Goal: Task Accomplishment & Management: Use online tool/utility

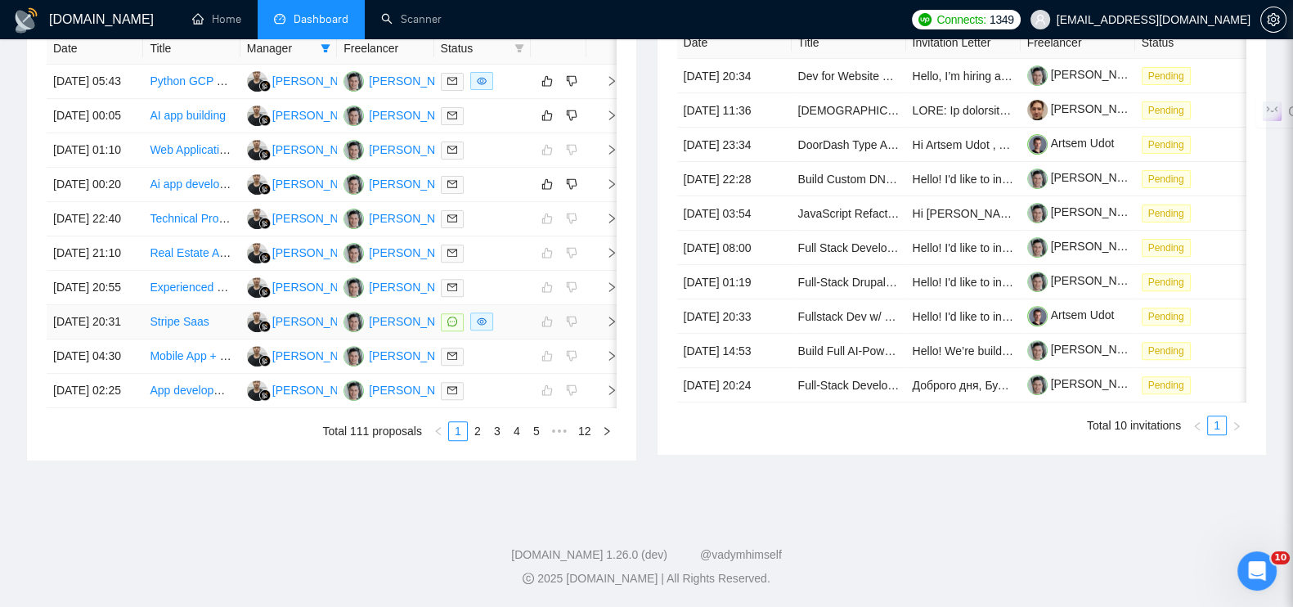
click at [609, 316] on icon "right" at bounding box center [611, 321] width 11 height 11
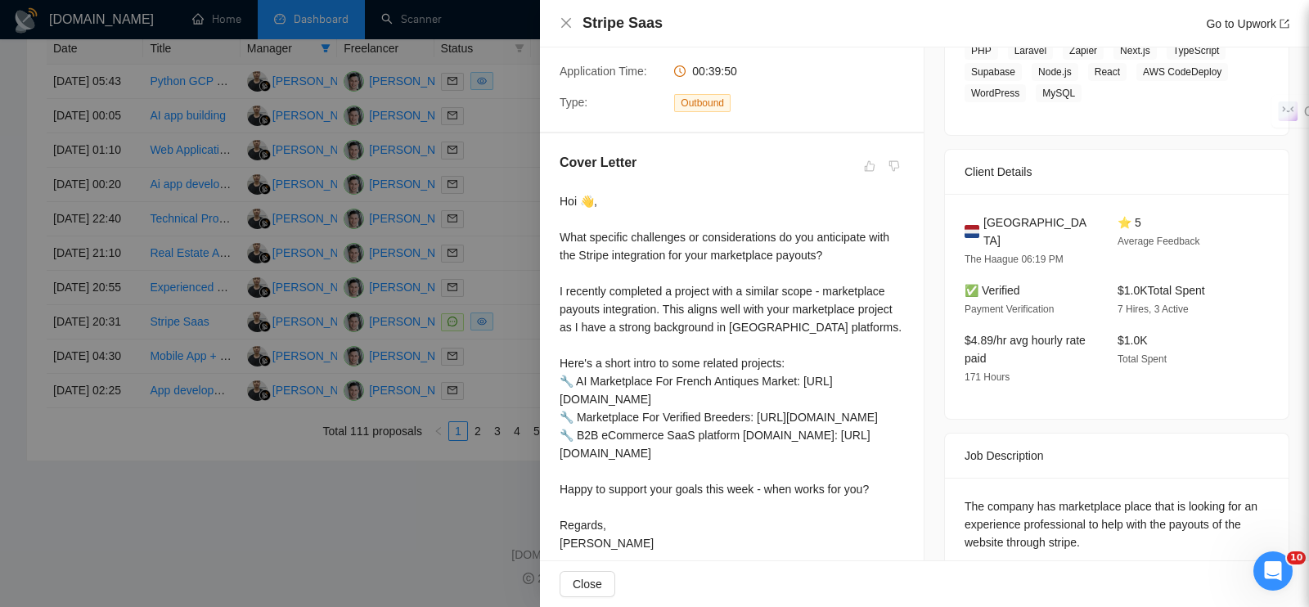
scroll to position [379, 0]
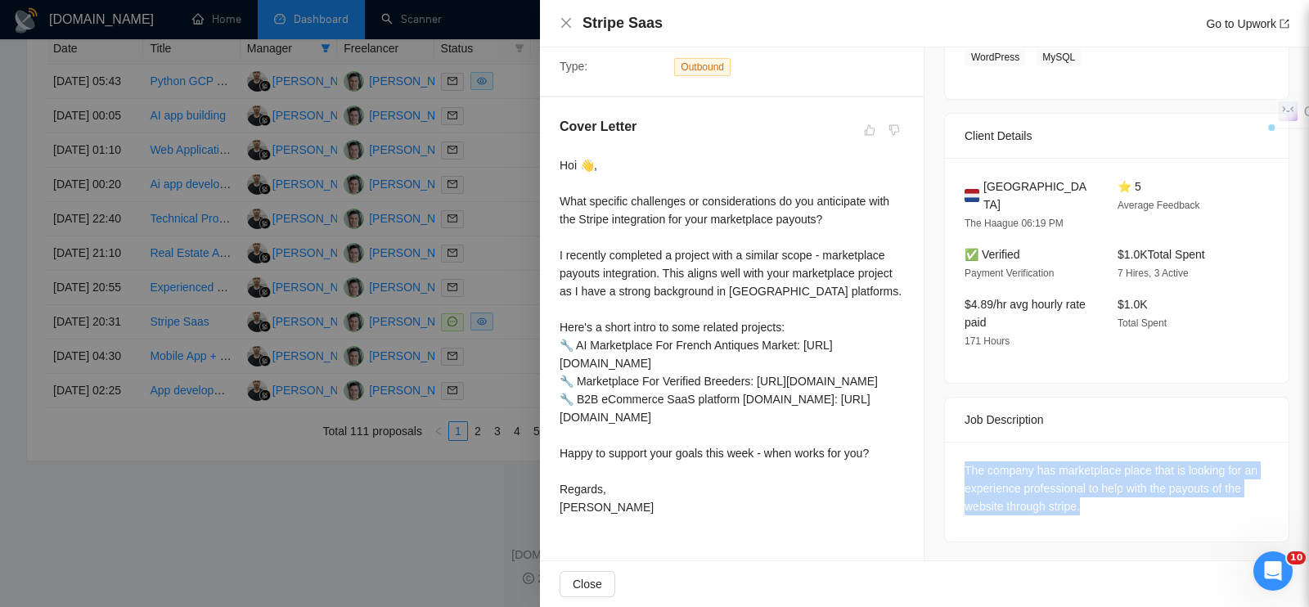
drag, startPoint x: 1090, startPoint y: 495, endPoint x: 948, endPoint y: 450, distance: 149.3
click at [948, 450] on div "The company has marketplace place that is looking for an experience professiona…" at bounding box center [1117, 492] width 344 height 100
copy div "The company has marketplace place that is looking for an experience professiona…"
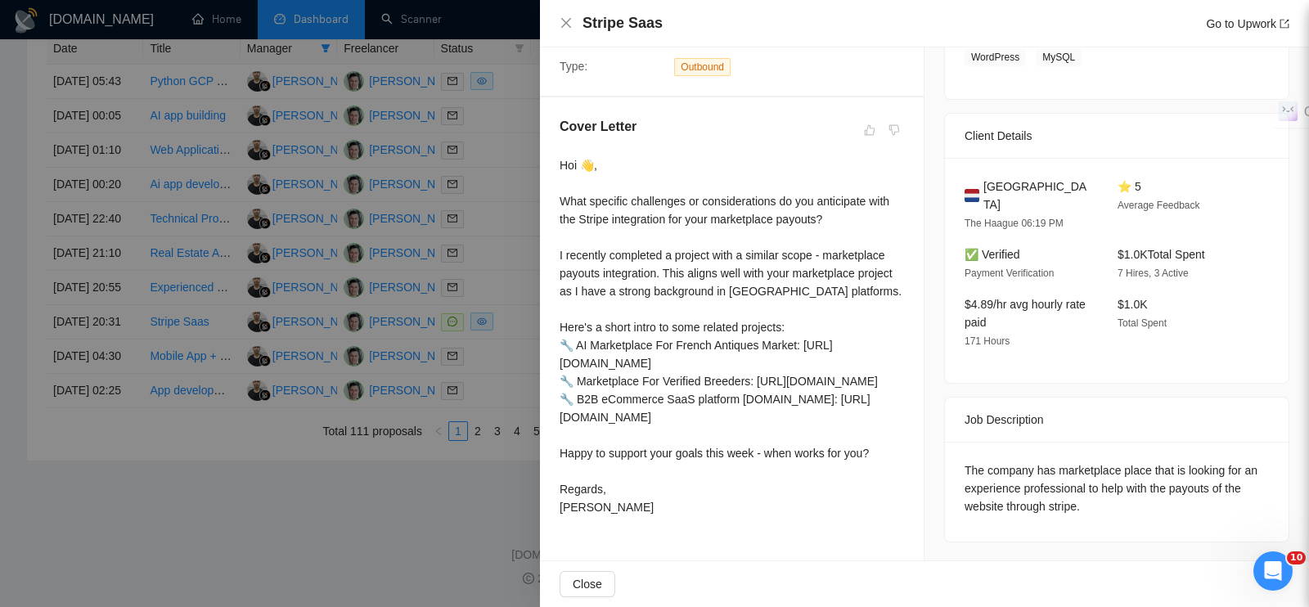
click at [429, 528] on div at bounding box center [654, 303] width 1309 height 607
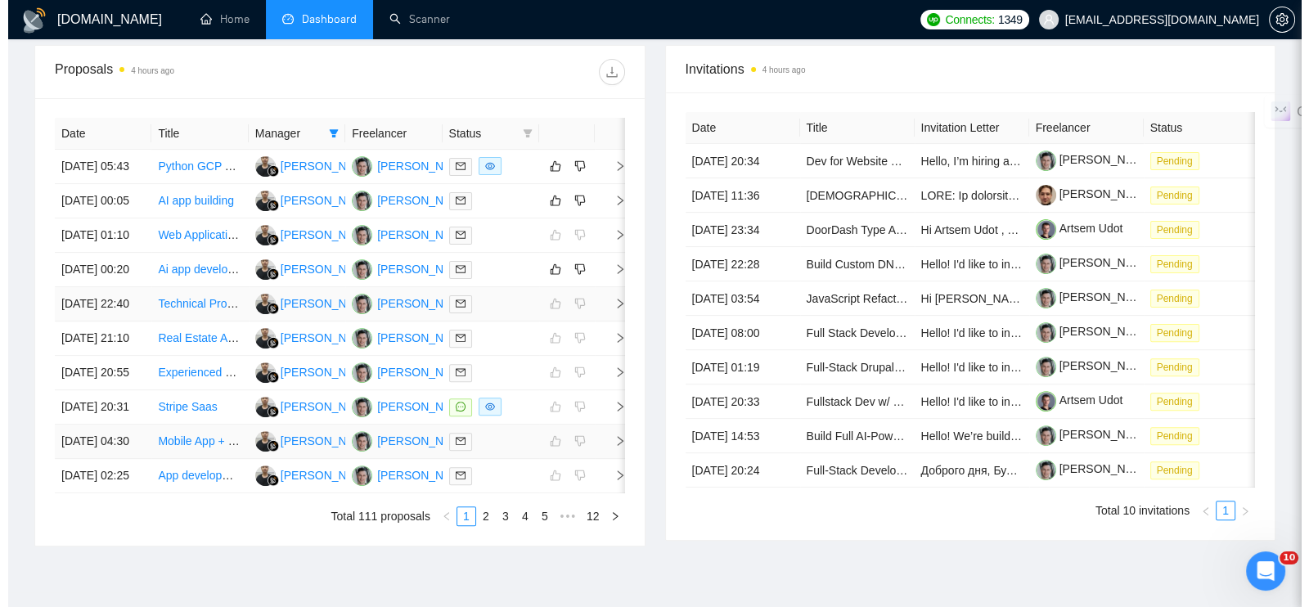
scroll to position [637, 0]
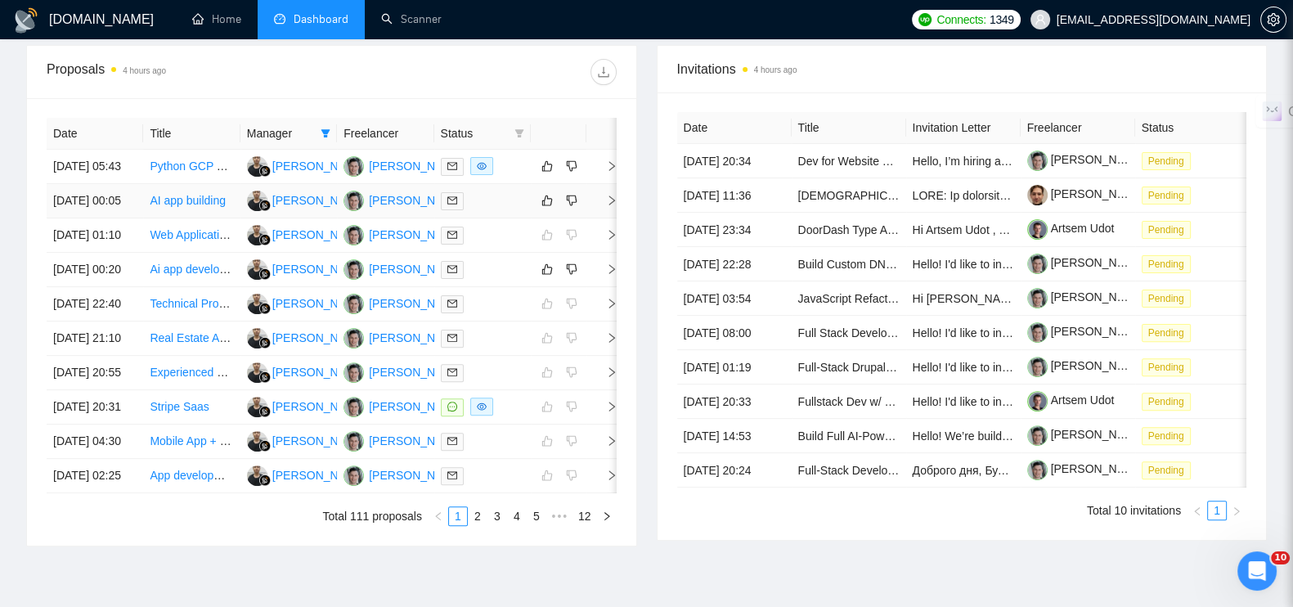
click at [610, 195] on icon "right" at bounding box center [611, 200] width 11 height 11
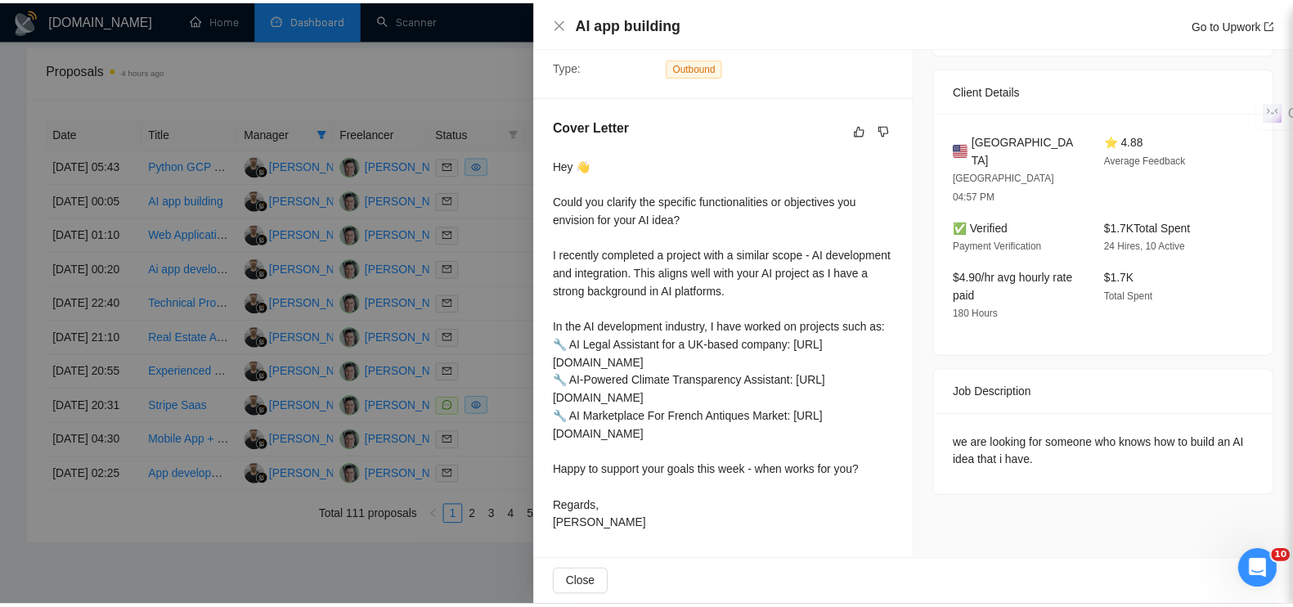
scroll to position [360, 0]
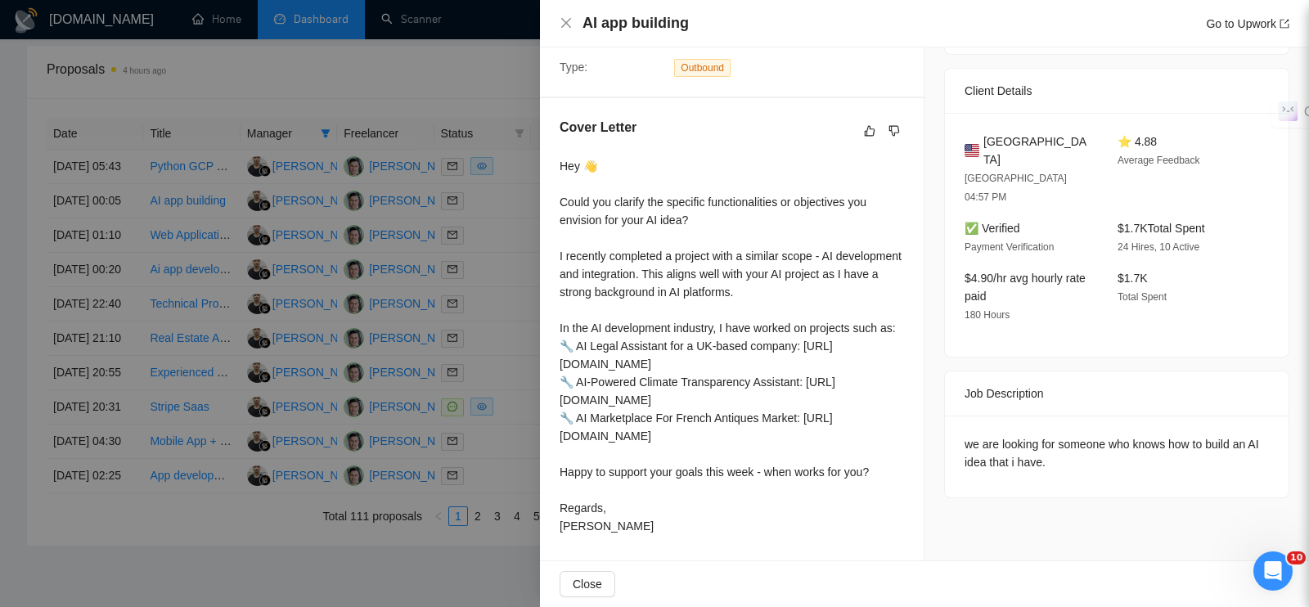
click at [474, 61] on div at bounding box center [654, 303] width 1309 height 607
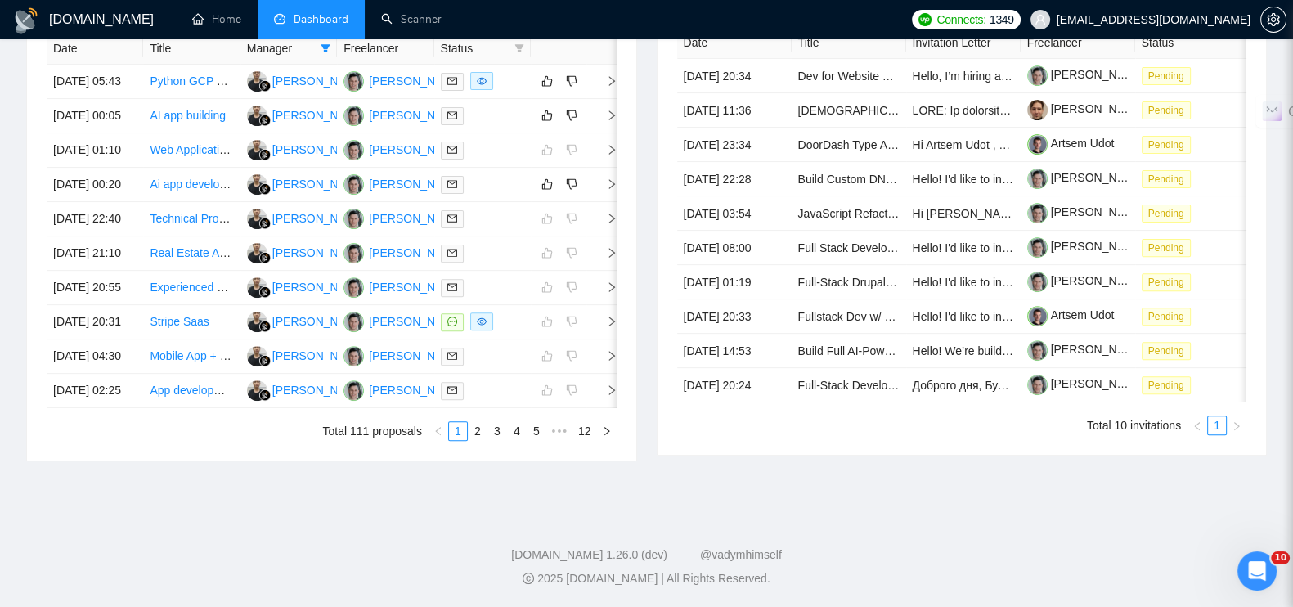
scroll to position [755, 0]
click at [481, 440] on link "2" at bounding box center [478, 431] width 18 height 18
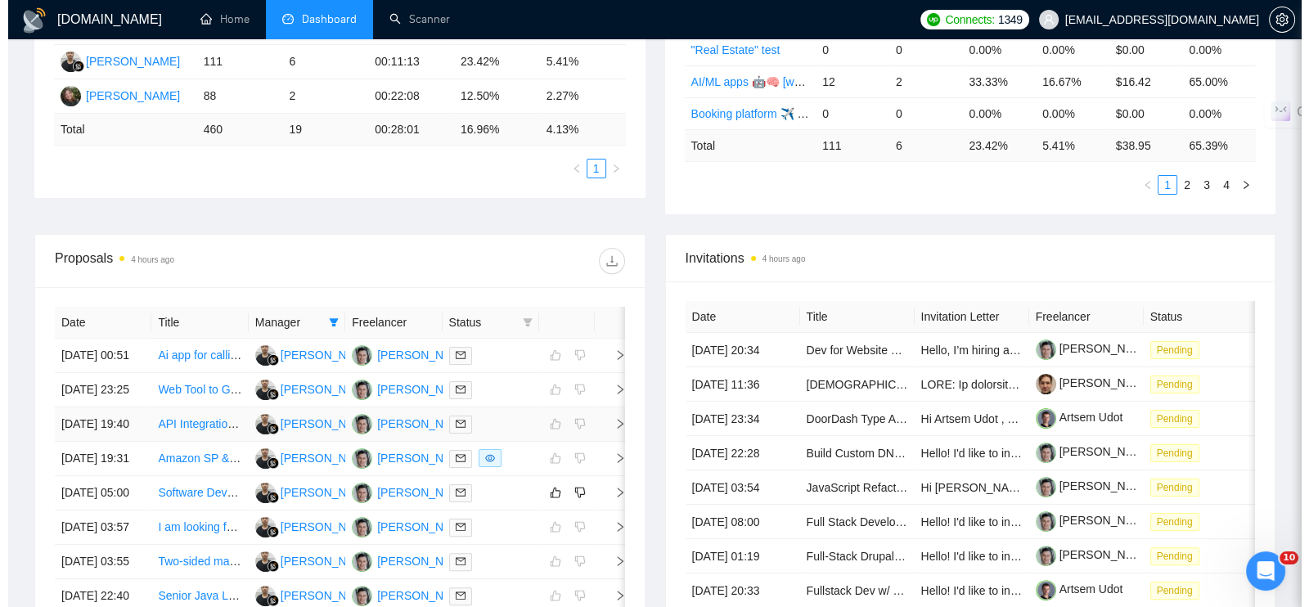
scroll to position [550, 0]
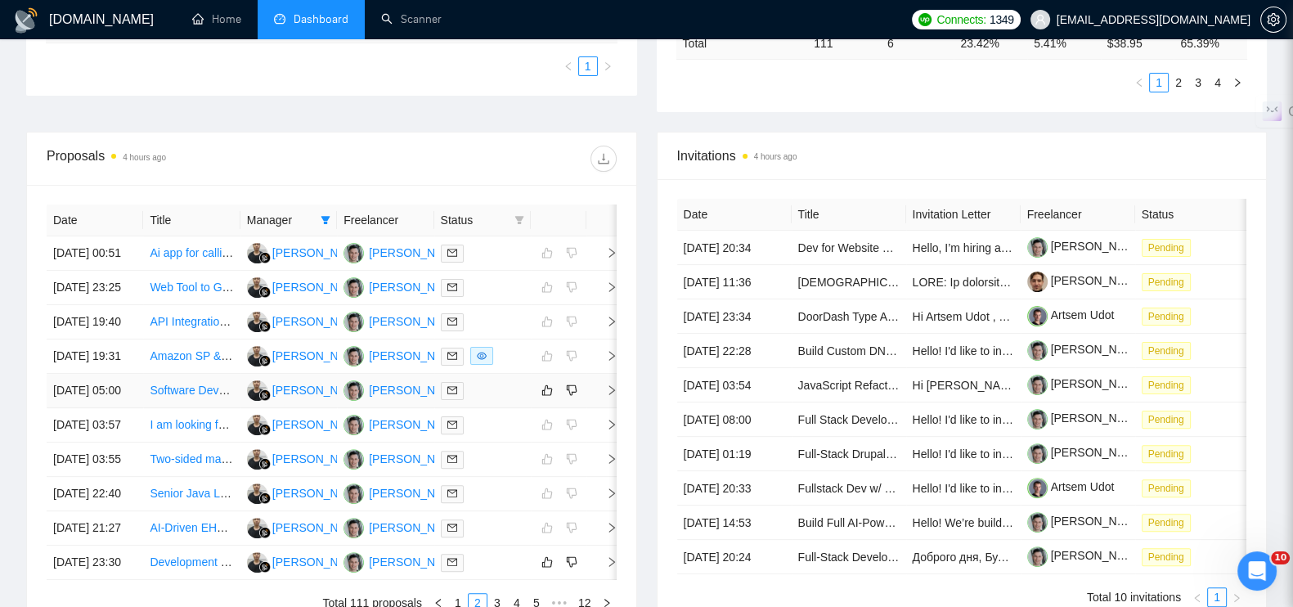
click at [609, 396] on icon "right" at bounding box center [611, 389] width 11 height 11
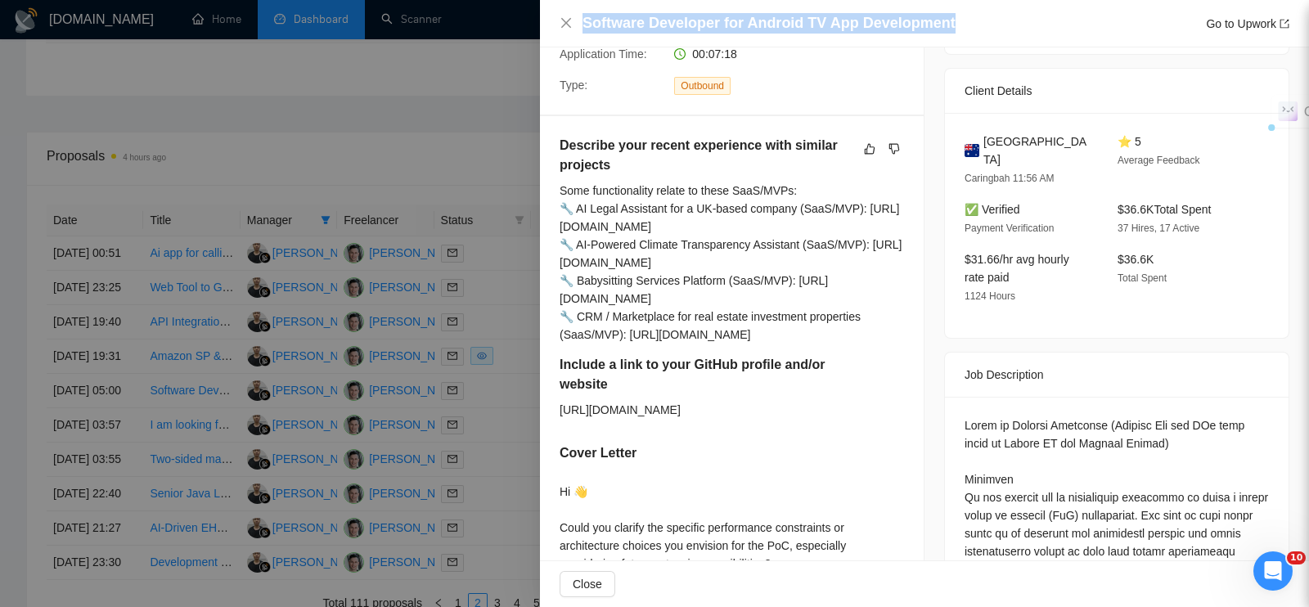
drag, startPoint x: 584, startPoint y: 26, endPoint x: 941, endPoint y: 19, distance: 356.7
click at [946, 19] on div "Software Developer for Android TV App Development Go to Upwork" at bounding box center [935, 23] width 707 height 20
copy h4 "Software Developer for Android TV App Development"
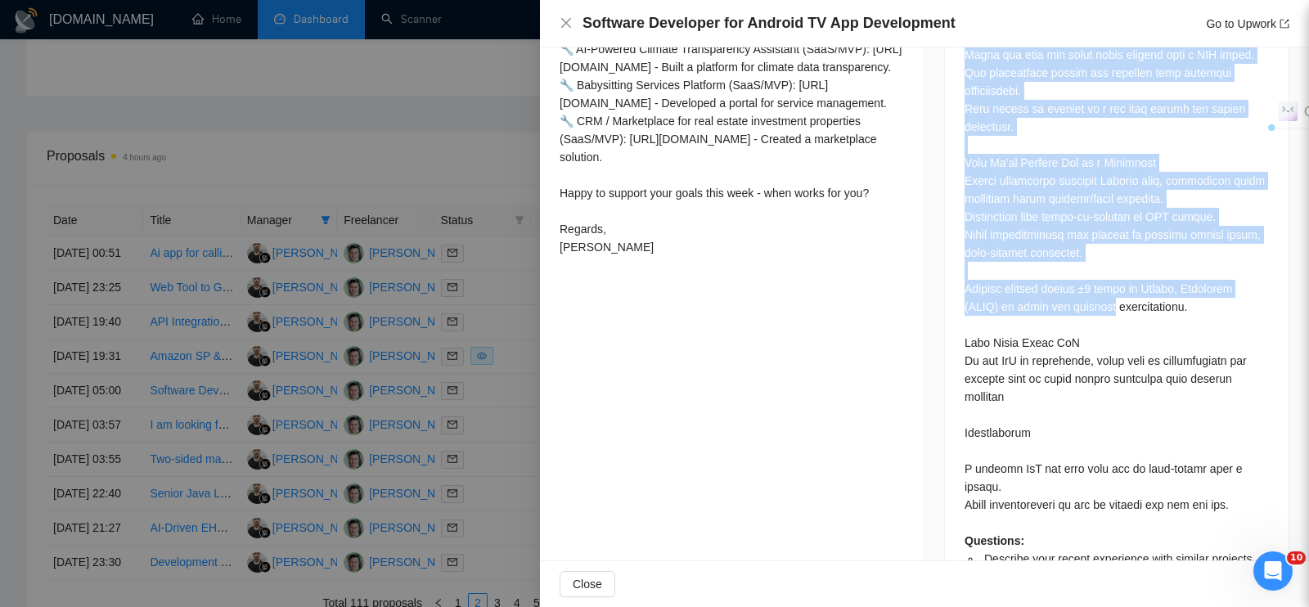
scroll to position [1056, 0]
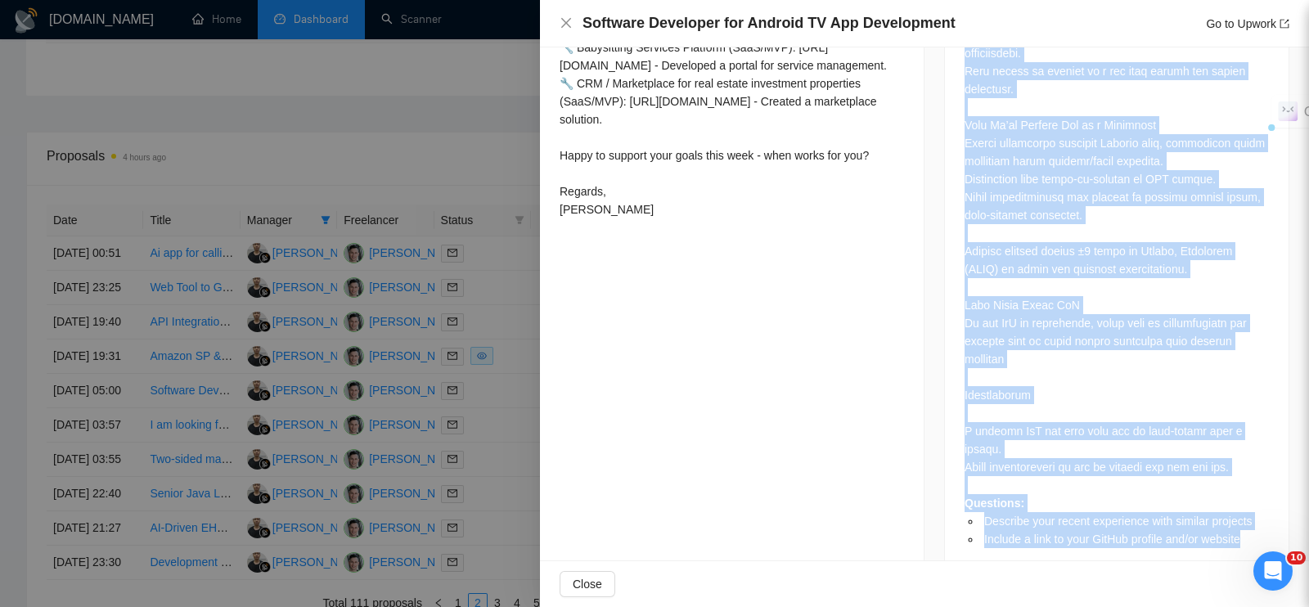
drag, startPoint x: 957, startPoint y: 148, endPoint x: 1269, endPoint y: 514, distance: 480.4
click at [1269, 514] on div "Job Description Questions: Describe your recent experience with similar project…" at bounding box center [1116, 118] width 345 height 924
copy div "Lor Ipsumdolors Ametc ad Elitsed Doeiusmod (Tempori Utl etd MAg aliq enima mi V…"
click at [497, 104] on div at bounding box center [654, 303] width 1309 height 607
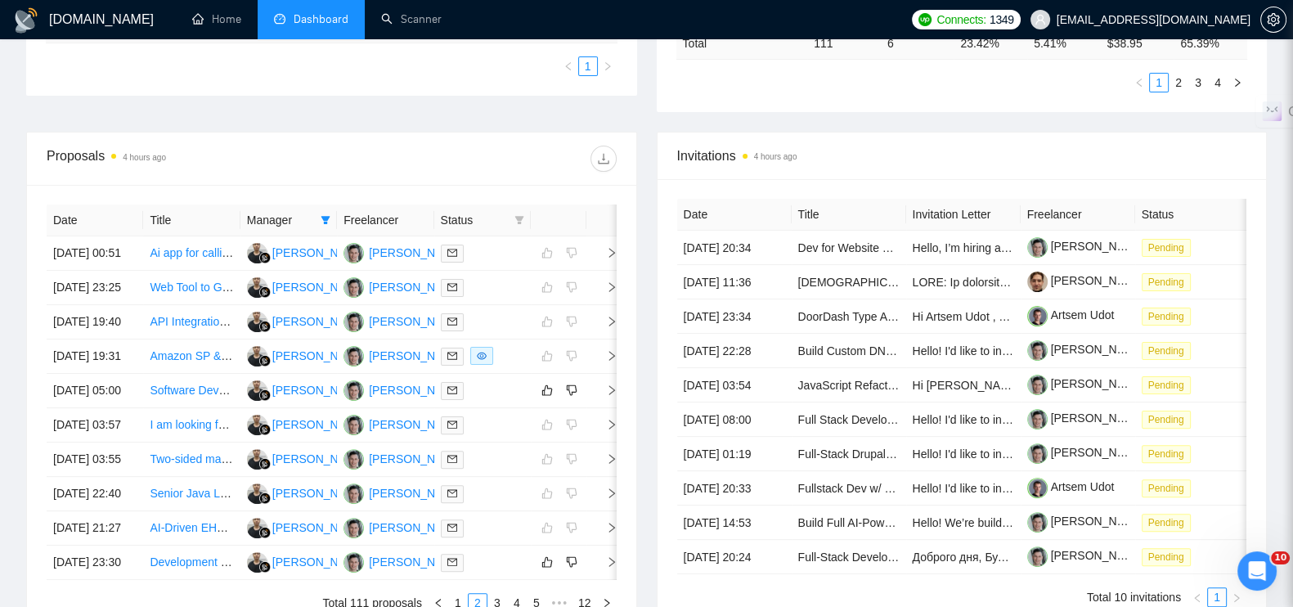
click at [496, 146] on div at bounding box center [473, 159] width 285 height 26
click at [613, 319] on td at bounding box center [602, 322] width 33 height 34
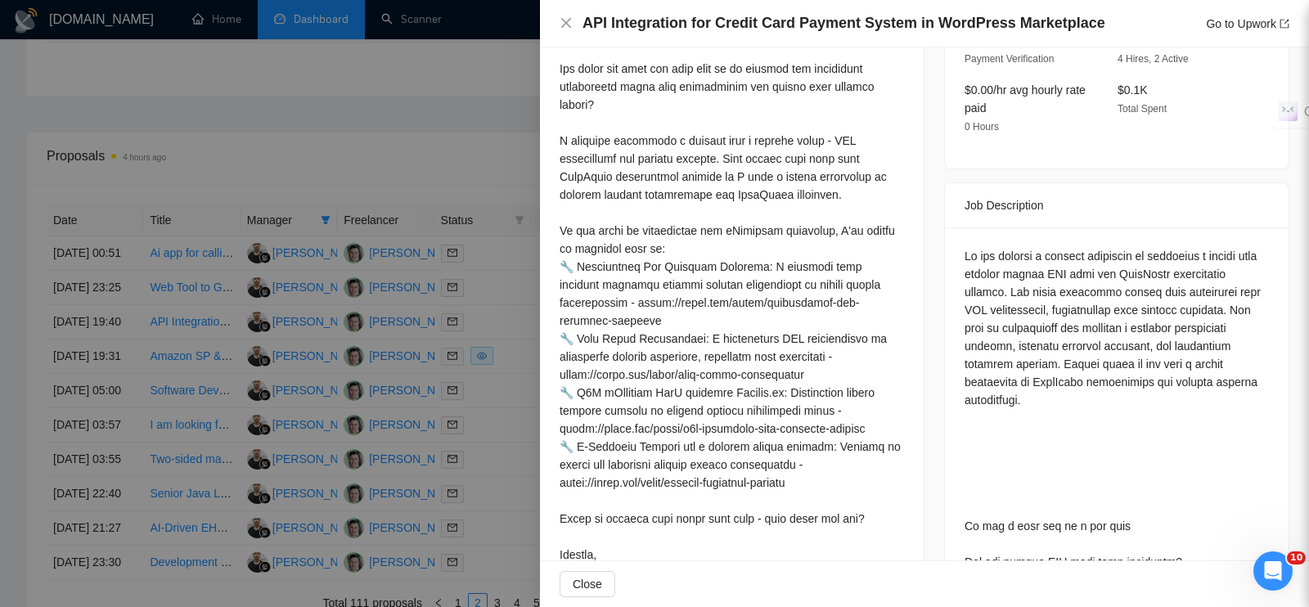
scroll to position [307, 0]
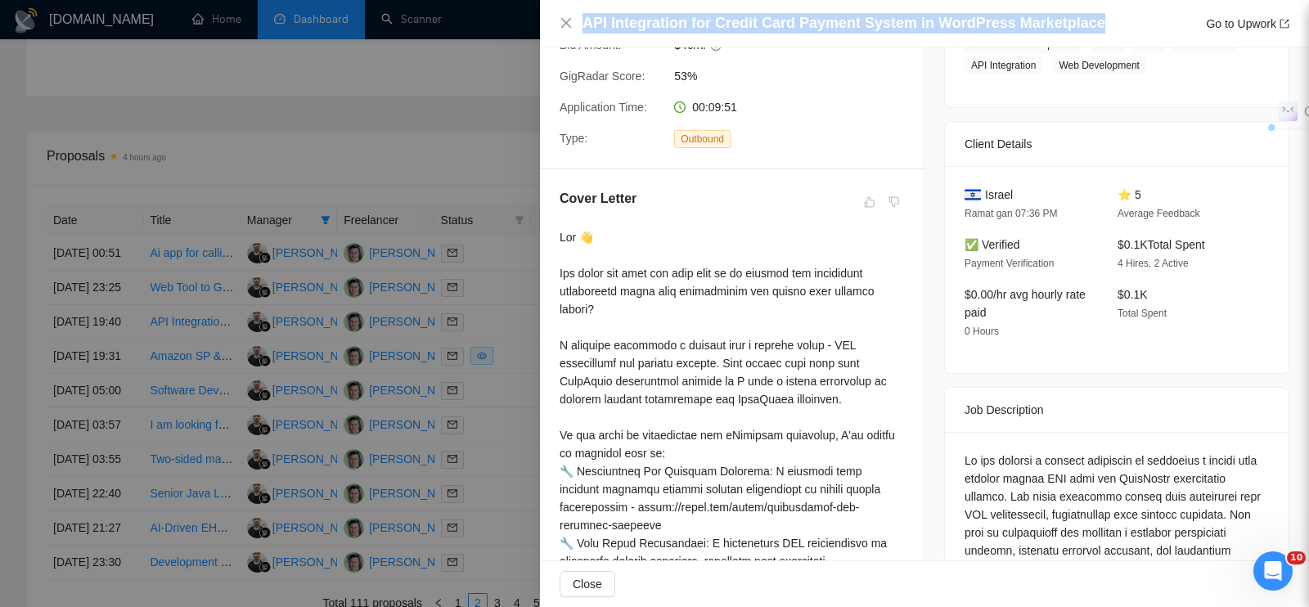
drag, startPoint x: 583, startPoint y: 22, endPoint x: 1094, endPoint y: 22, distance: 510.4
click at [1103, 17] on div "API Integration for Credit Card Payment System in WordPress Marketplace Go to U…" at bounding box center [935, 23] width 707 height 20
copy h4 "API Integration for Credit Card Payment System in WordPress Marketplace"
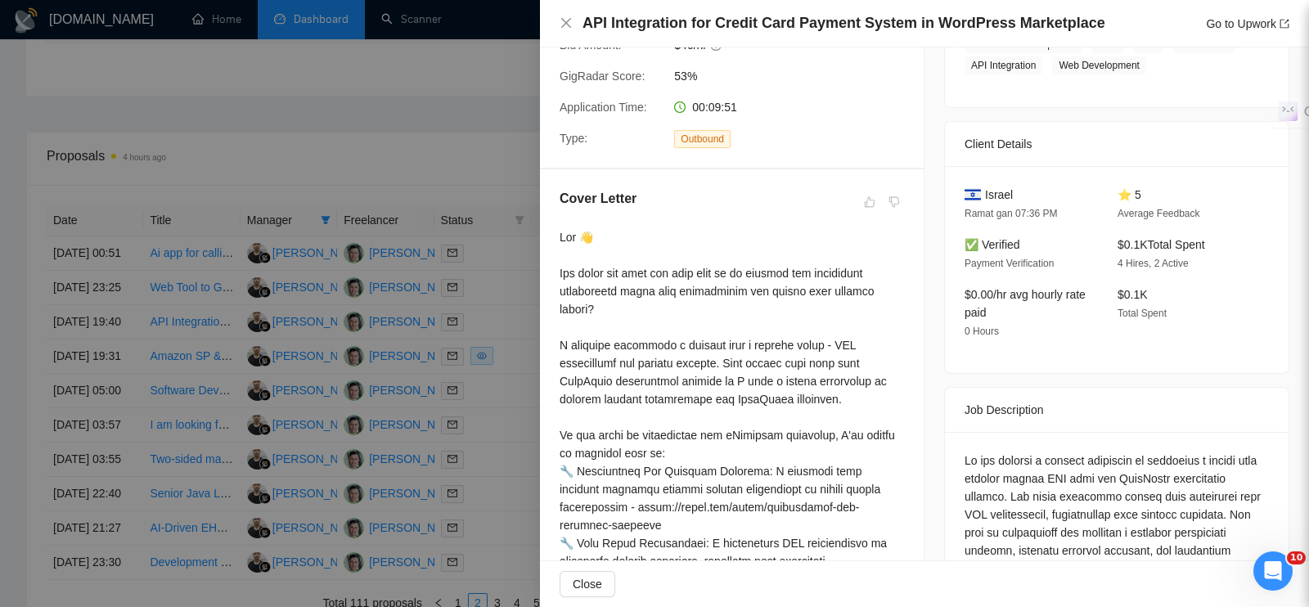
click at [1014, 382] on div "Job Posting Details Overview [DATE] 19:31 Published Unspecified Hourly Rate Int…" at bounding box center [1116, 452] width 384 height 1423
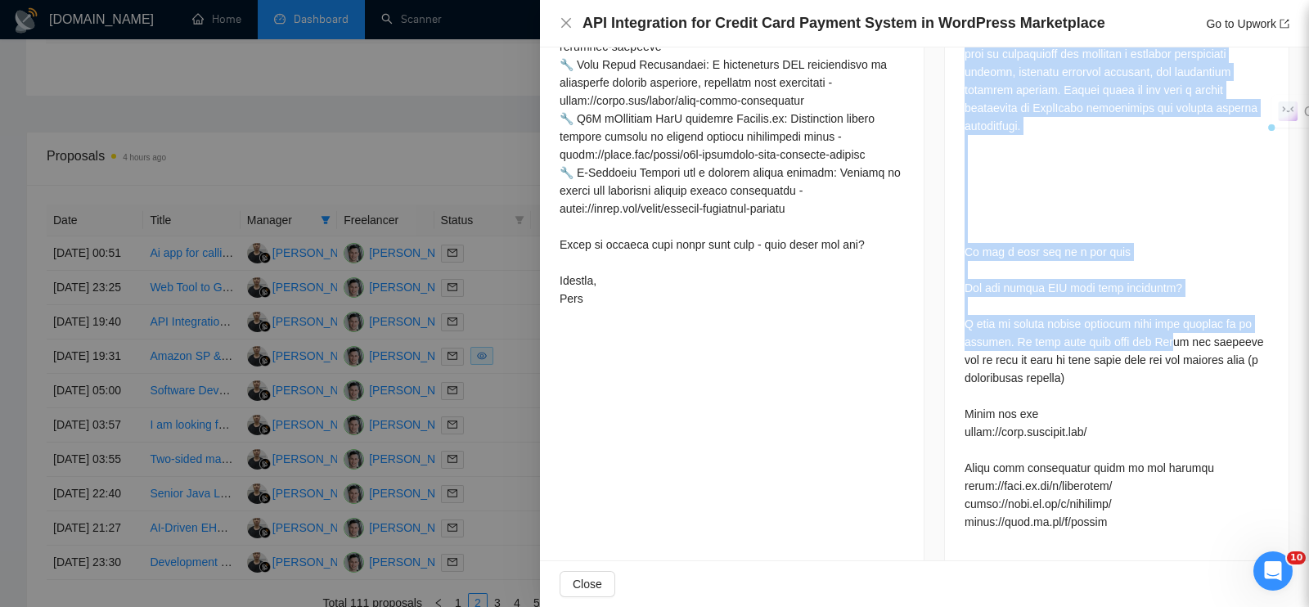
scroll to position [908, 0]
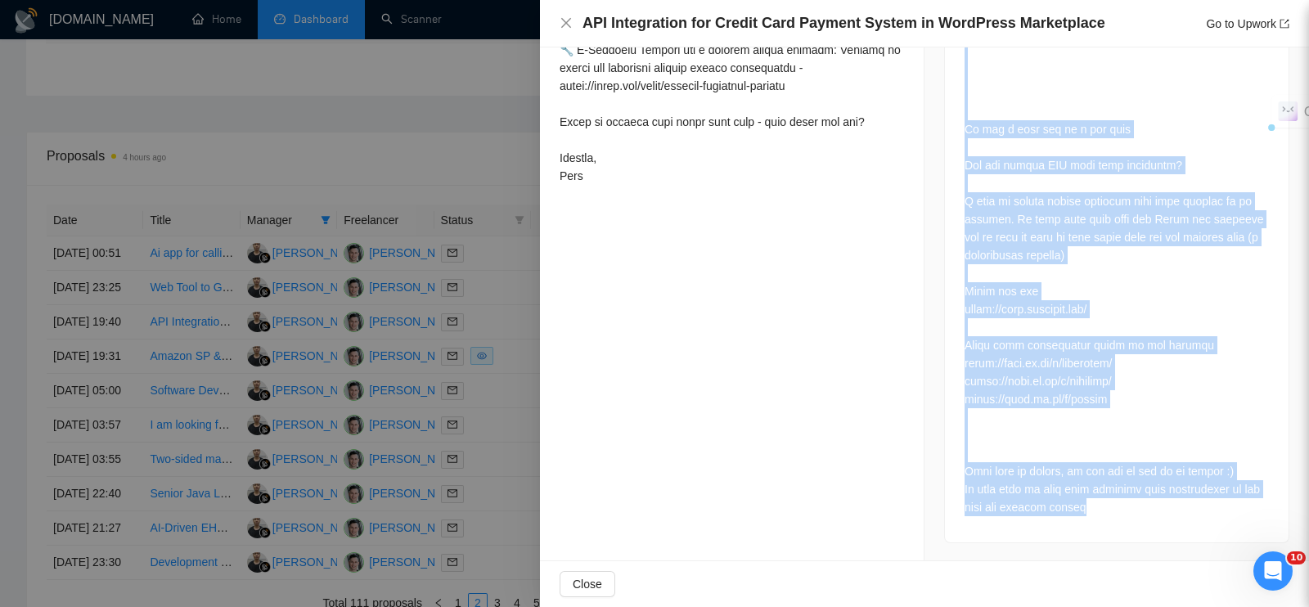
drag, startPoint x: 955, startPoint y: 198, endPoint x: 1135, endPoint y: 534, distance: 381.7
click at [1135, 534] on div "Job Description" at bounding box center [1116, 164] width 345 height 757
copy div "Job Description We are seeking a skilled developer to integrate a credit card p…"
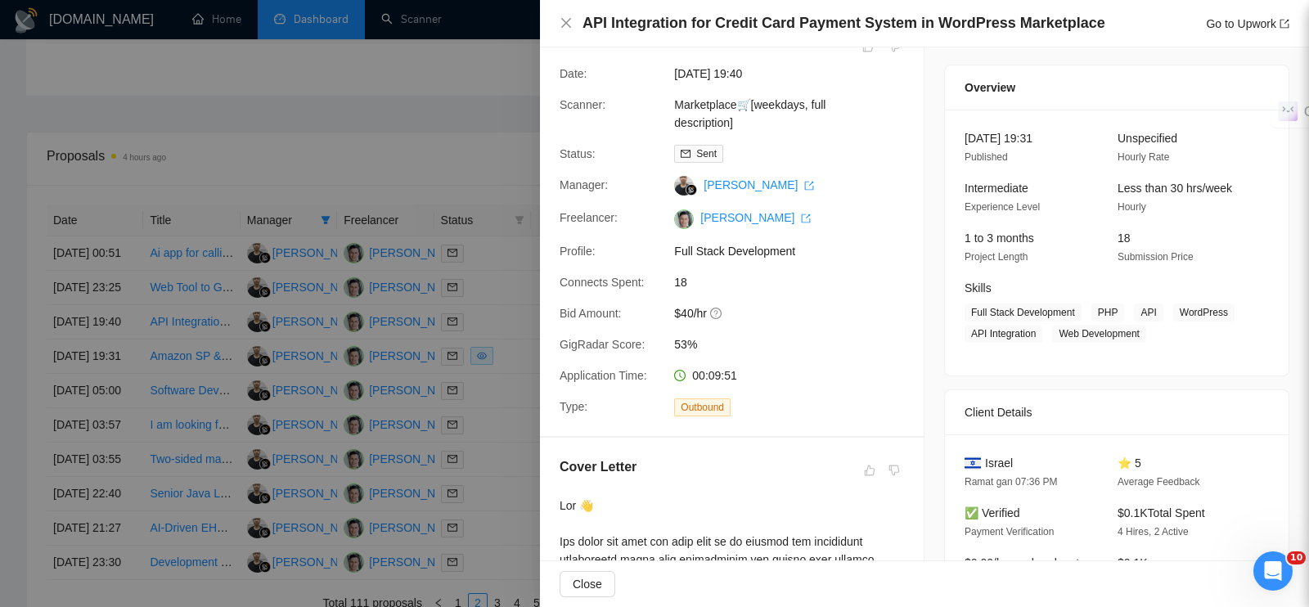
scroll to position [0, 0]
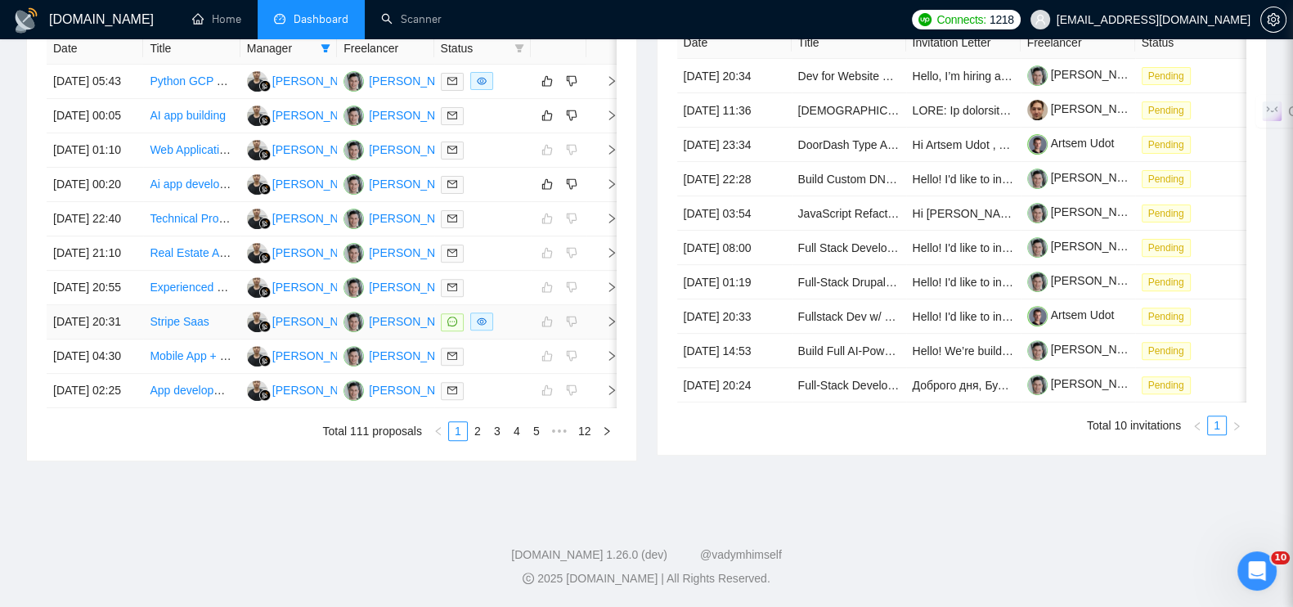
scroll to position [755, 0]
click at [539, 174] on button "button" at bounding box center [547, 184] width 20 height 20
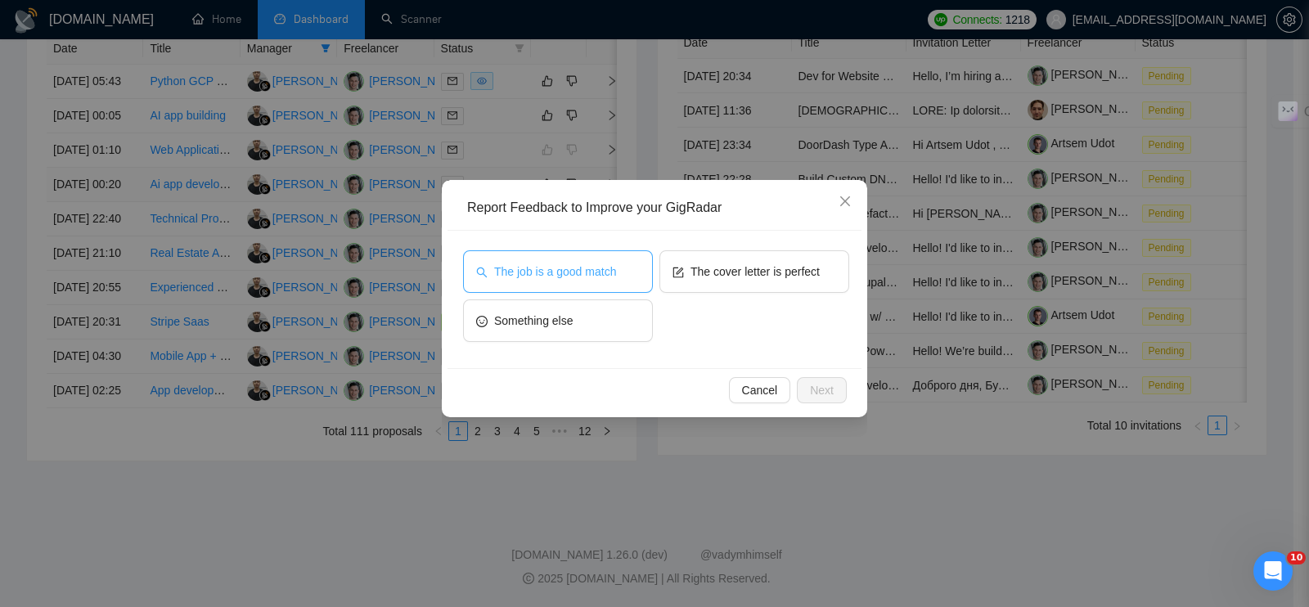
click at [609, 276] on span "The job is a good match" at bounding box center [555, 272] width 122 height 18
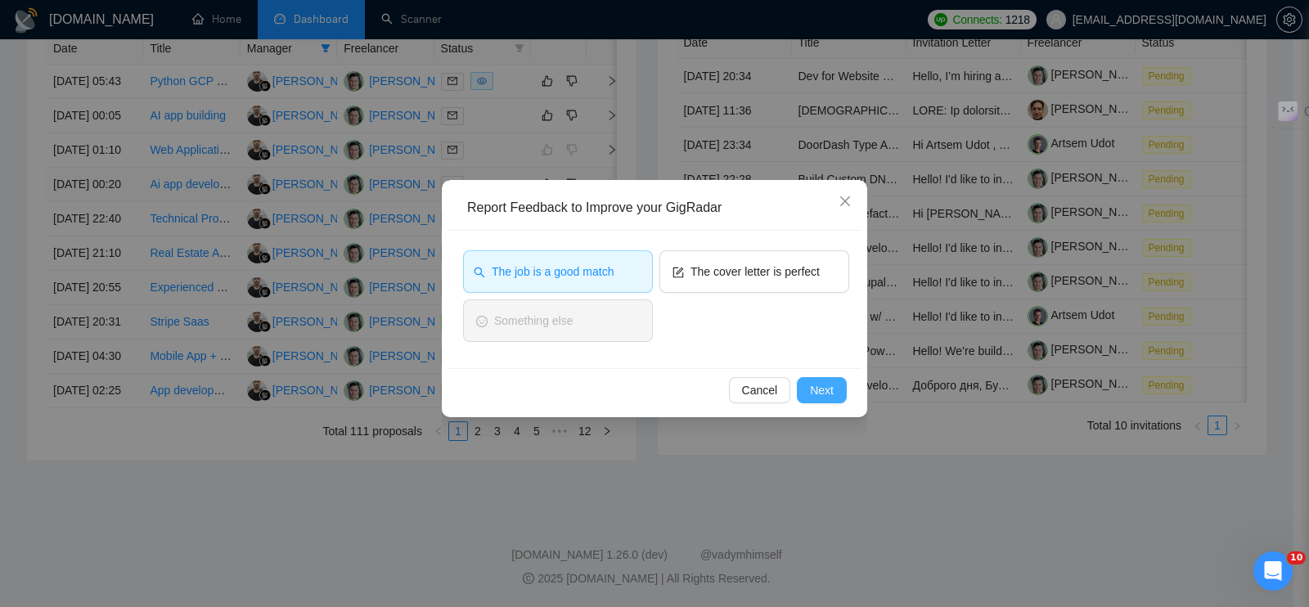
click at [808, 384] on button "Next" at bounding box center [822, 390] width 50 height 26
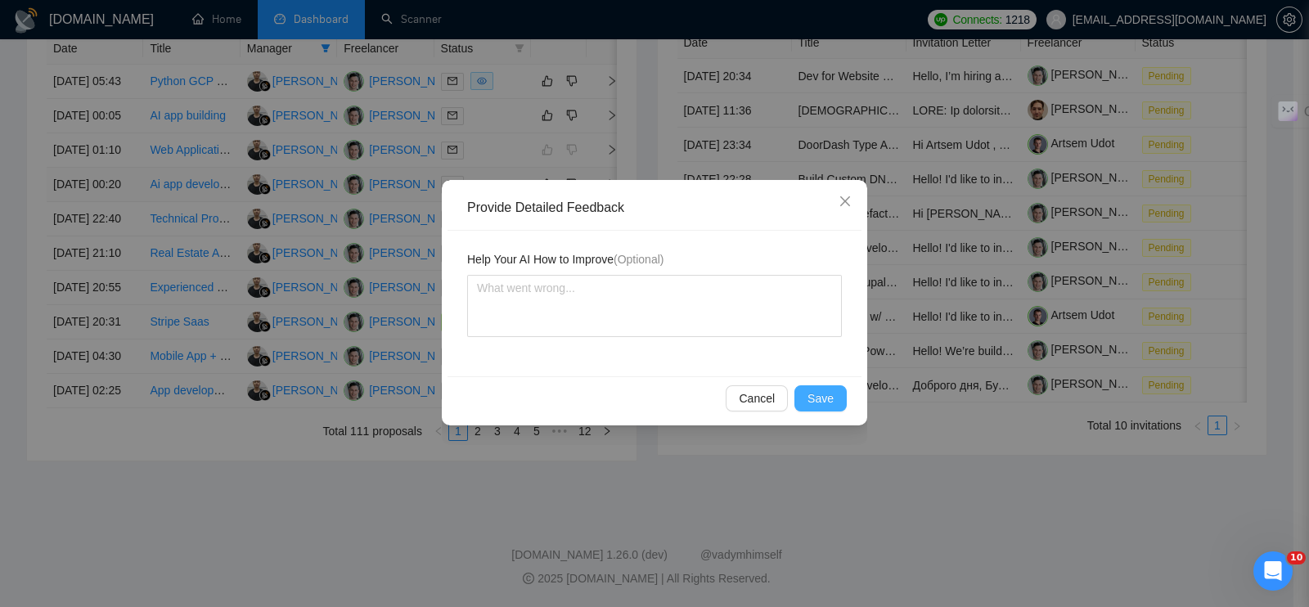
click at [834, 400] on button "Save" at bounding box center [820, 398] width 52 height 26
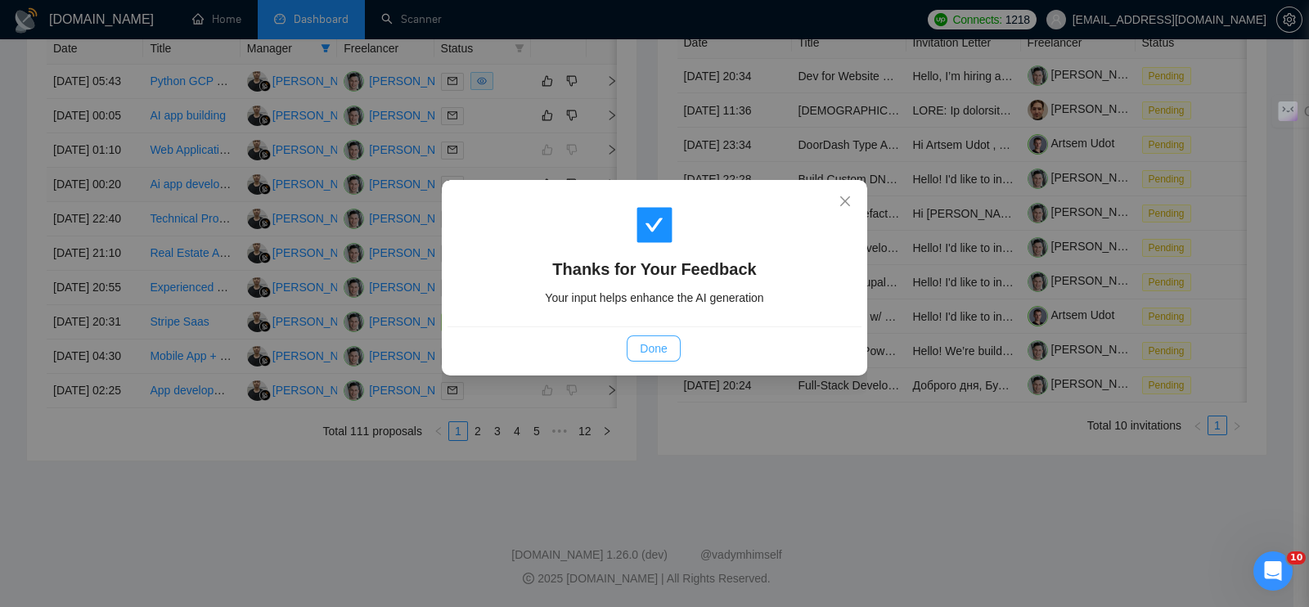
click at [664, 355] on span "Done" at bounding box center [653, 348] width 27 height 18
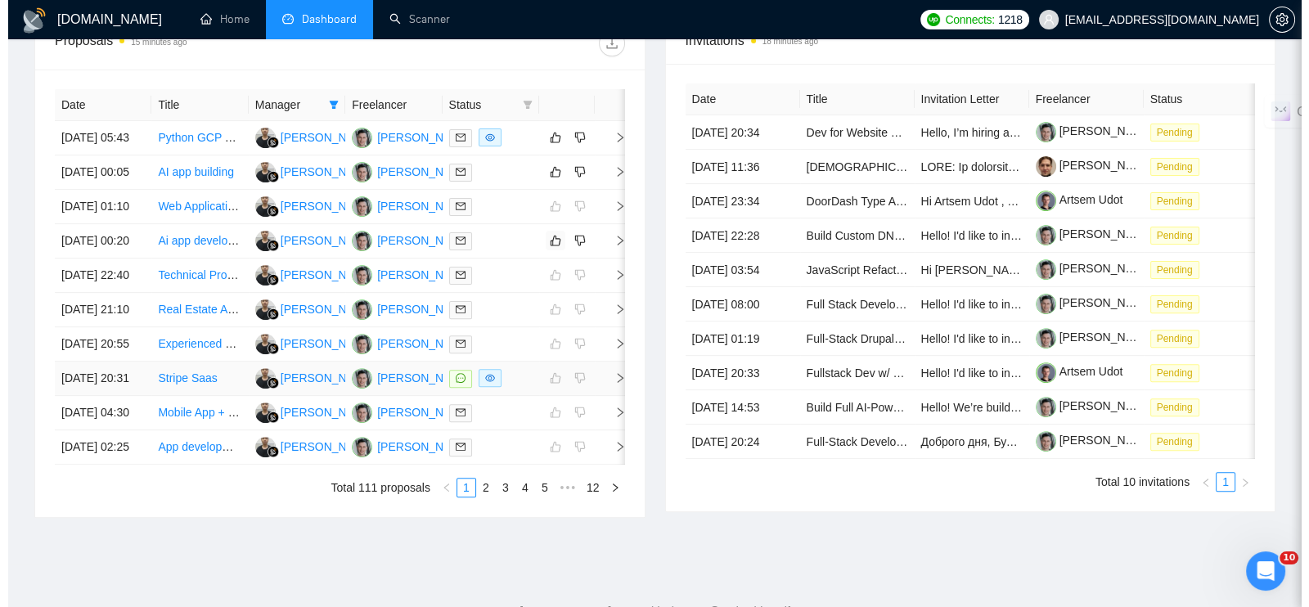
scroll to position [550, 0]
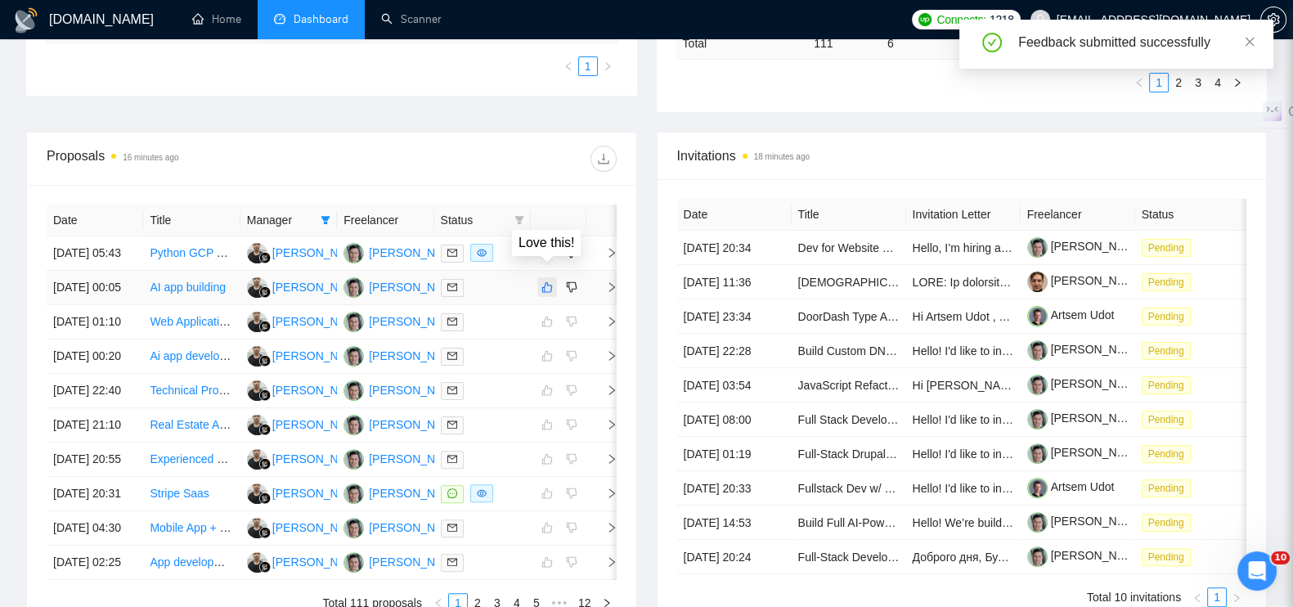
click at [552, 281] on icon "like" at bounding box center [546, 287] width 11 height 13
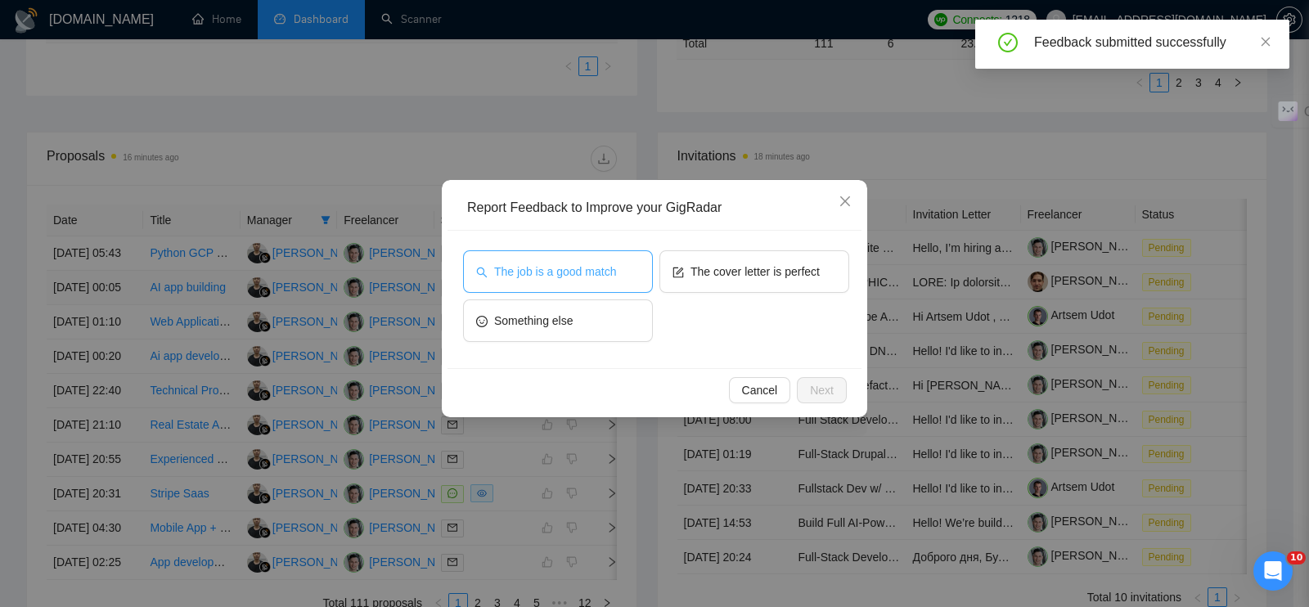
click at [552, 272] on span "The job is a good match" at bounding box center [555, 272] width 122 height 18
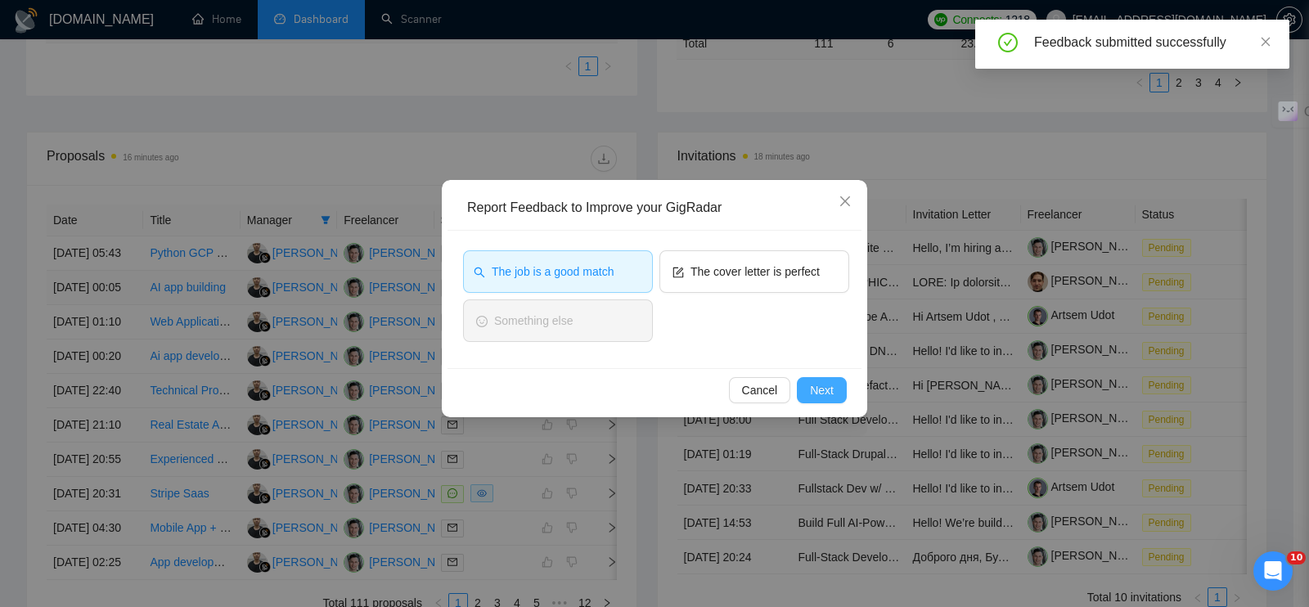
click at [828, 394] on span "Next" at bounding box center [822, 390] width 24 height 18
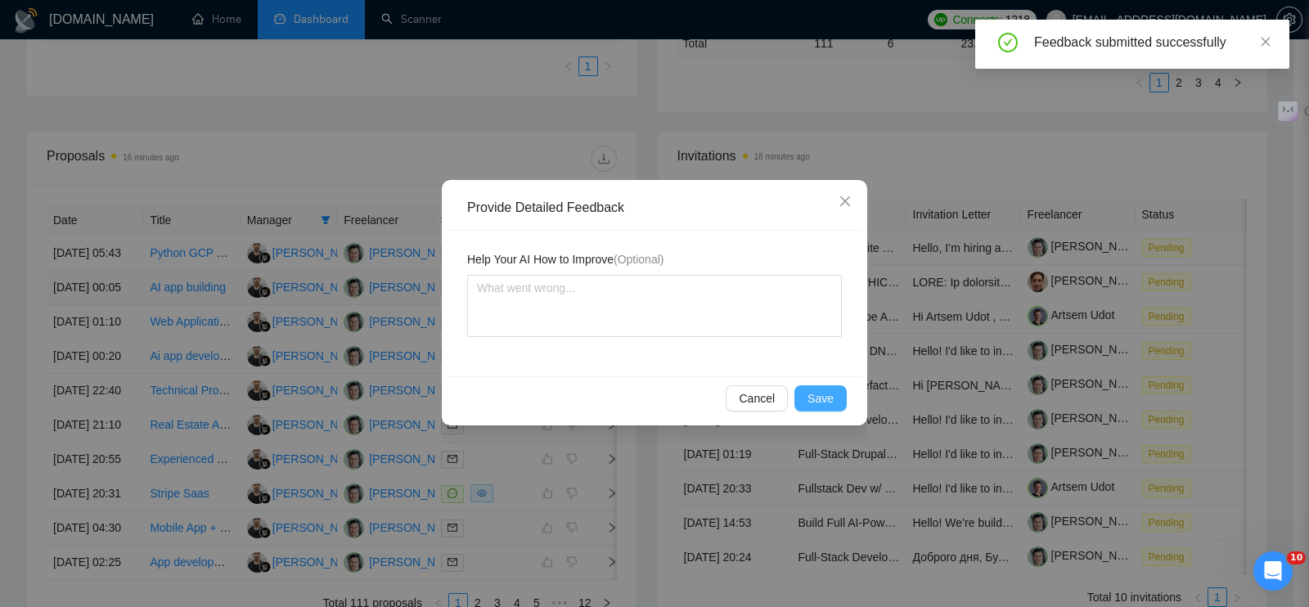
click at [827, 393] on span "Save" at bounding box center [820, 398] width 26 height 18
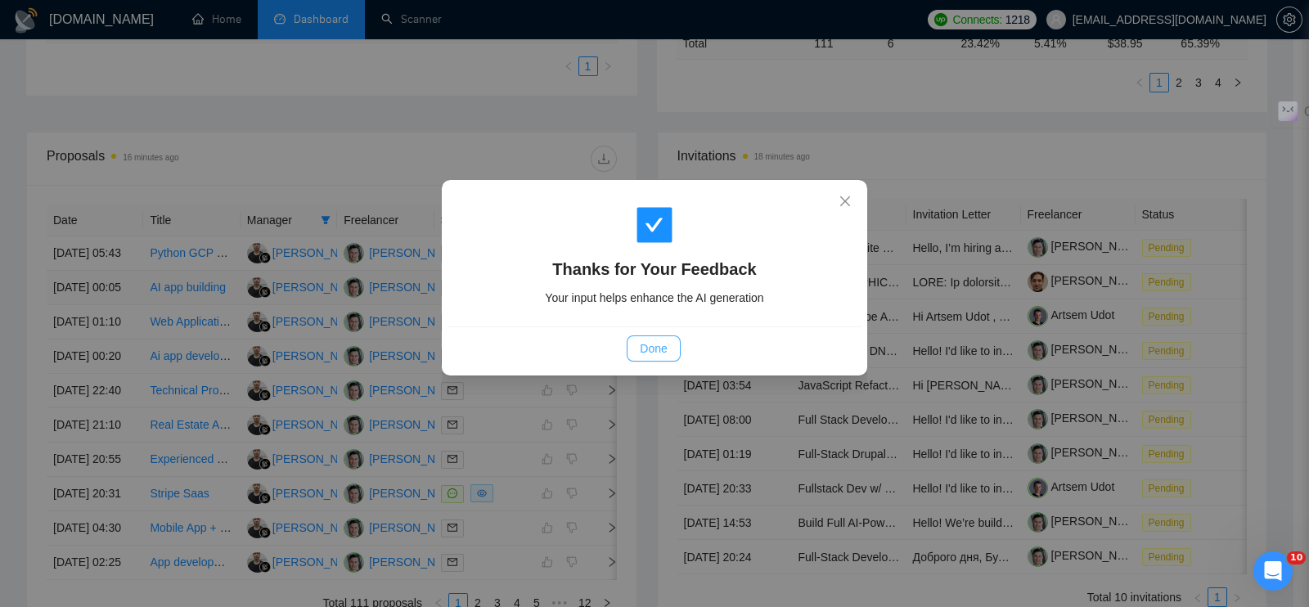
click at [665, 344] on span "Done" at bounding box center [653, 348] width 27 height 18
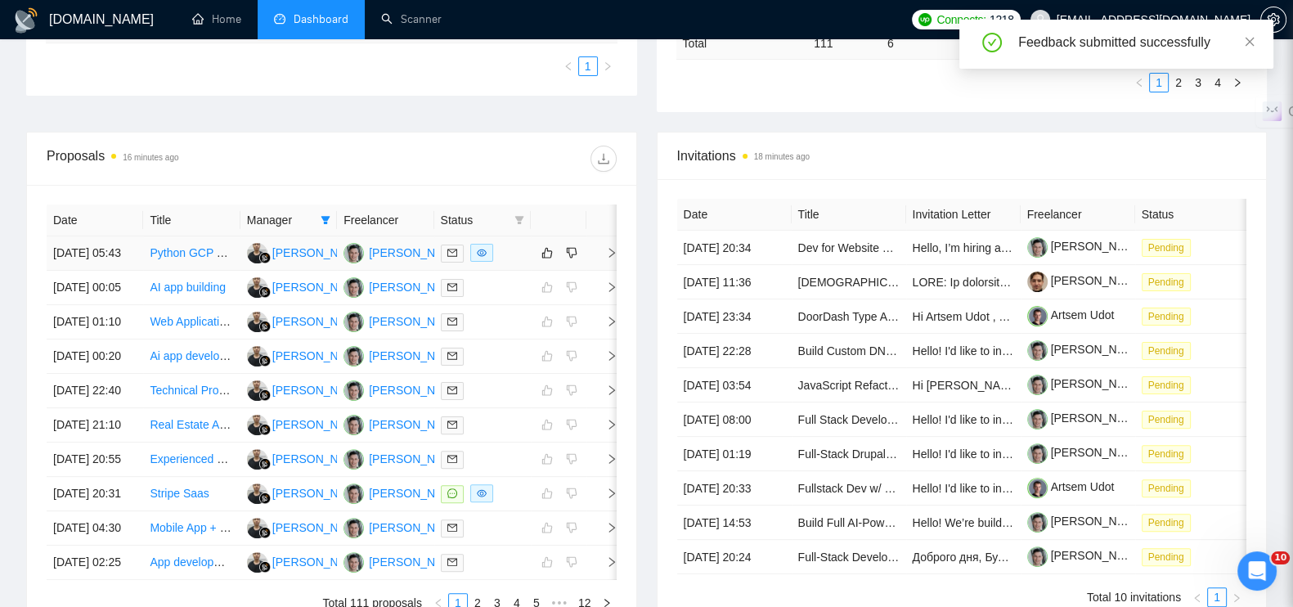
click at [612, 247] on icon "right" at bounding box center [611, 252] width 11 height 11
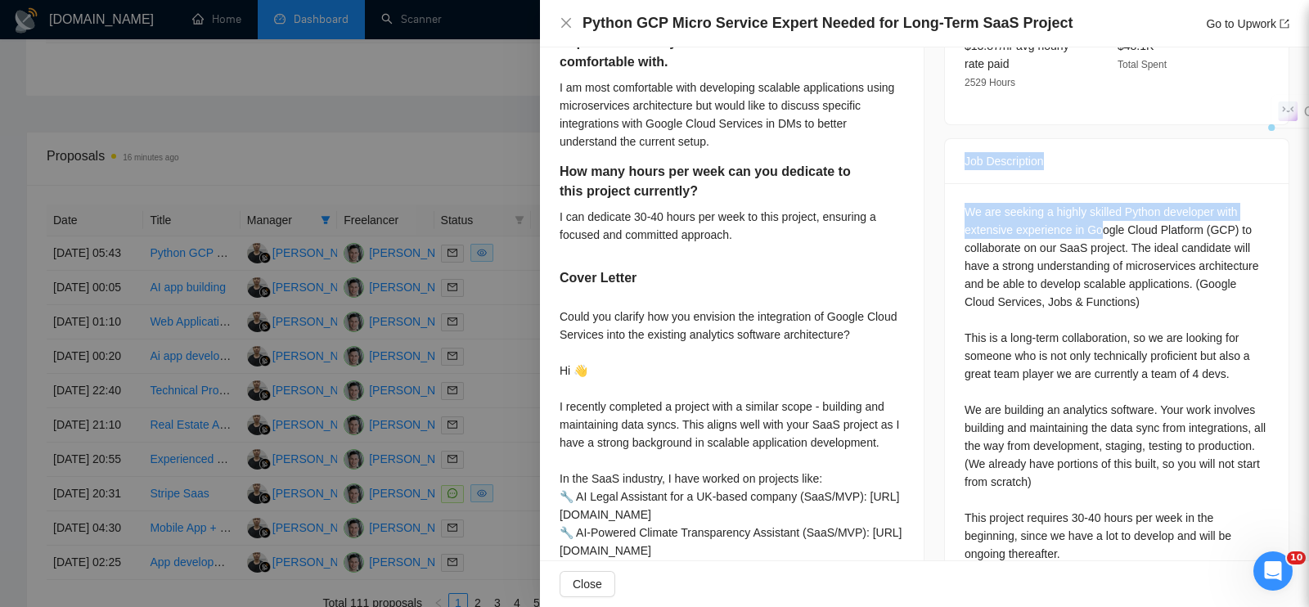
scroll to position [843, 0]
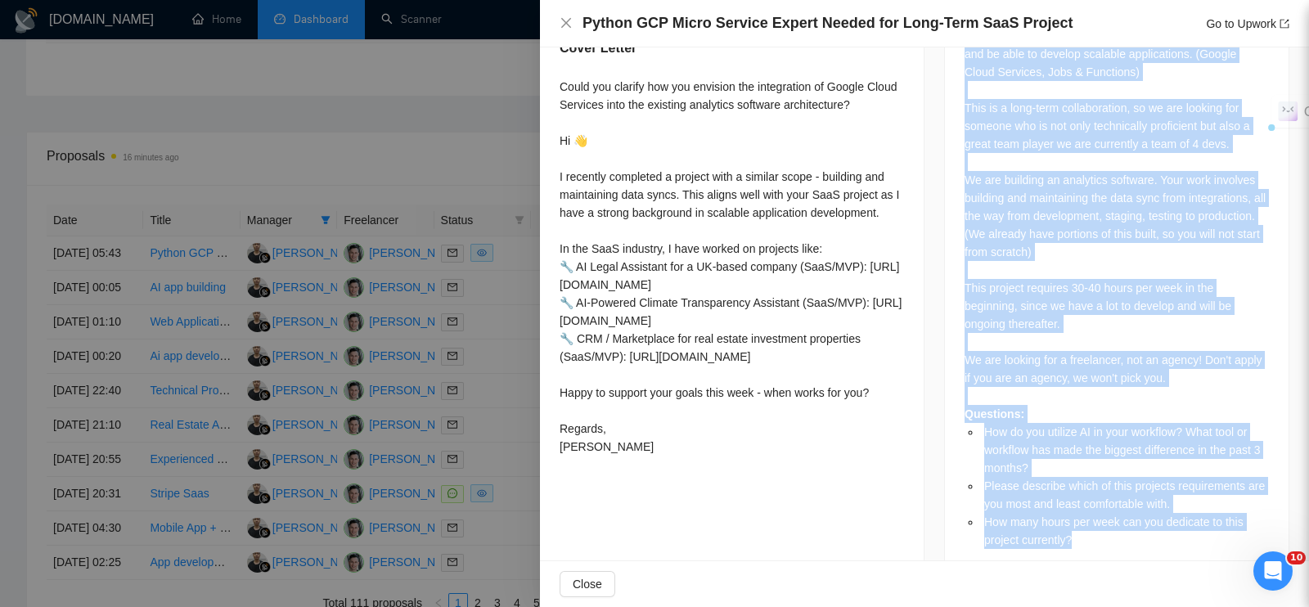
drag, startPoint x: 954, startPoint y: 119, endPoint x: 1108, endPoint y: 528, distance: 436.5
click at [1108, 528] on div "Job Description We are seeking a highly skilled Python developer with extensive…" at bounding box center [1116, 244] width 345 height 672
copy div "Job Description We are seeking a highly skilled Python developer with extensive…"
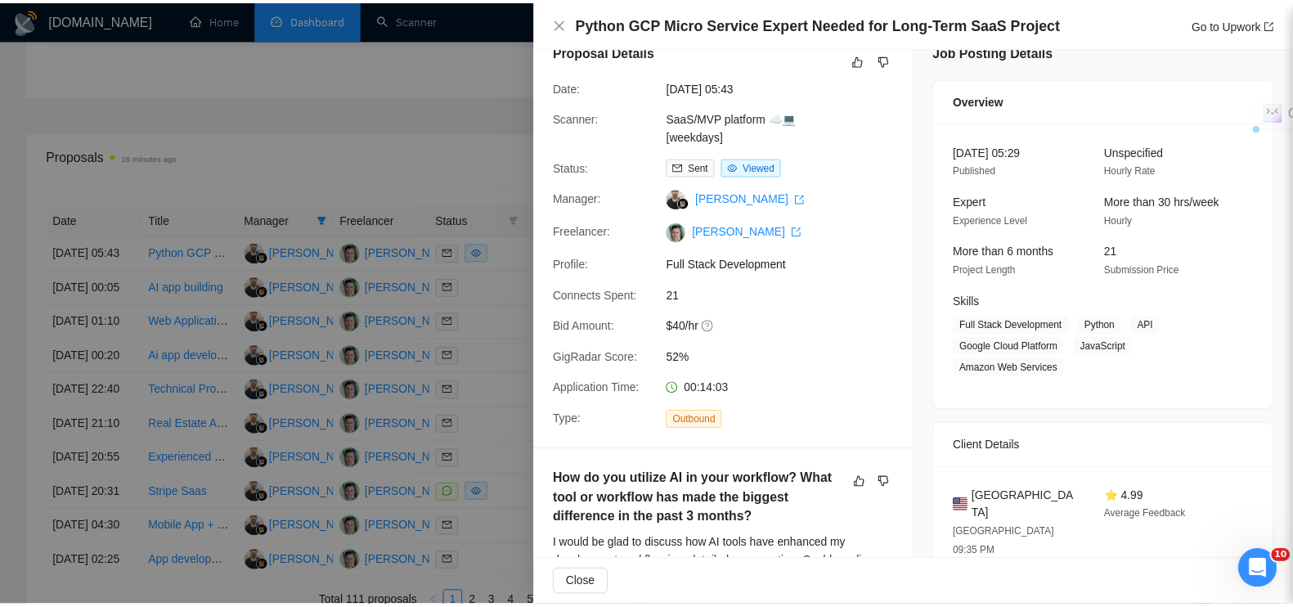
scroll to position [0, 0]
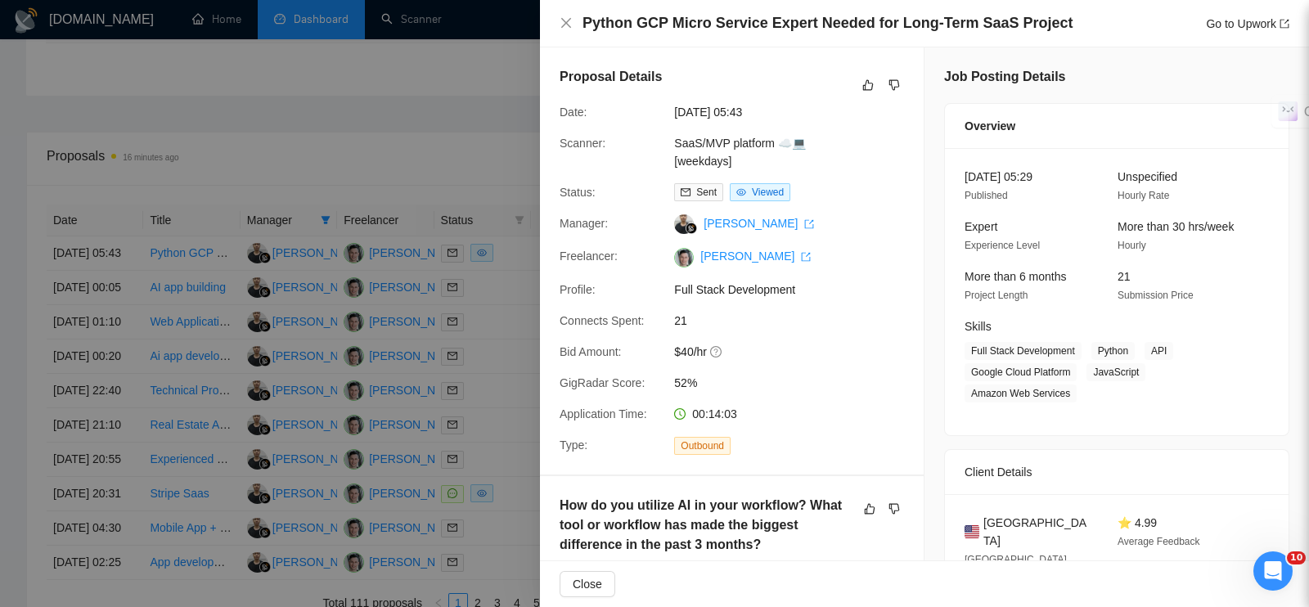
click at [397, 85] on div at bounding box center [654, 303] width 1309 height 607
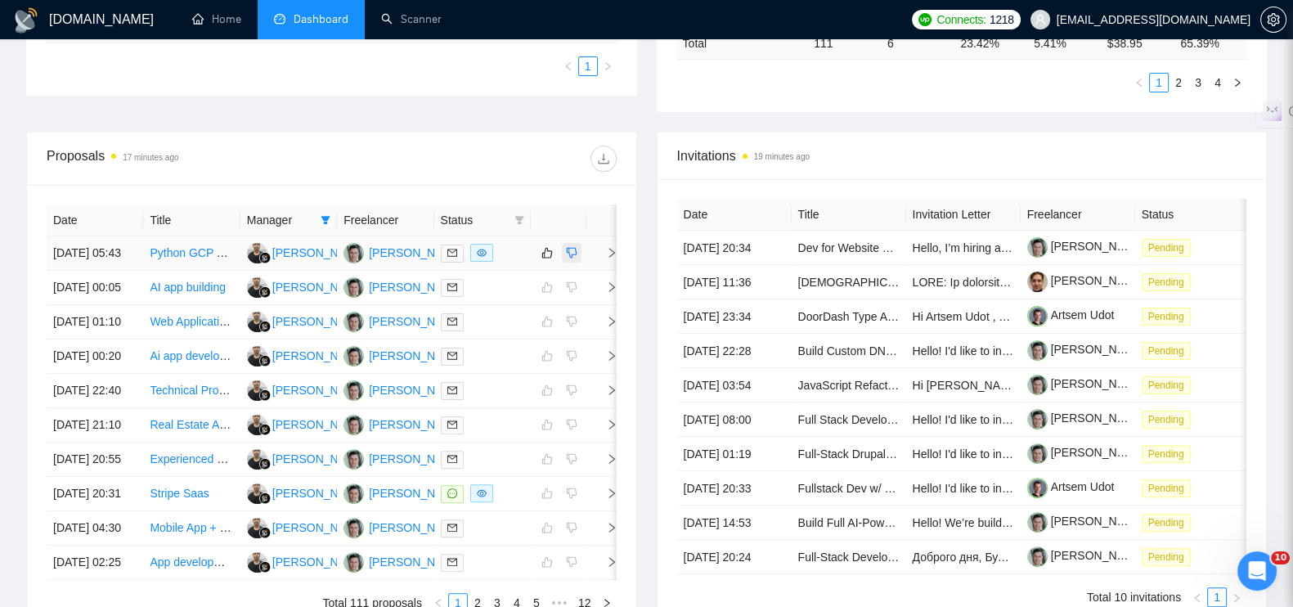
click at [577, 248] on icon "dislike" at bounding box center [572, 253] width 11 height 11
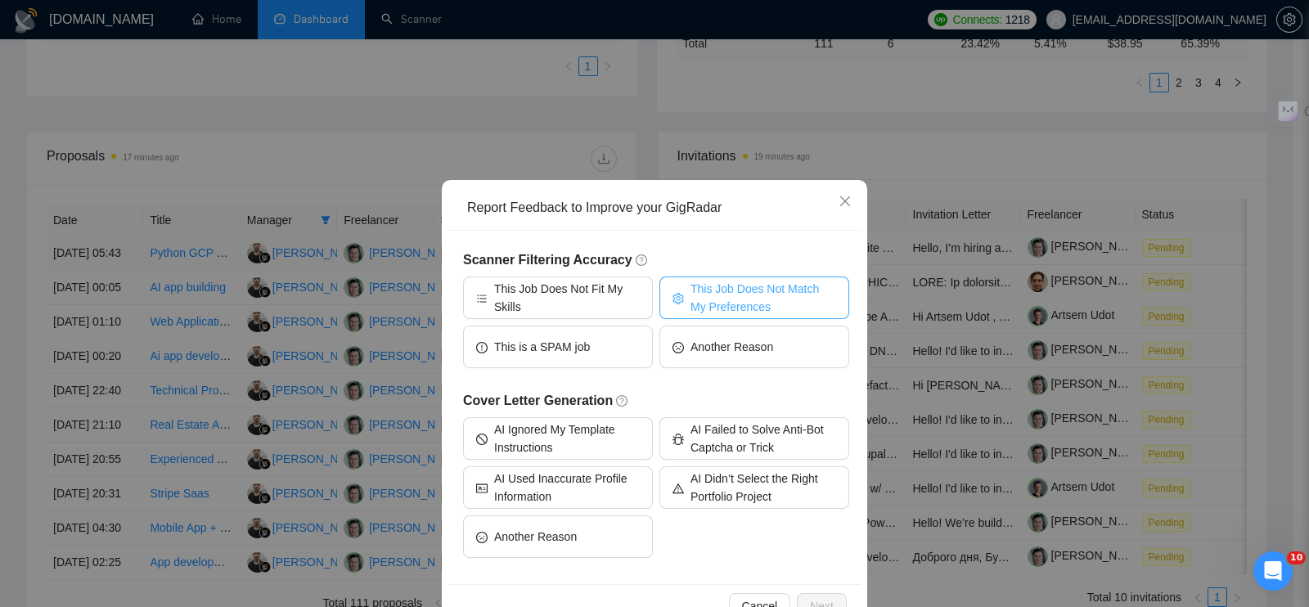
click at [744, 289] on span "This Job Does Not Match My Preferences" at bounding box center [763, 298] width 146 height 36
click at [814, 599] on span "Next" at bounding box center [822, 606] width 24 height 18
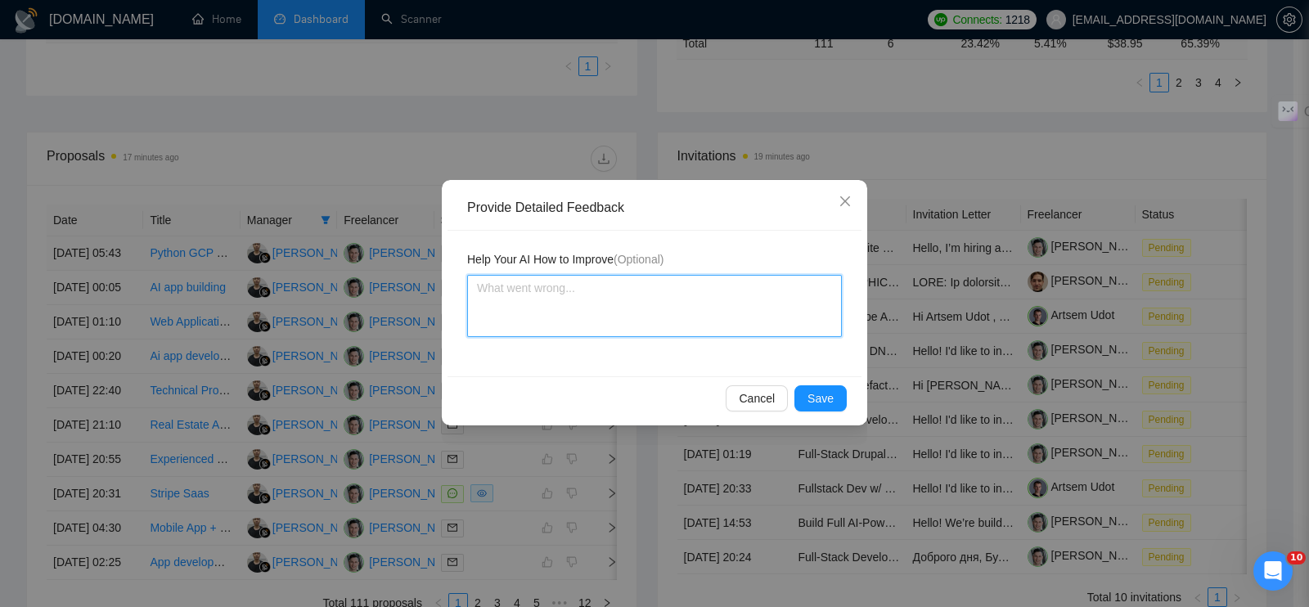
click at [613, 318] on textarea at bounding box center [654, 306] width 375 height 62
paste textarea "Проект не с нуля, а подразумевает доработку и поддержку существующего SaaS-прод…"
type textarea "Проект не с нуля, а подразумевает доработку и поддержку существующего SaaS-прод…"
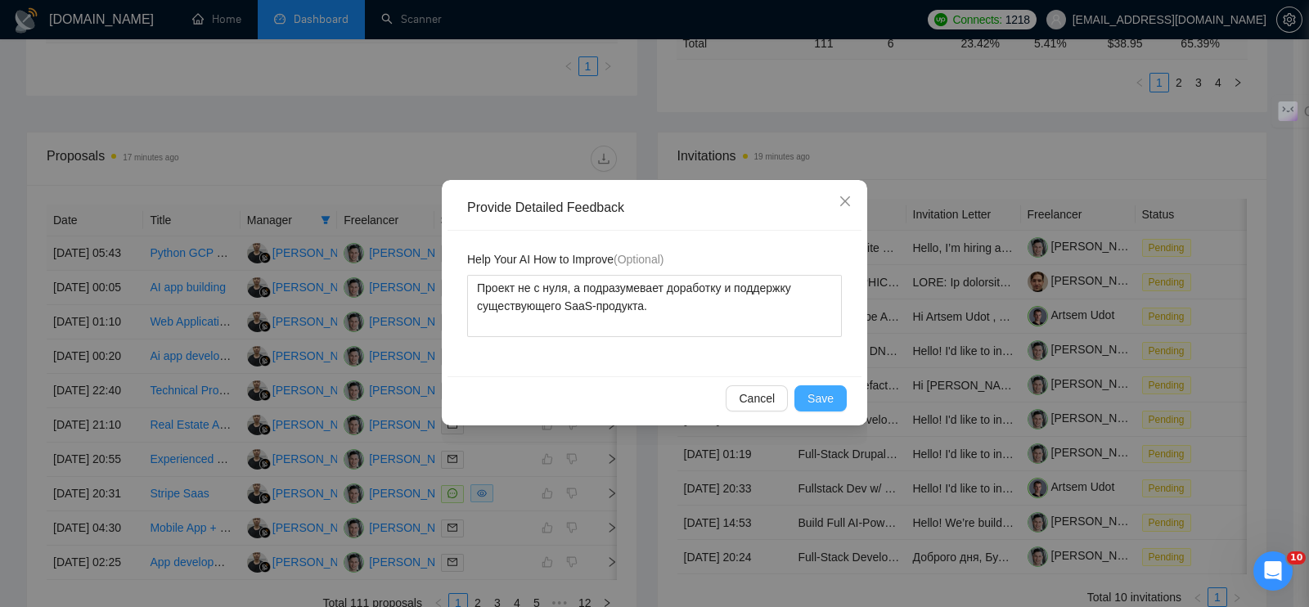
click at [838, 401] on button "Save" at bounding box center [820, 398] width 52 height 26
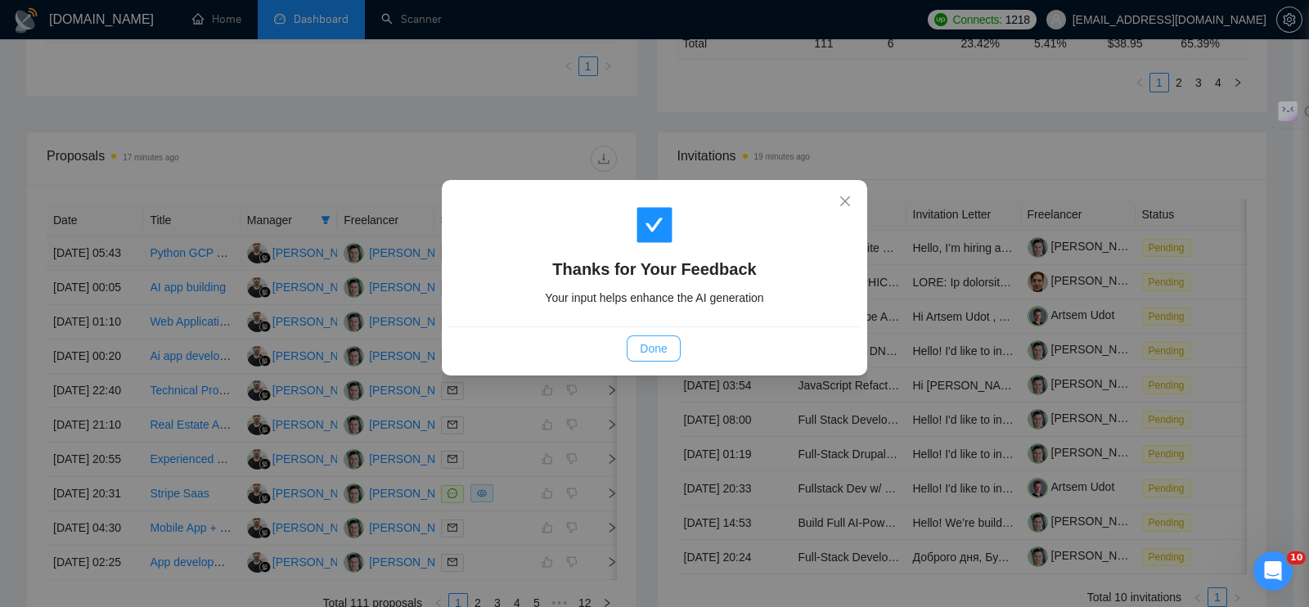
click at [636, 344] on button "Done" at bounding box center [653, 348] width 53 height 26
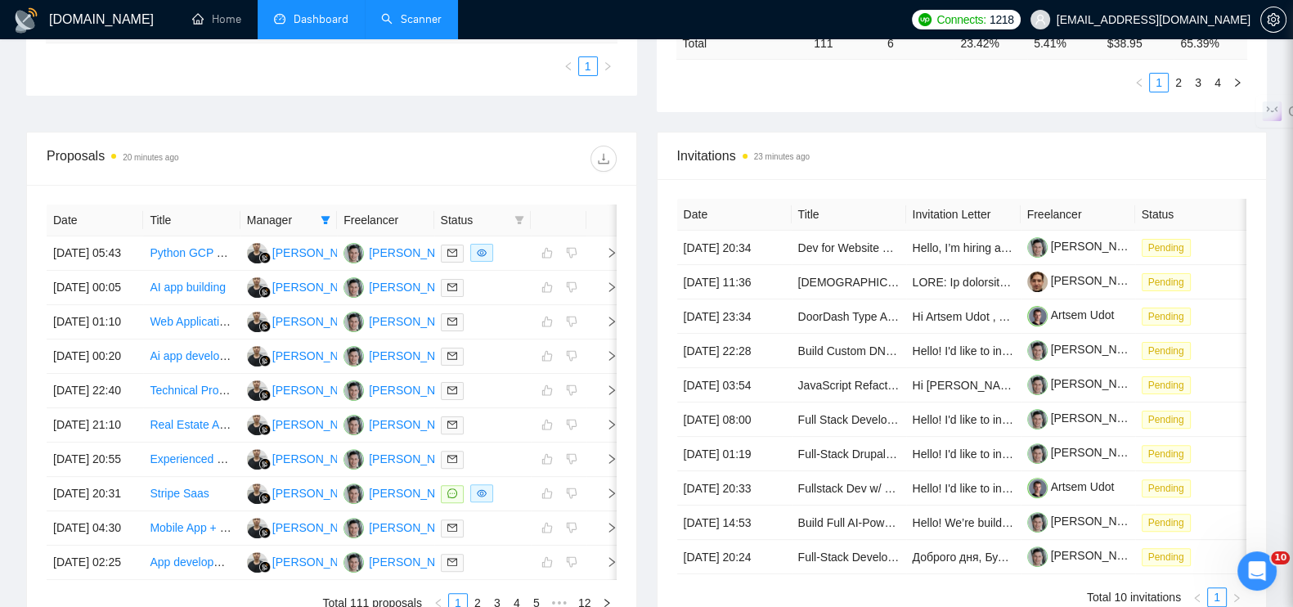
click at [401, 13] on link "Scanner" at bounding box center [411, 19] width 61 height 14
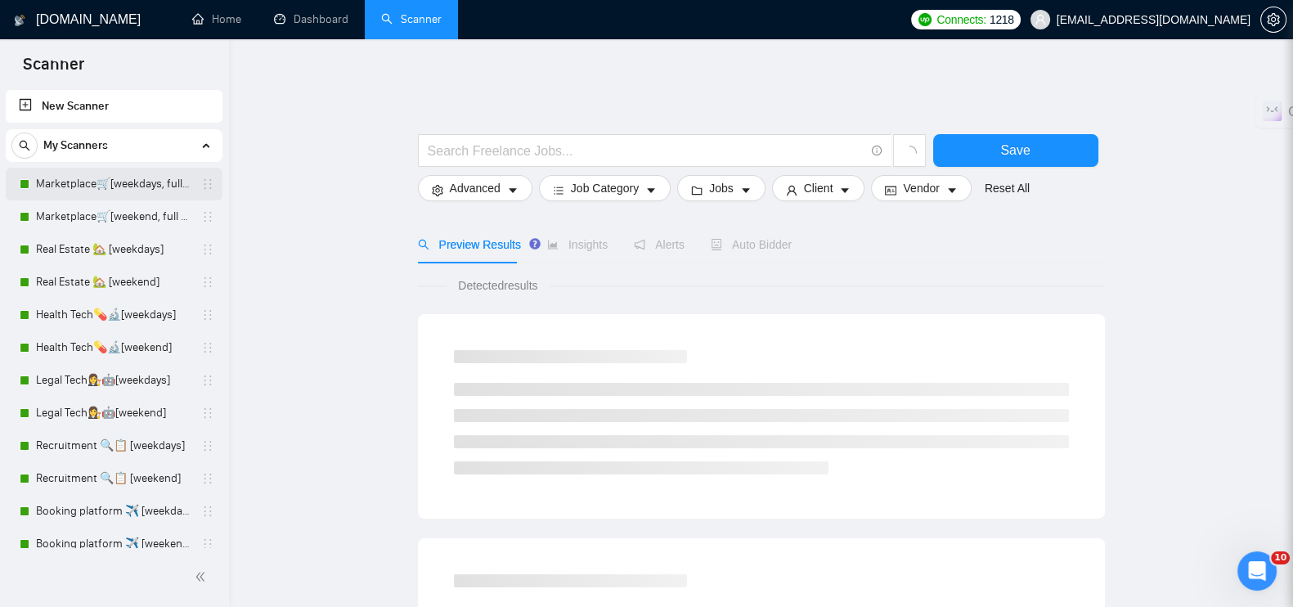
click at [108, 181] on link "Marketplace🛒[weekdays, full description]" at bounding box center [113, 184] width 155 height 33
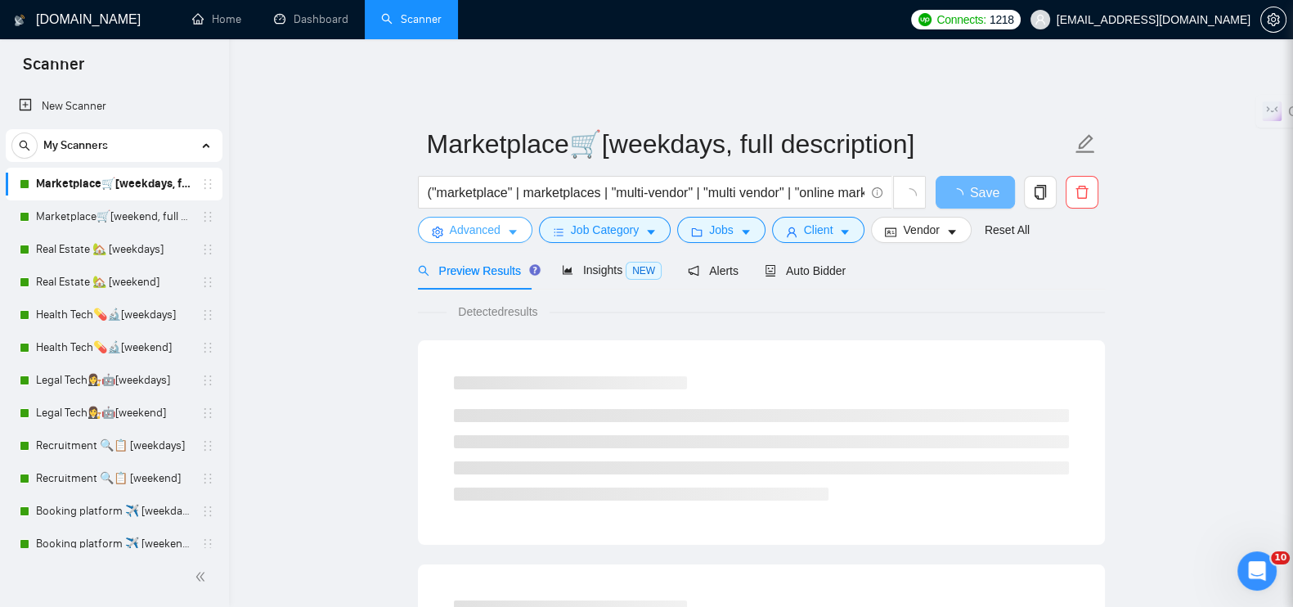
click at [461, 222] on span "Advanced" at bounding box center [475, 230] width 51 height 18
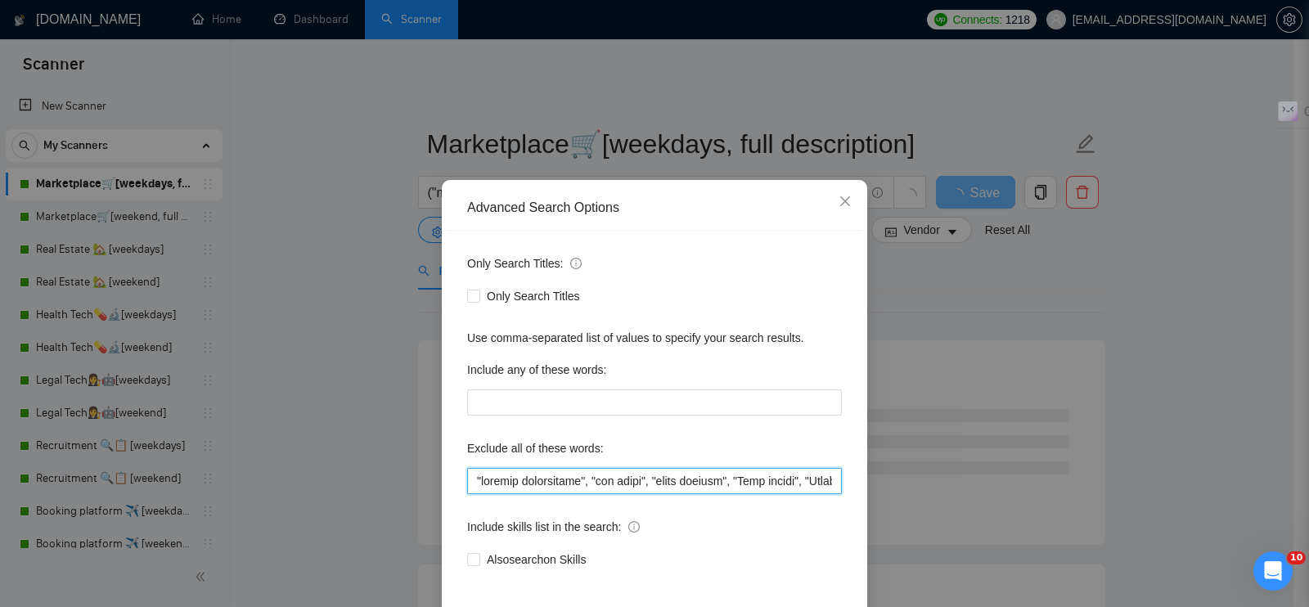
click at [467, 476] on input "text" at bounding box center [654, 481] width 375 height 26
paste input ""Amazon API", "Amazon integration", "Shopify plugin", "WooCommerce plugin", "Ma…"
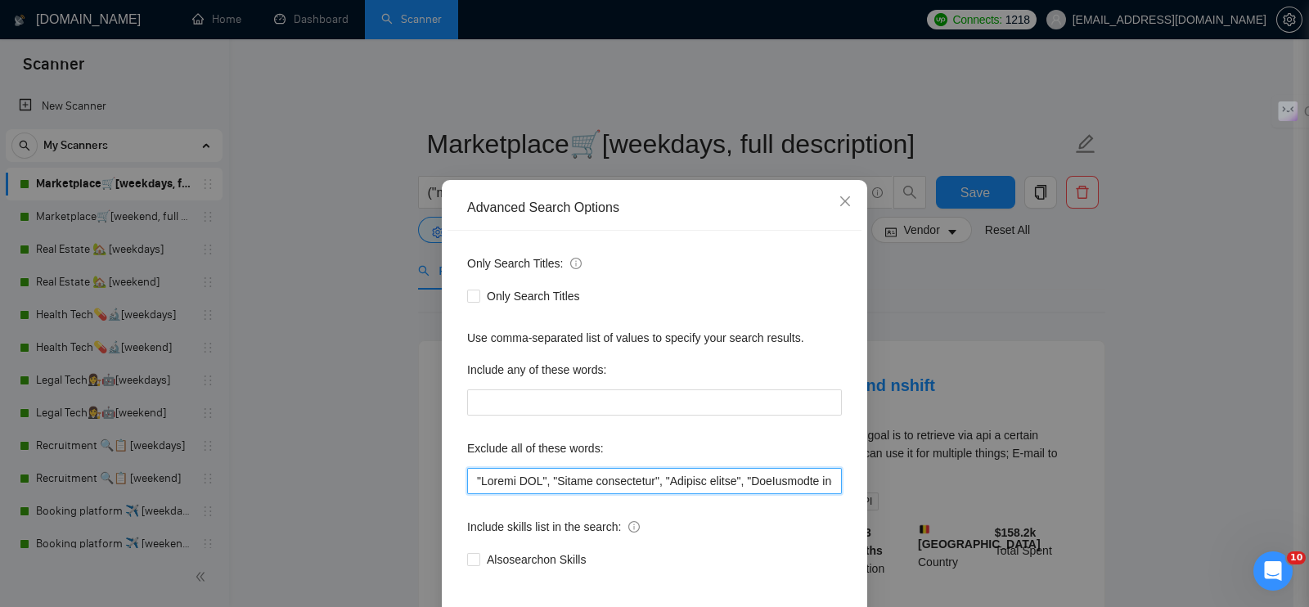
scroll to position [74, 0]
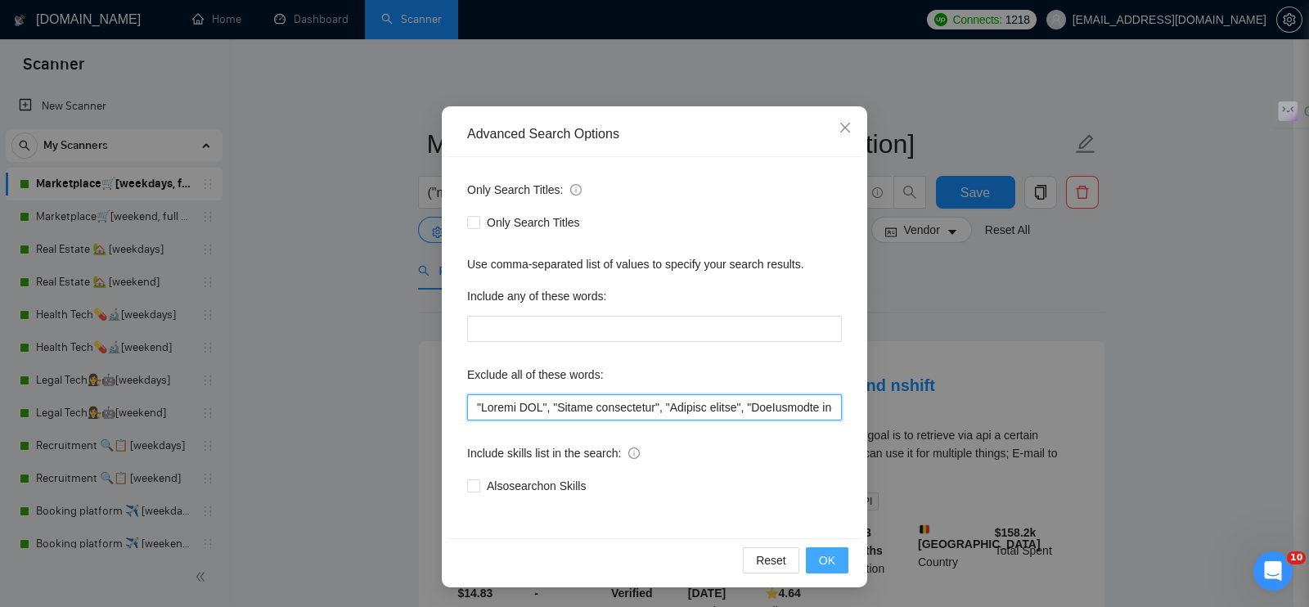
type input ""Amazon API", "Amazon integration", "Shopify plugin", "WooCommerce plugin", "Ma…"
click at [825, 555] on span "OK" at bounding box center [827, 560] width 16 height 18
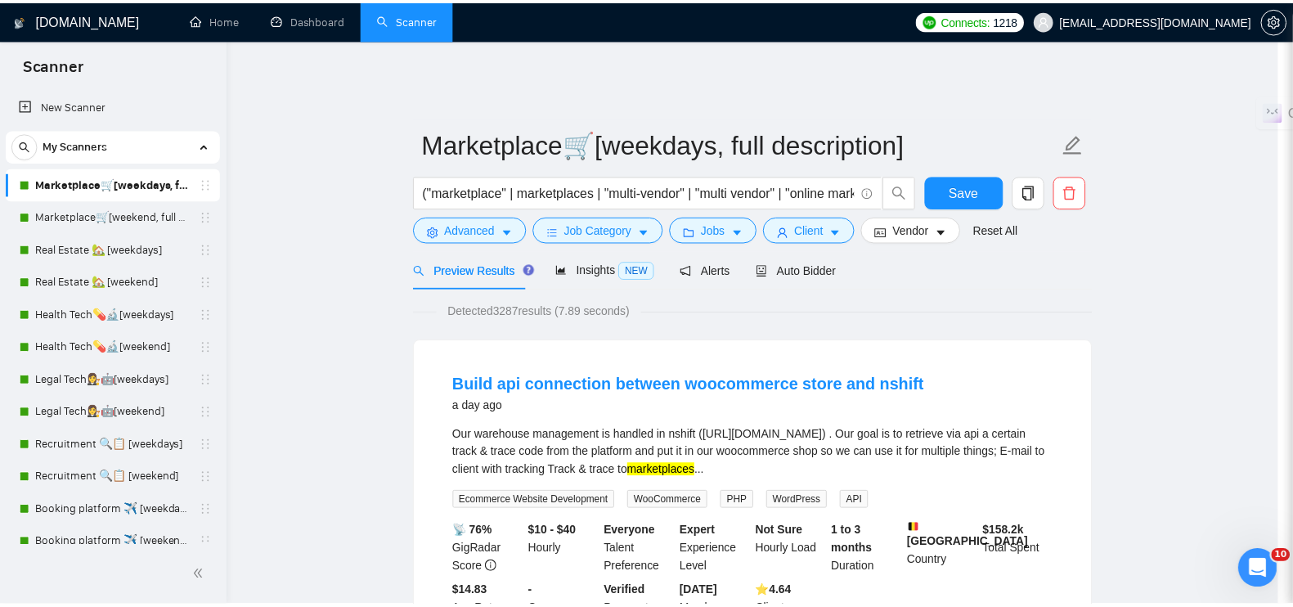
scroll to position [0, 0]
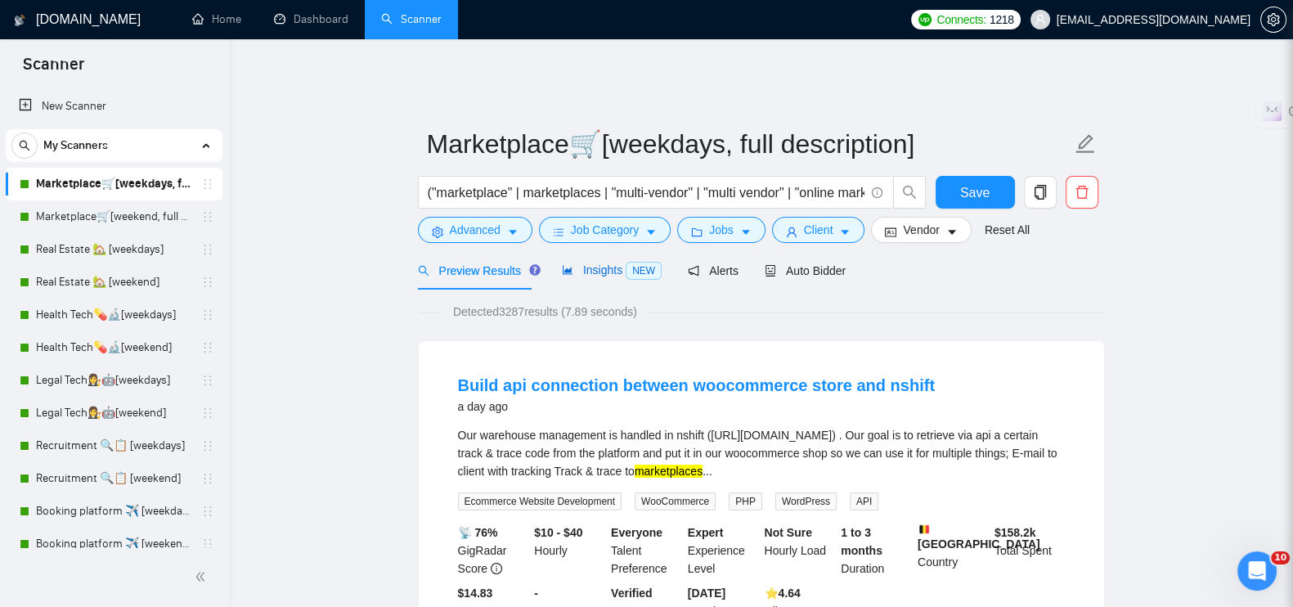
click at [617, 263] on span "Insights NEW" at bounding box center [612, 269] width 100 height 13
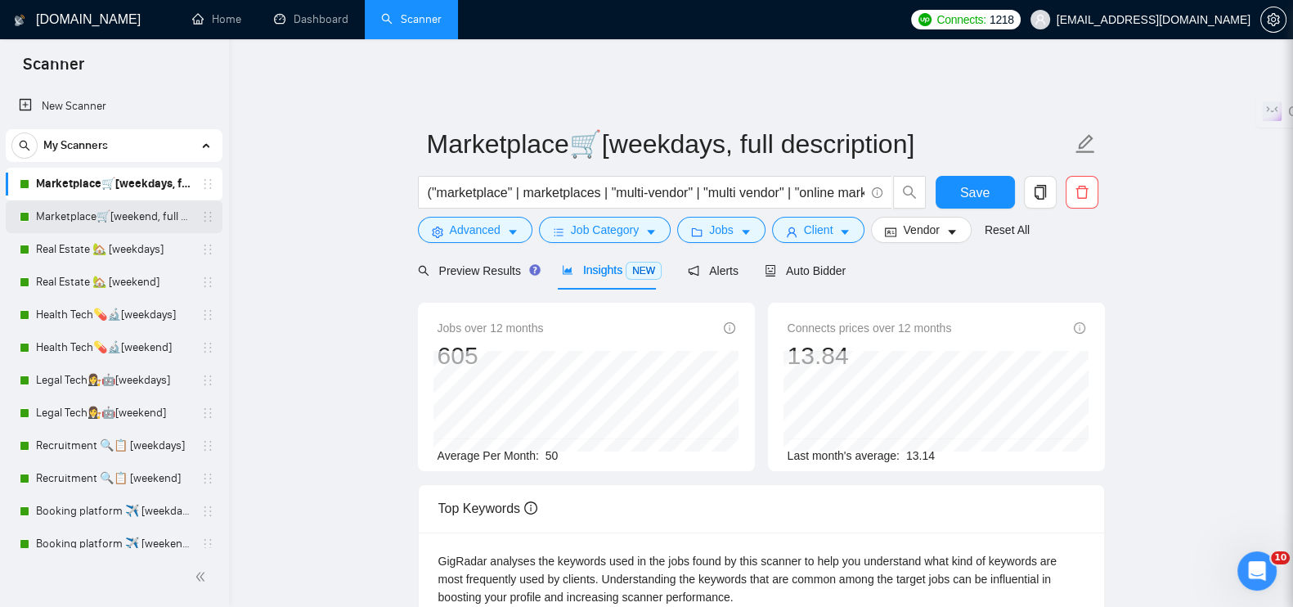
click at [133, 218] on link "Marketplace🛒[weekend, full description]" at bounding box center [113, 216] width 155 height 33
click at [455, 227] on button "Advanced" at bounding box center [475, 230] width 115 height 26
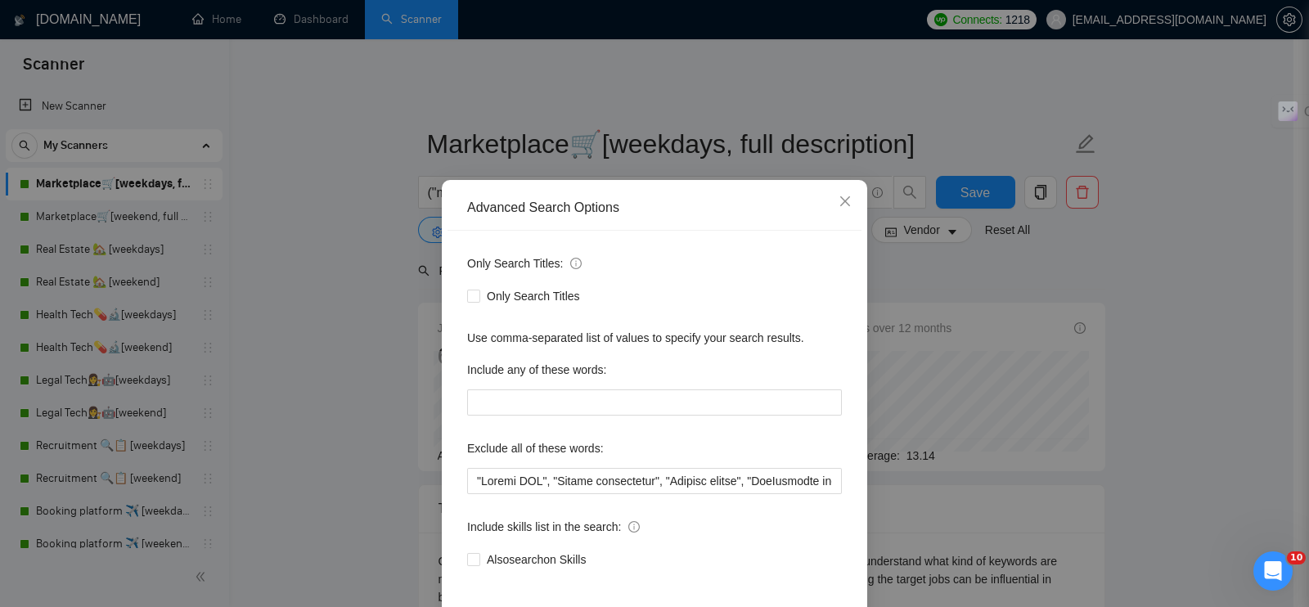
click at [964, 177] on div "Advanced Search Options Only Search Titles: Only Search Titles Use comma-separa…" at bounding box center [654, 303] width 1309 height 607
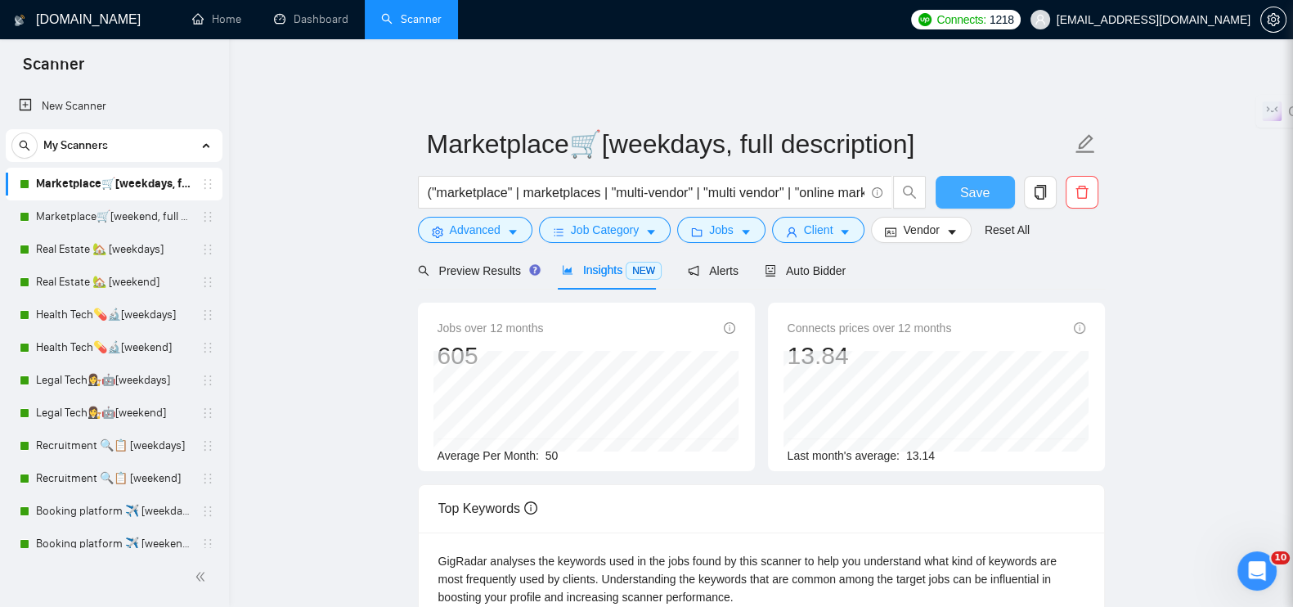
click at [964, 182] on span "Save" at bounding box center [974, 192] width 29 height 20
click at [110, 210] on link "Marketplace🛒[weekend, full description]" at bounding box center [113, 216] width 155 height 33
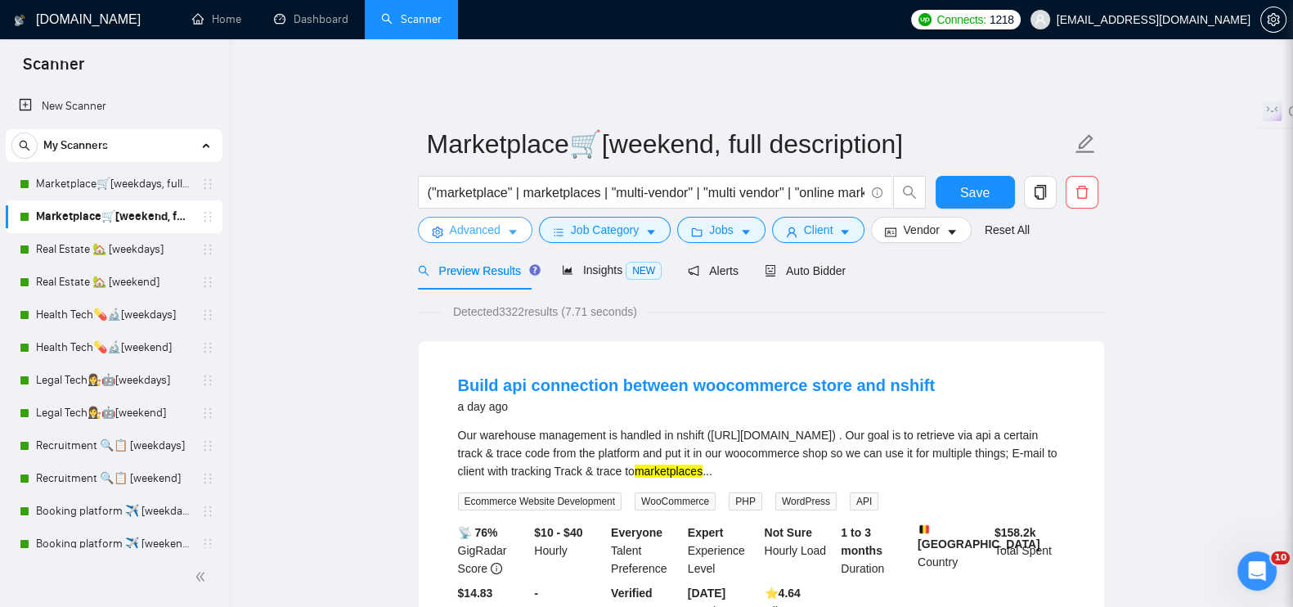
click at [478, 225] on span "Advanced" at bounding box center [475, 230] width 51 height 18
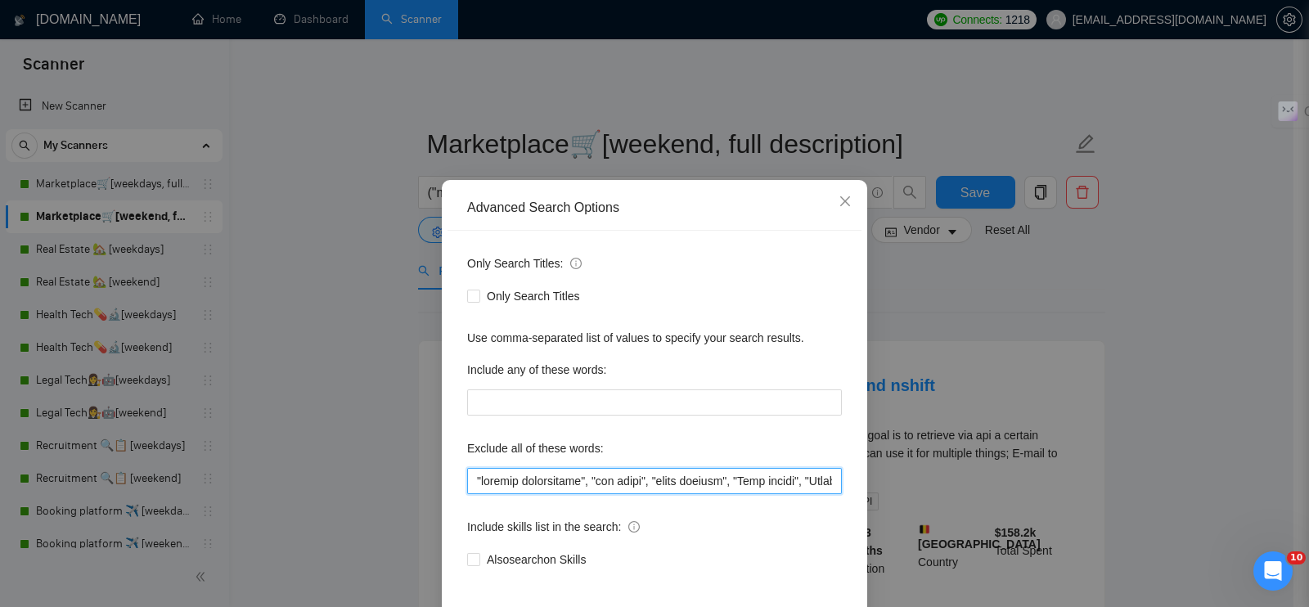
click at [469, 484] on input "text" at bounding box center [654, 481] width 375 height 26
paste input ""Amazon API", "Amazon integration", "Shopify plugin", "WooCommerce plugin", "Ma…"
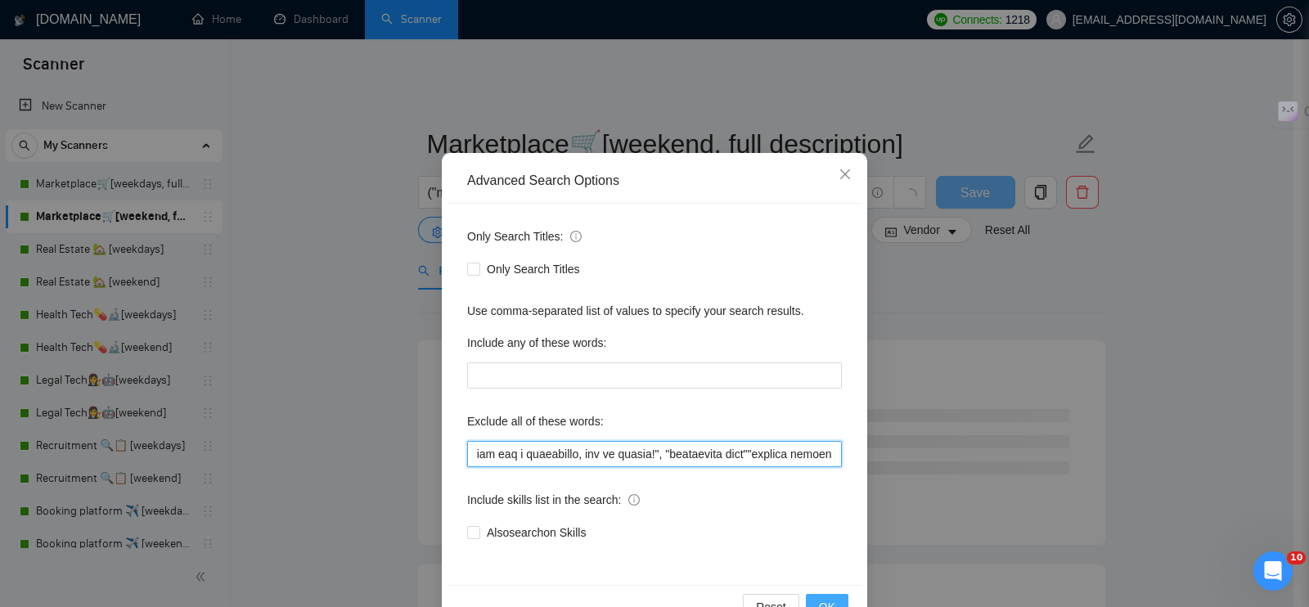
scroll to position [74, 0]
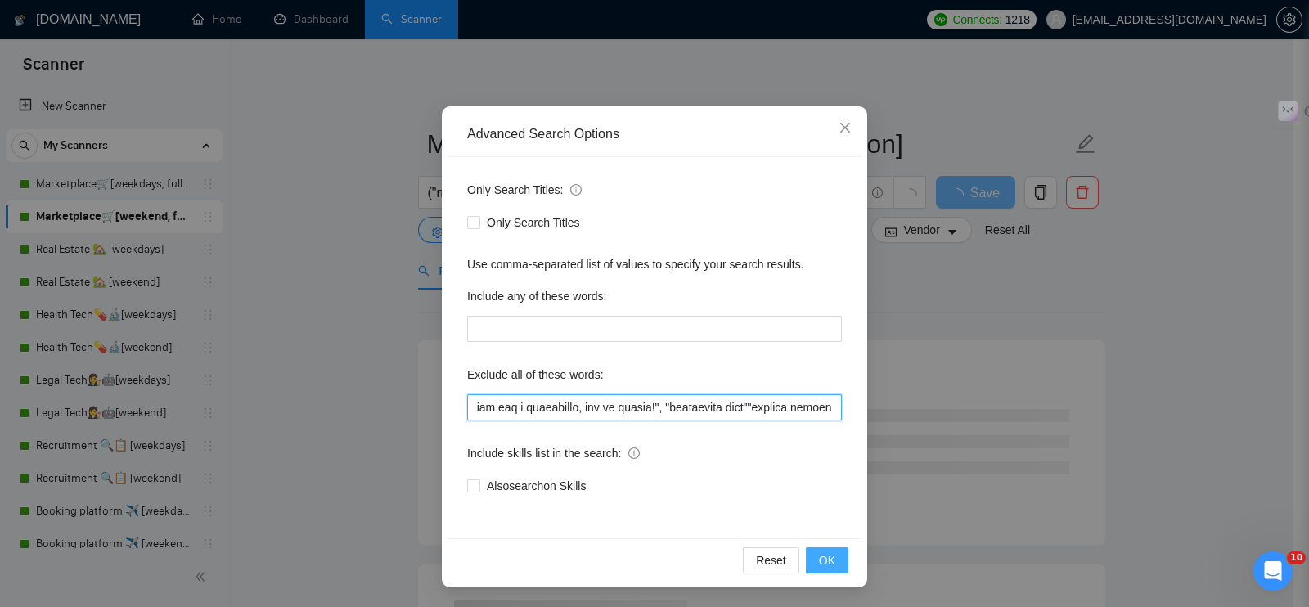
type input ""Amazon API", "Amazon integration", "Shopify plugin", "WooCommerce plugin", "Ma…"
click at [819, 554] on span "OK" at bounding box center [827, 560] width 16 height 18
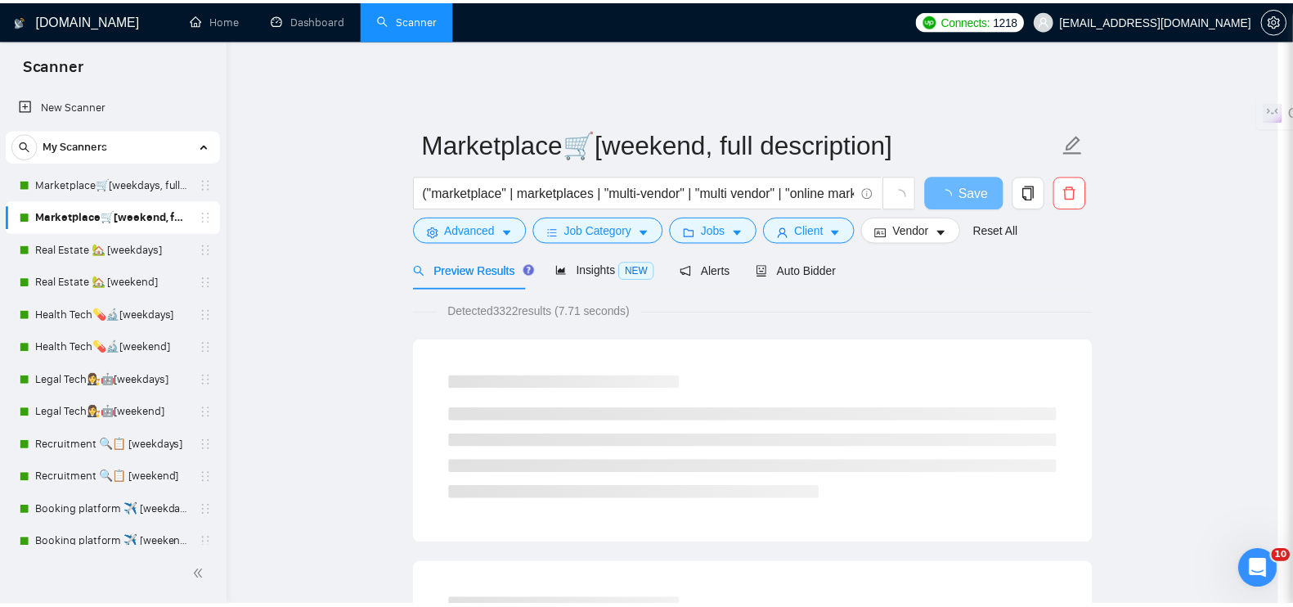
scroll to position [0, 0]
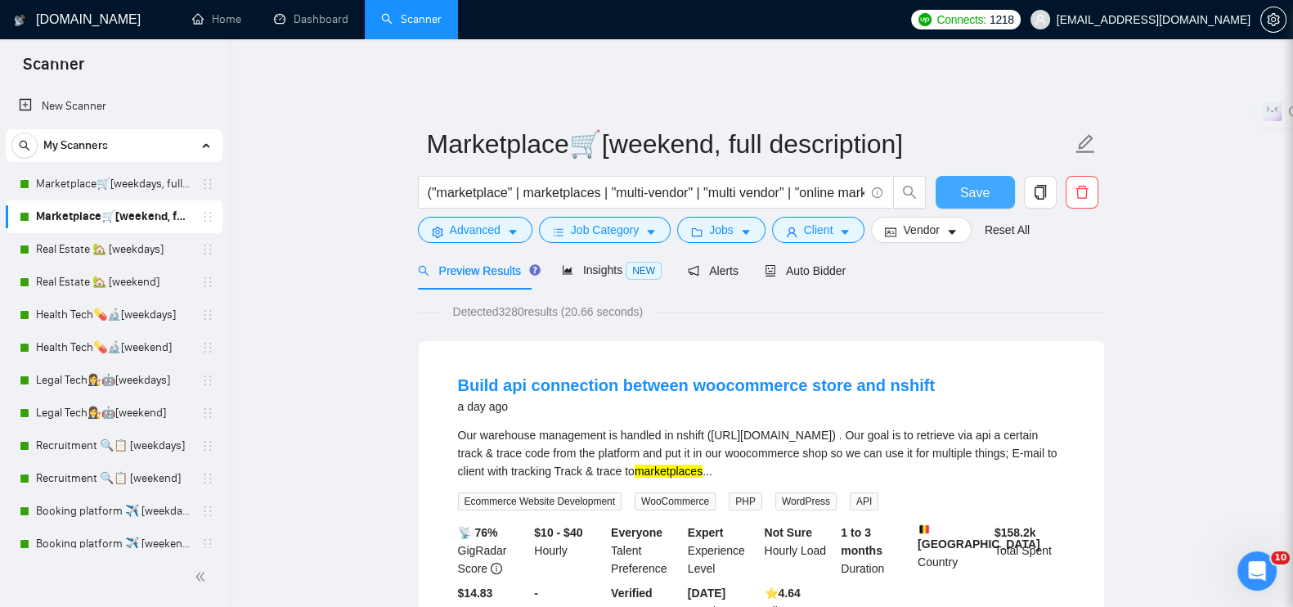
click at [941, 176] on button "Save" at bounding box center [975, 192] width 79 height 33
click at [91, 256] on link "Real Estate 🏡 [weekdays]" at bounding box center [113, 249] width 155 height 33
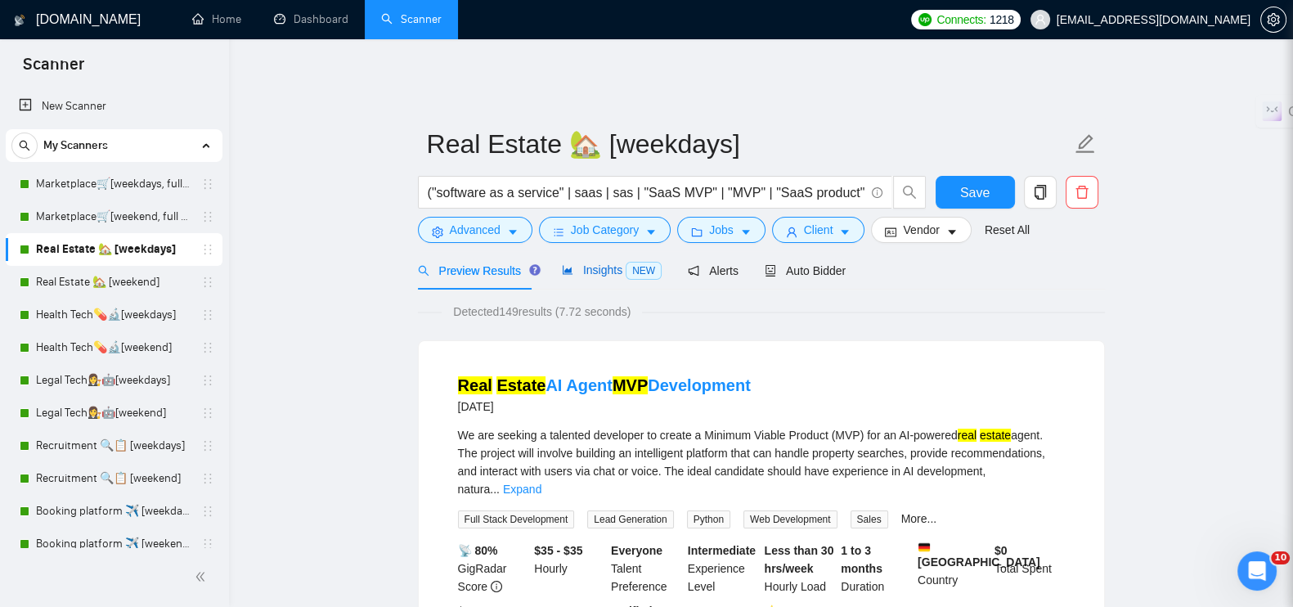
click at [593, 263] on span "Insights NEW" at bounding box center [612, 269] width 100 height 13
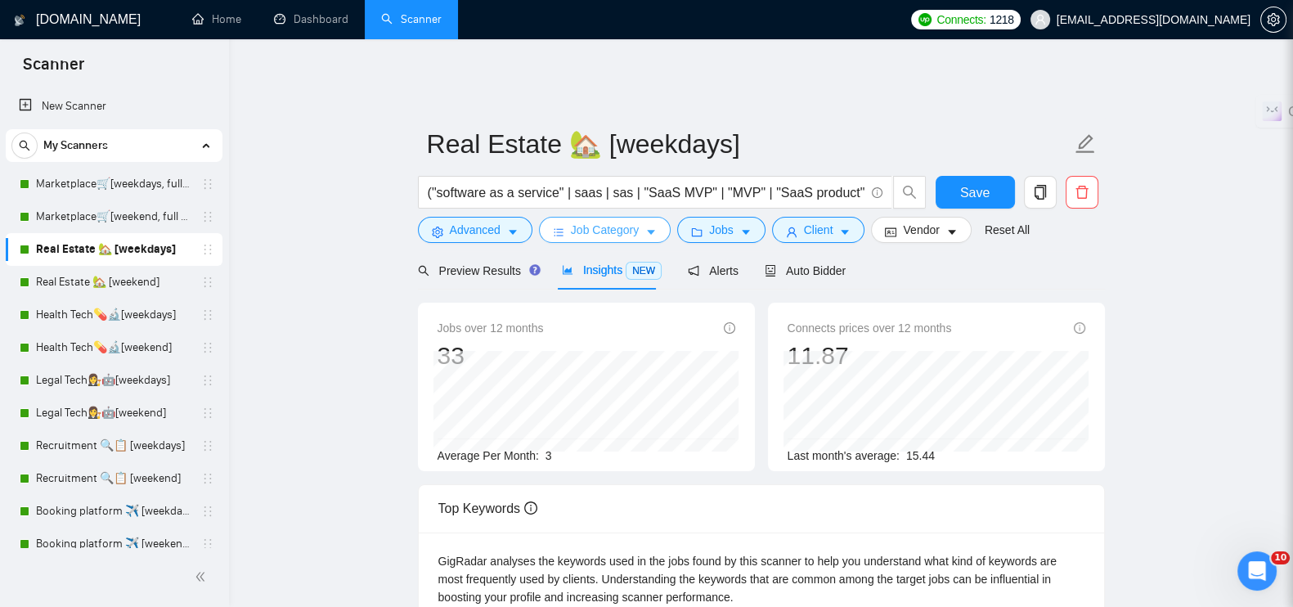
click at [613, 222] on span "Job Category" at bounding box center [605, 230] width 68 height 18
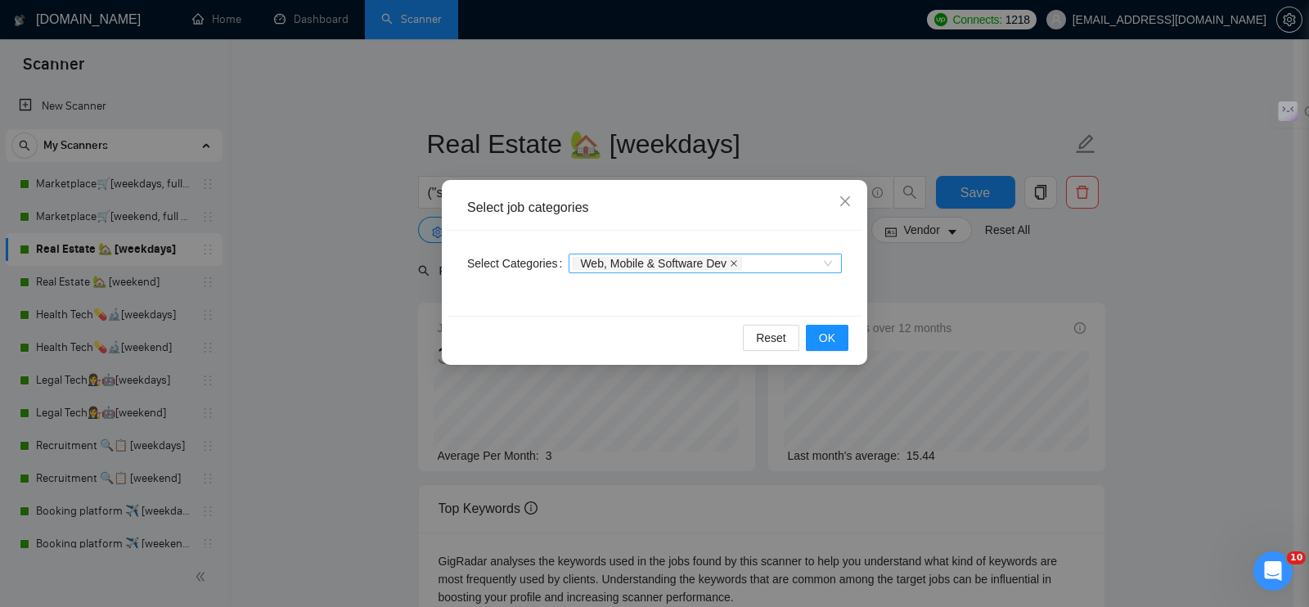
click at [730, 263] on icon "close" at bounding box center [734, 263] width 8 height 8
click at [824, 338] on span "OK" at bounding box center [827, 338] width 16 height 18
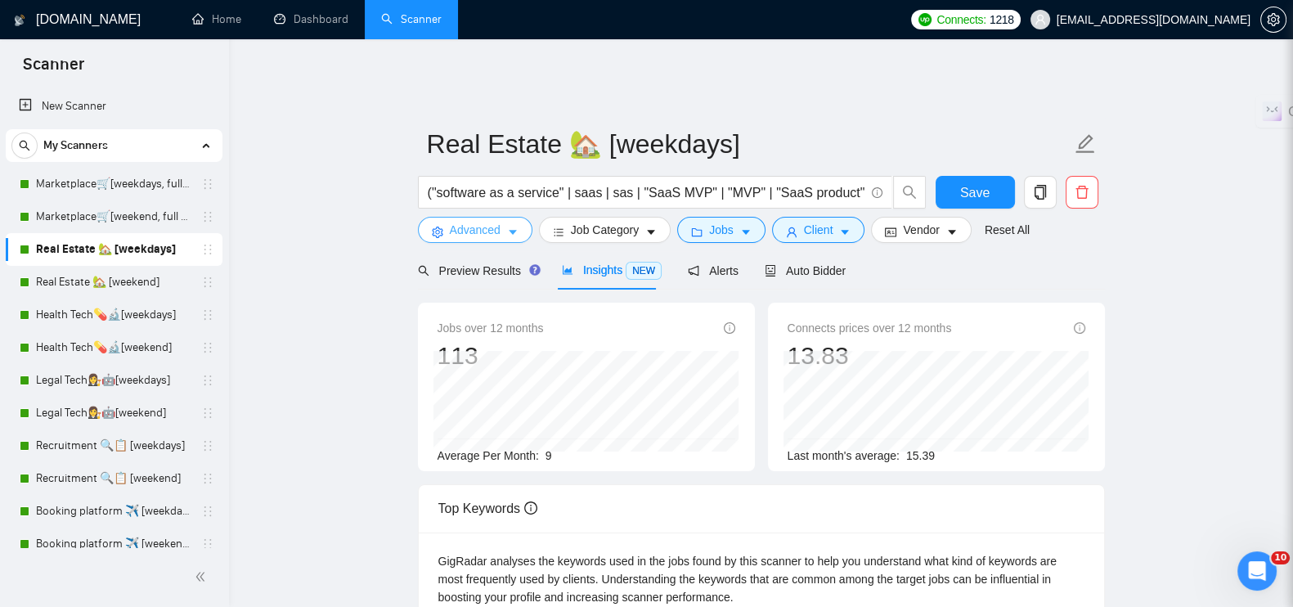
click at [491, 221] on span "Advanced" at bounding box center [475, 230] width 51 height 18
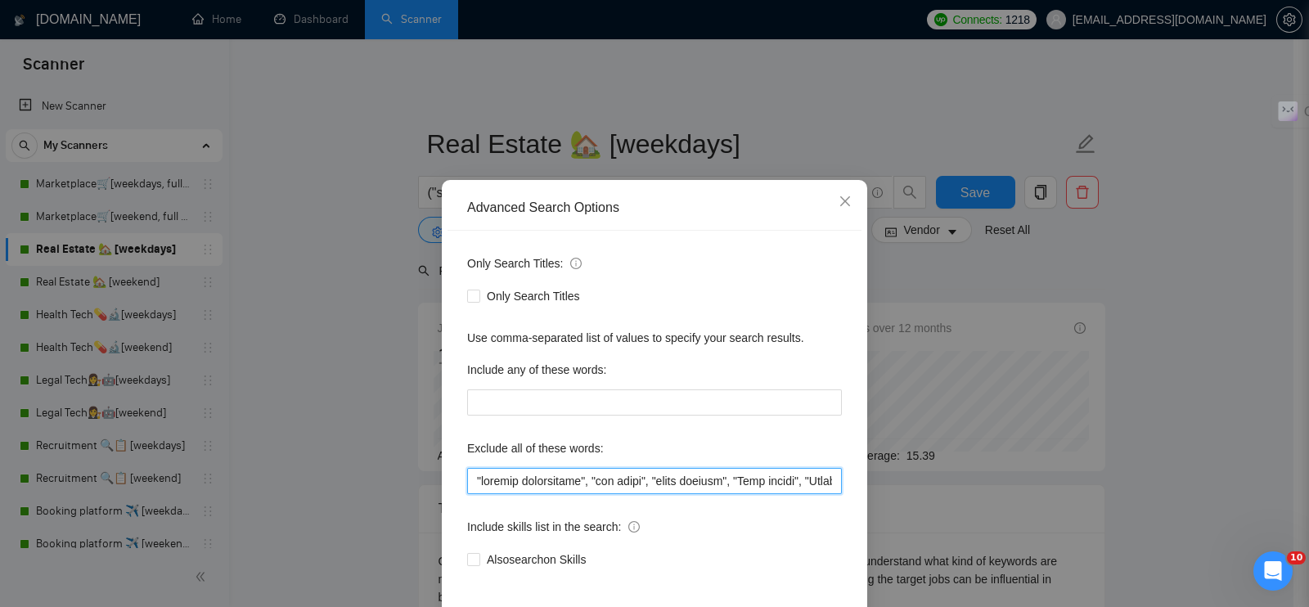
click at [467, 477] on input "text" at bounding box center [654, 481] width 375 height 26
paste input ""Amazon API", "Amazon integration", "Shopify plugin", "WooCommerce plugin", "Ma…"
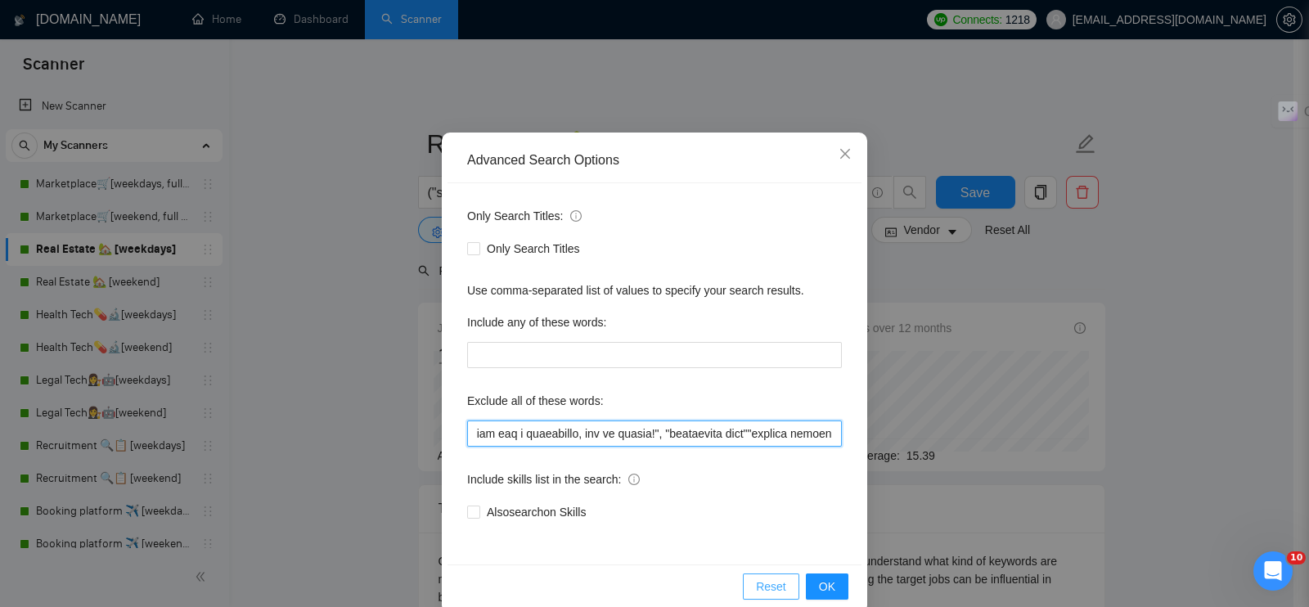
scroll to position [74, 0]
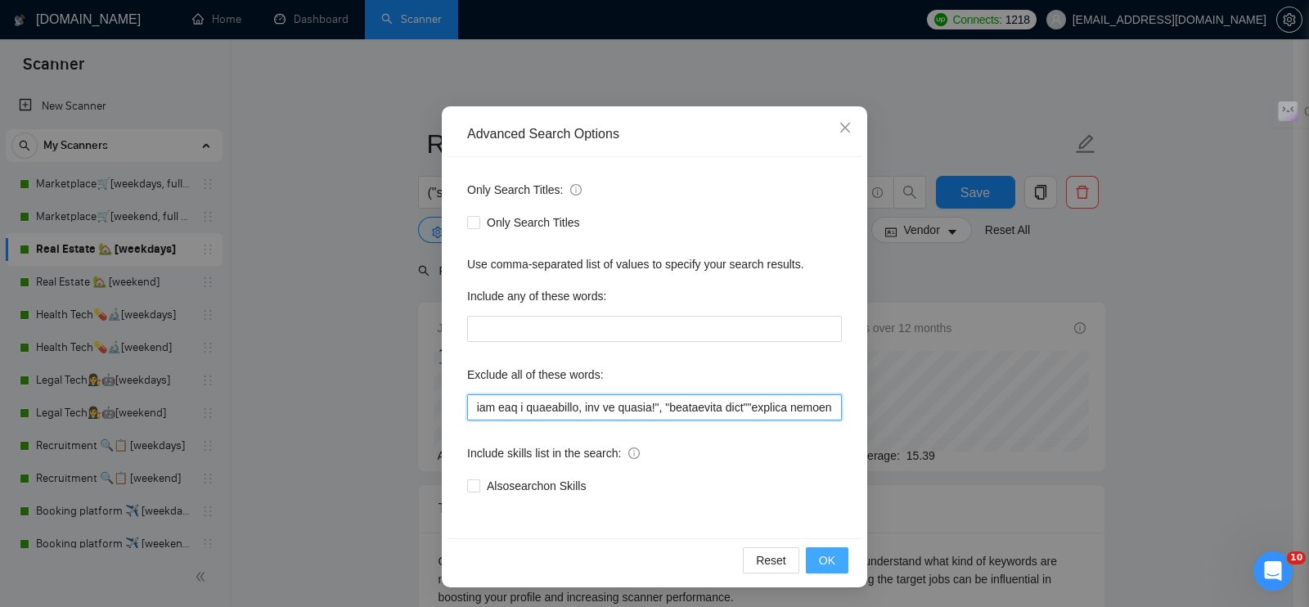
type input ""Amazon API", "Amazon integration", "Shopify plugin", "WooCommerce plugin", "Ma…"
click at [819, 561] on span "OK" at bounding box center [827, 560] width 16 height 18
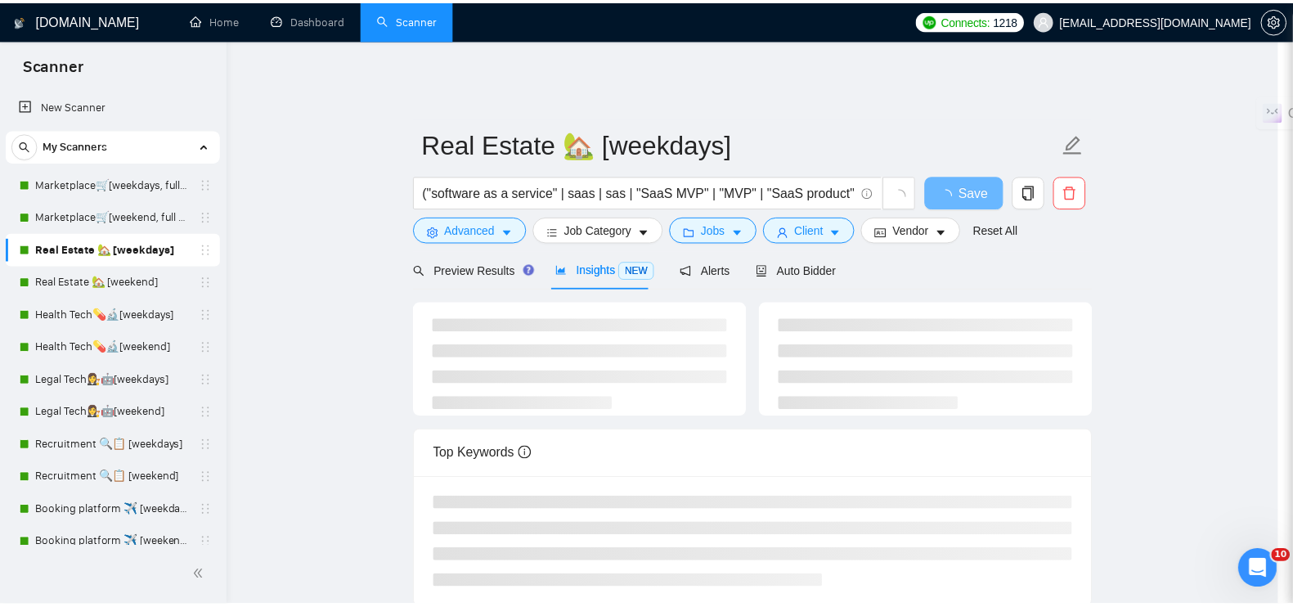
scroll to position [0, 0]
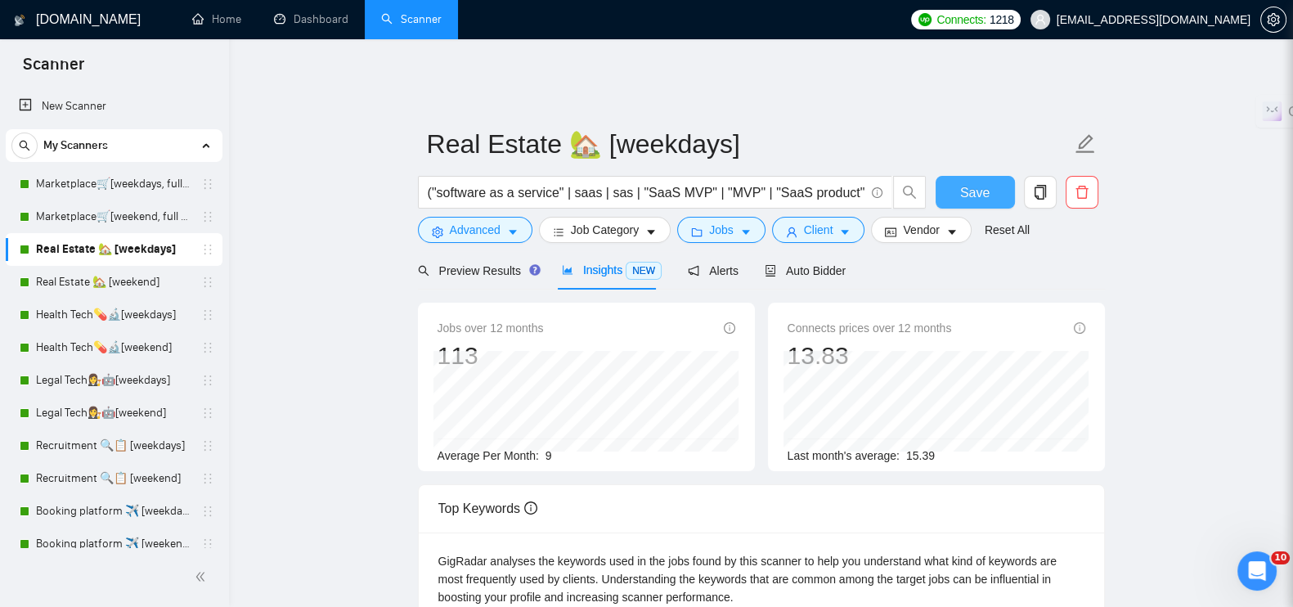
click at [949, 184] on button "Save" at bounding box center [975, 192] width 79 height 33
click at [110, 282] on link "Real Estate 🏡 [weekend]" at bounding box center [113, 282] width 155 height 33
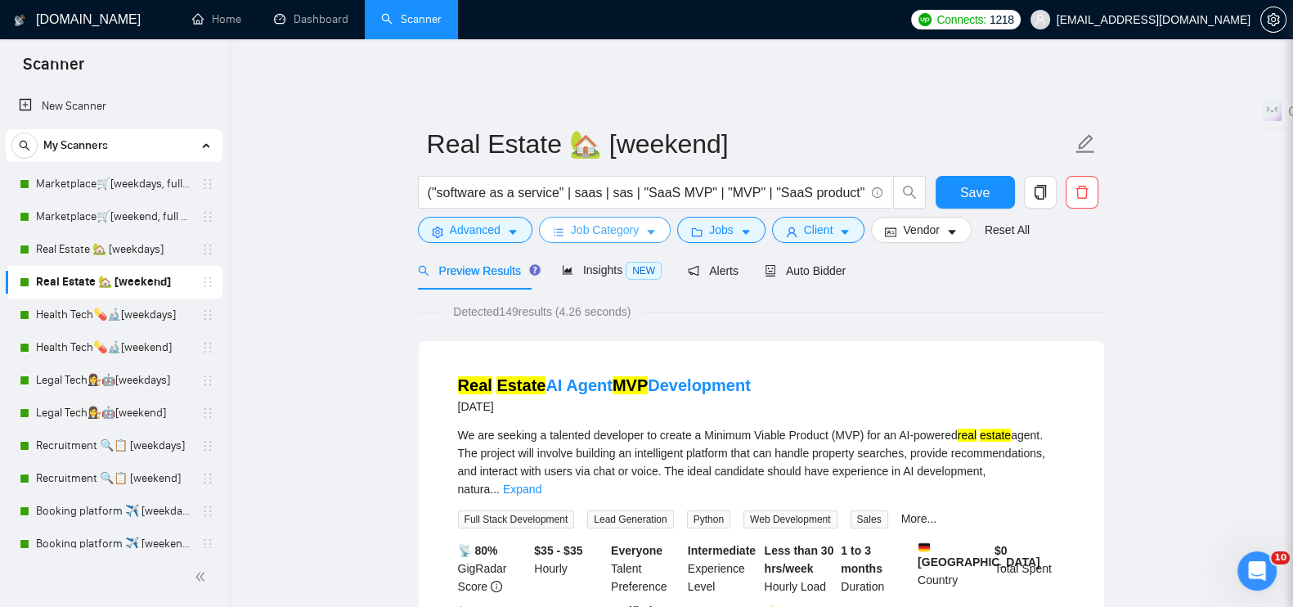
click at [645, 227] on icon "caret-down" at bounding box center [650, 232] width 11 height 11
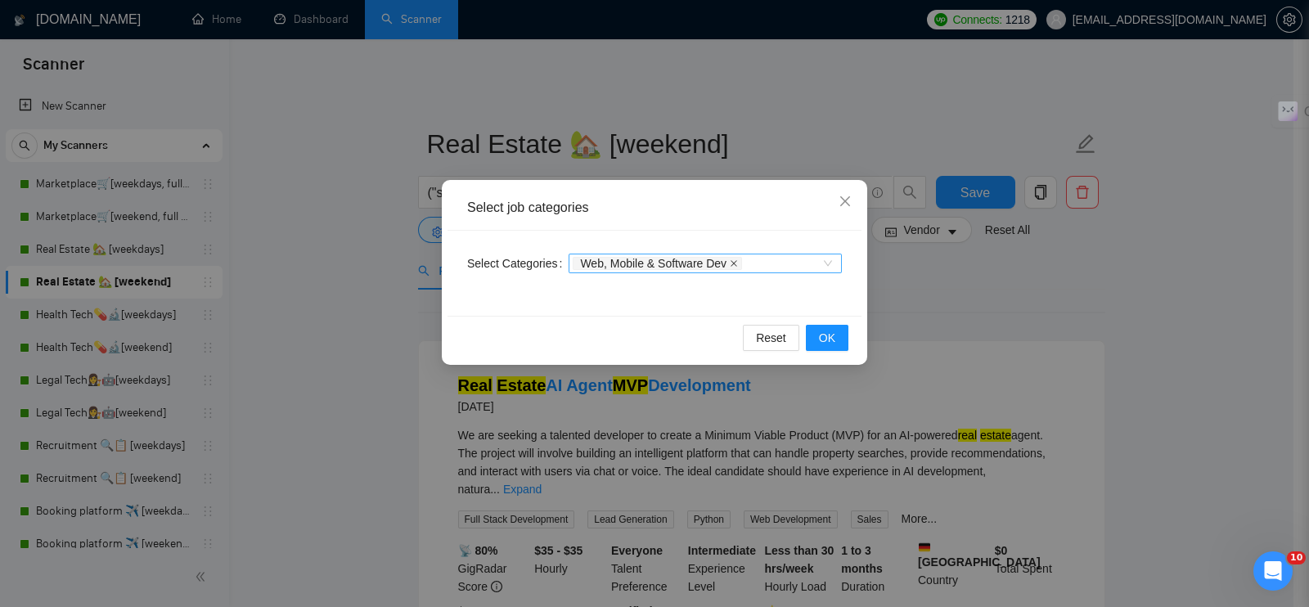
click at [730, 262] on icon "close" at bounding box center [733, 263] width 7 height 7
click at [827, 334] on span "OK" at bounding box center [827, 338] width 16 height 18
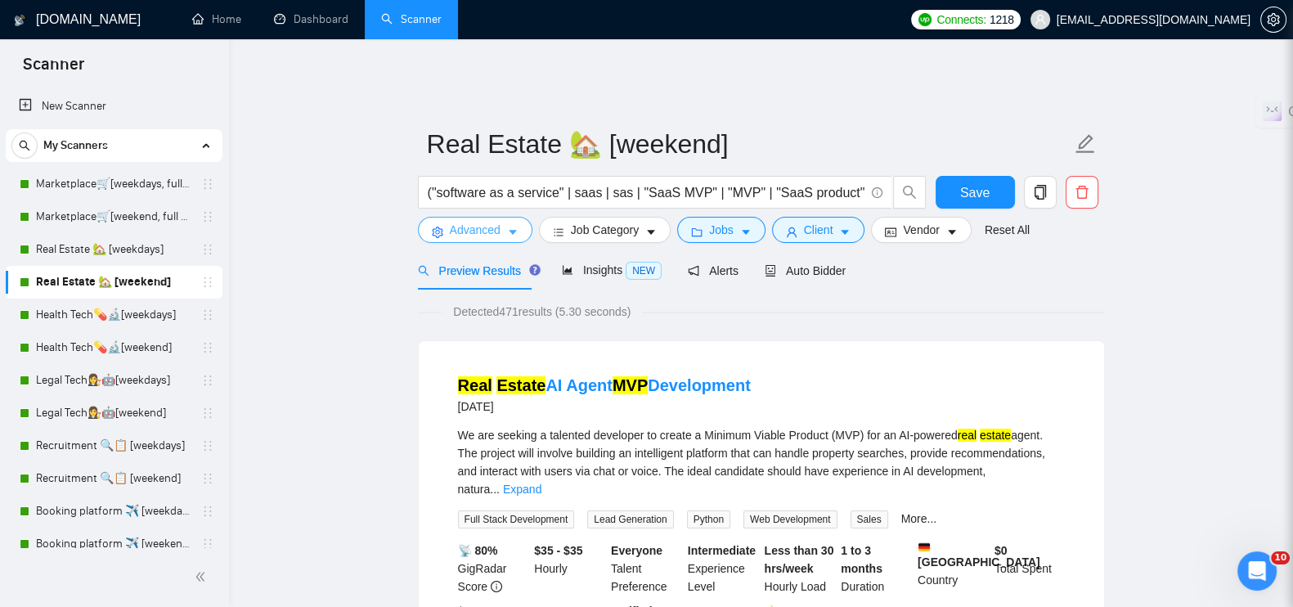
click at [502, 224] on button "Advanced" at bounding box center [475, 230] width 115 height 26
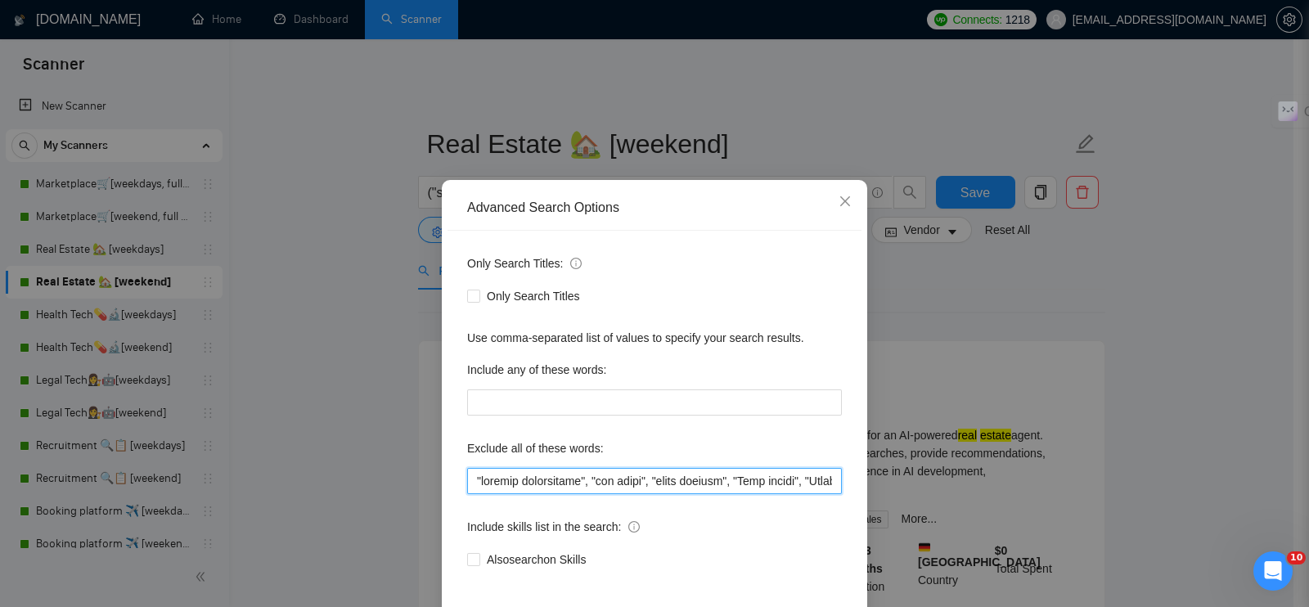
click at [467, 478] on input "text" at bounding box center [654, 481] width 375 height 26
paste input ""Amazon API", "Amazon integration", "Shopify plugin", "WooCommerce plugin", "Ma…"
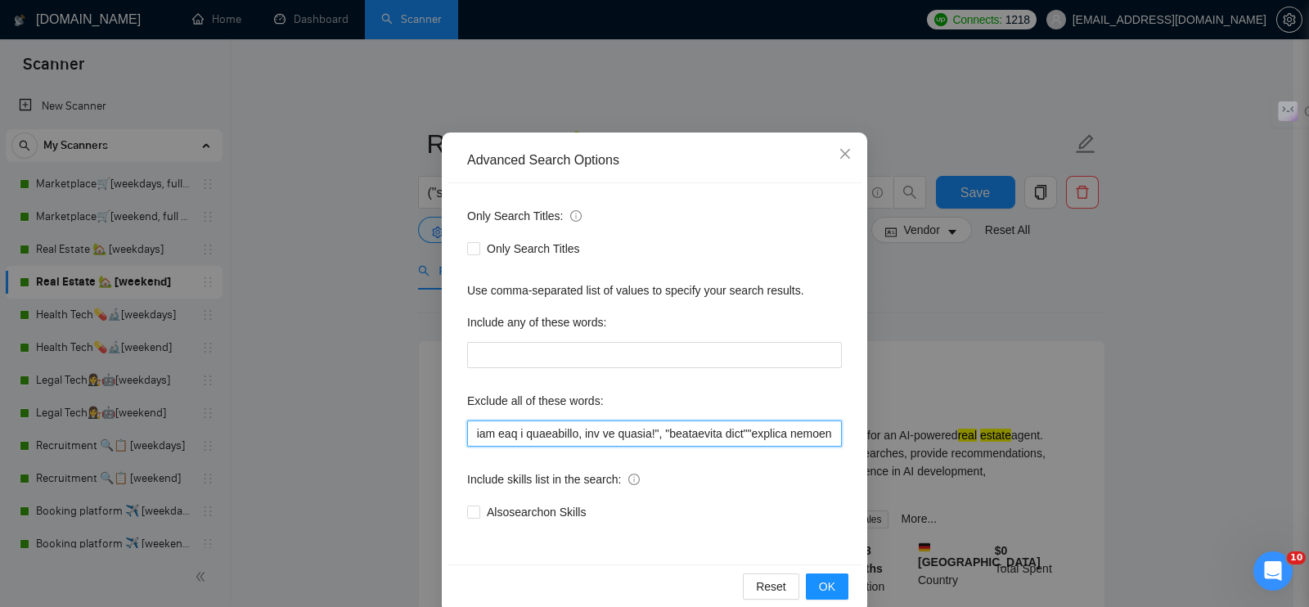
scroll to position [74, 0]
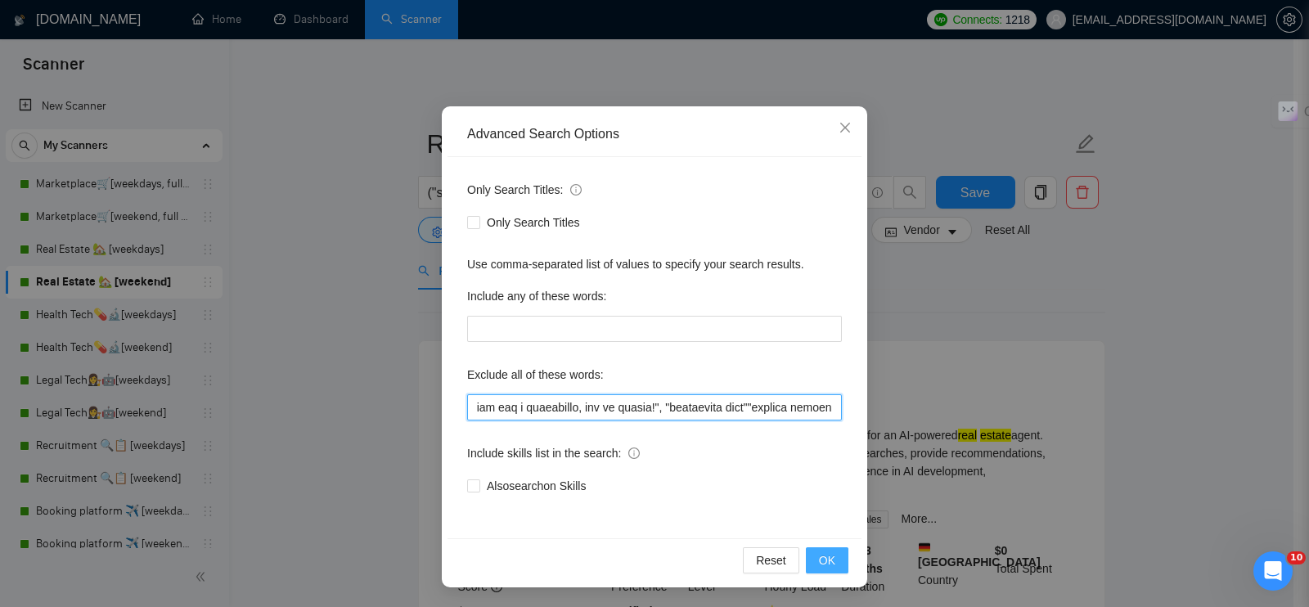
type input ""Amazon API", "Amazon integration", "Shopify plugin", "WooCommerce plugin", "Ma…"
click at [811, 562] on button "OK" at bounding box center [827, 560] width 43 height 26
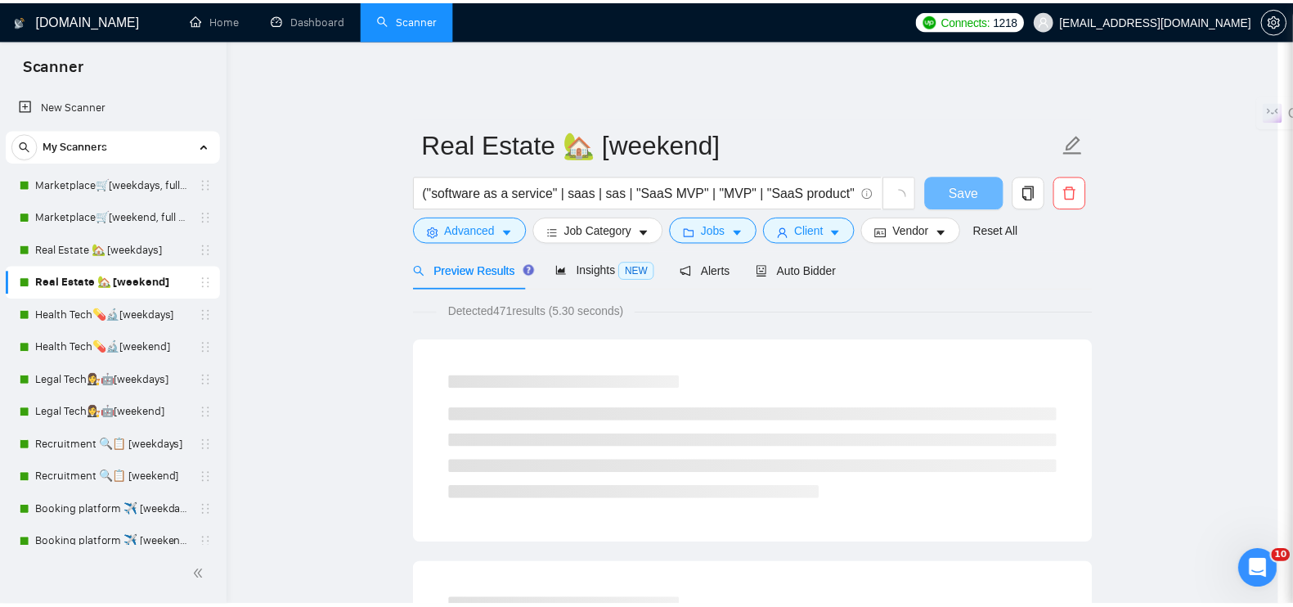
scroll to position [0, 0]
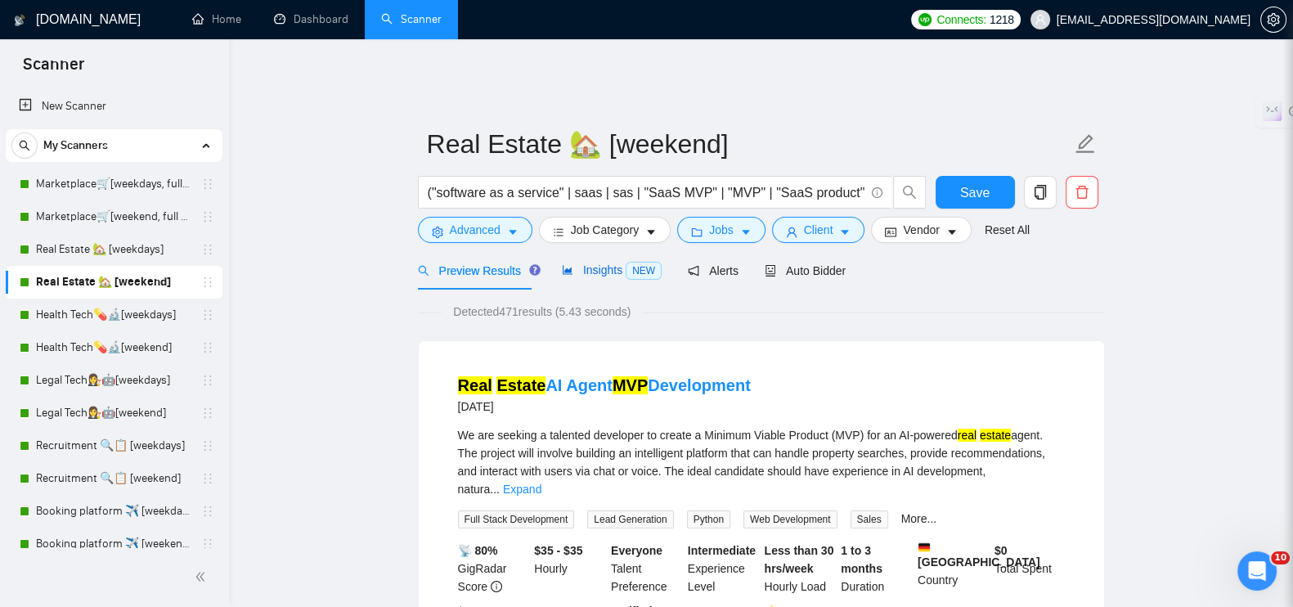
click at [613, 263] on span "Insights NEW" at bounding box center [612, 269] width 100 height 13
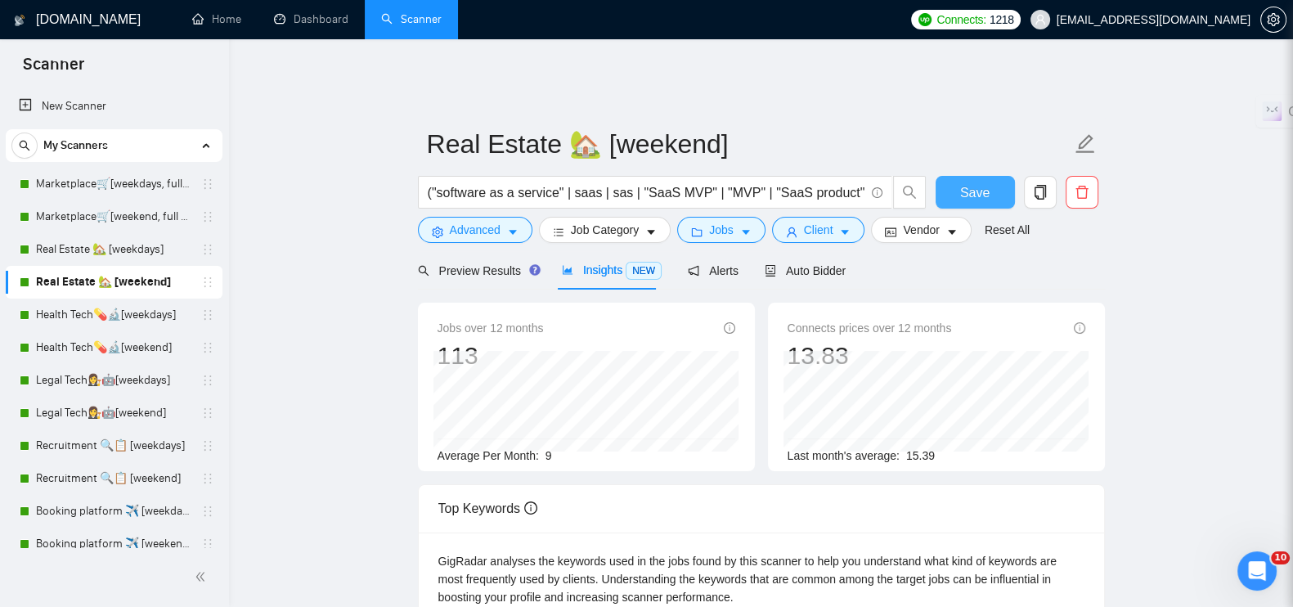
click at [965, 182] on span "Save" at bounding box center [974, 192] width 29 height 20
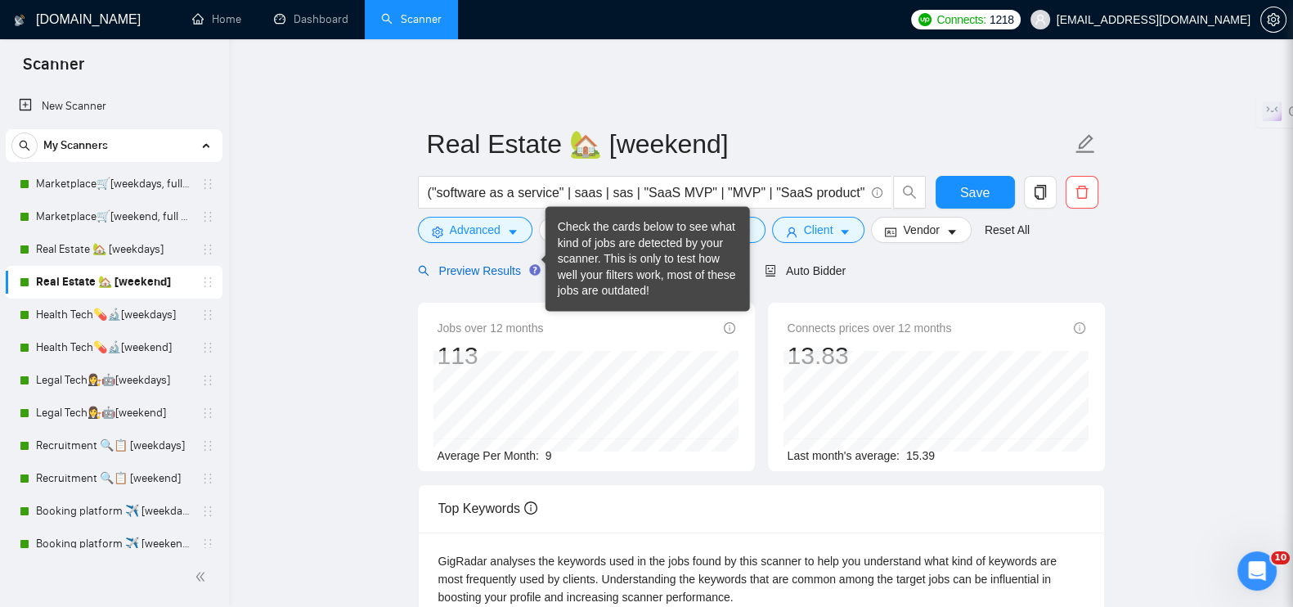
click at [513, 264] on span "Preview Results" at bounding box center [477, 270] width 118 height 13
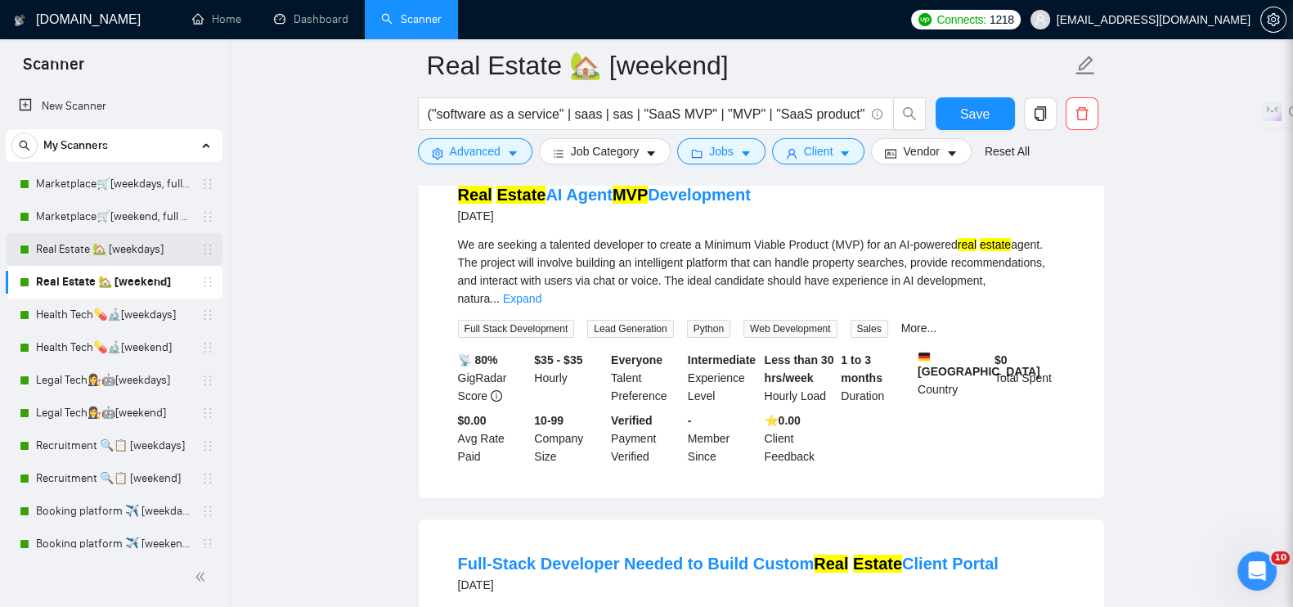
scroll to position [101, 0]
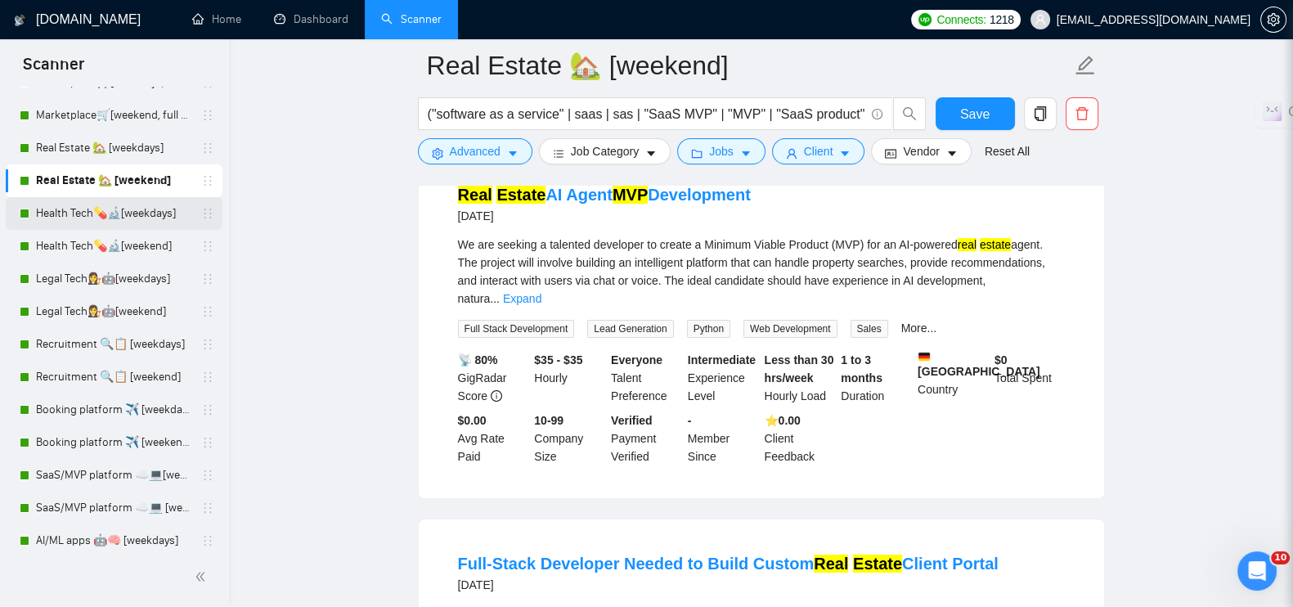
click at [92, 202] on link "Health Tech💊🔬[weekdays]" at bounding box center [113, 213] width 155 height 33
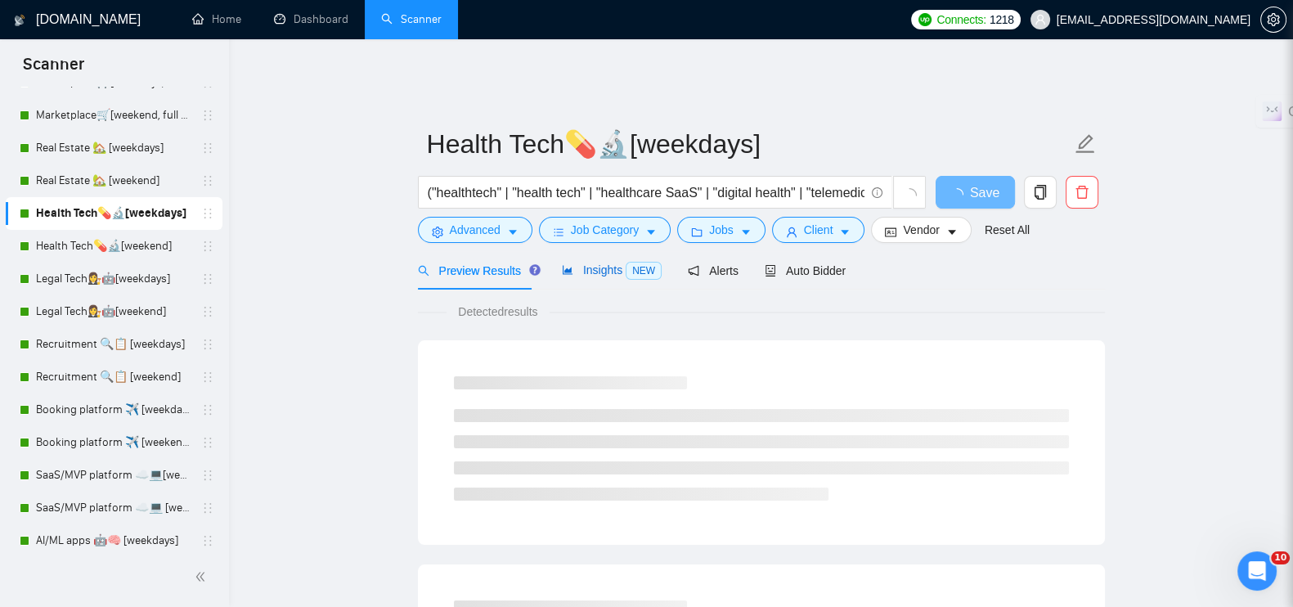
click at [577, 263] on span "Insights NEW" at bounding box center [612, 269] width 100 height 13
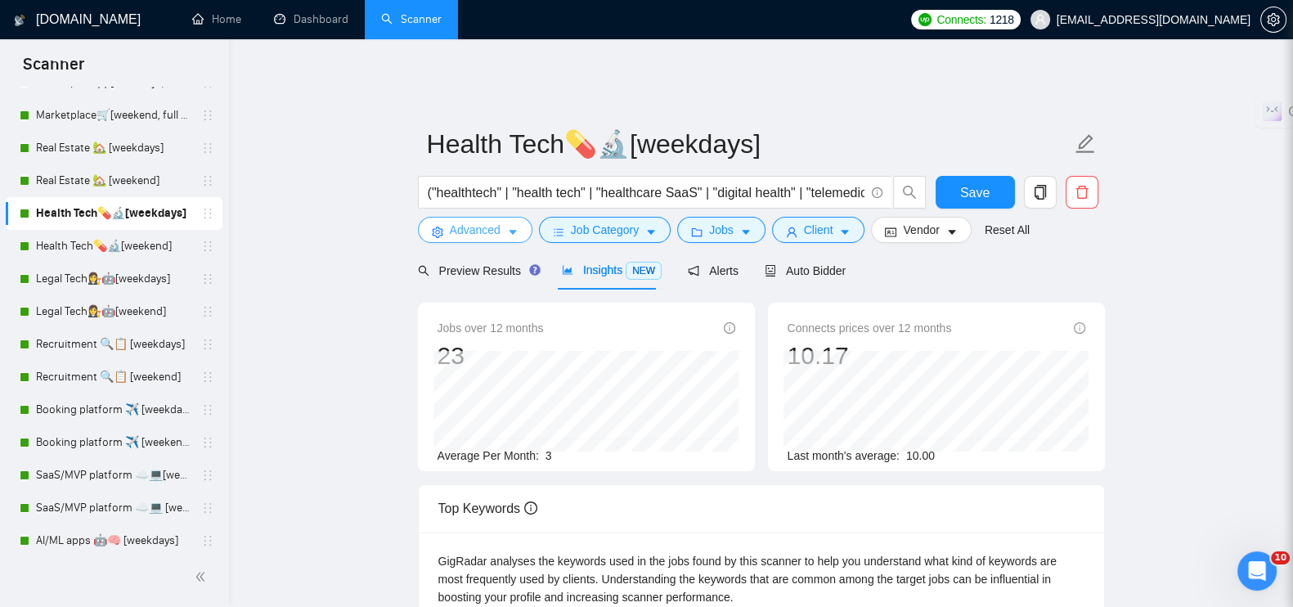
click at [514, 227] on icon "caret-down" at bounding box center [512, 232] width 11 height 11
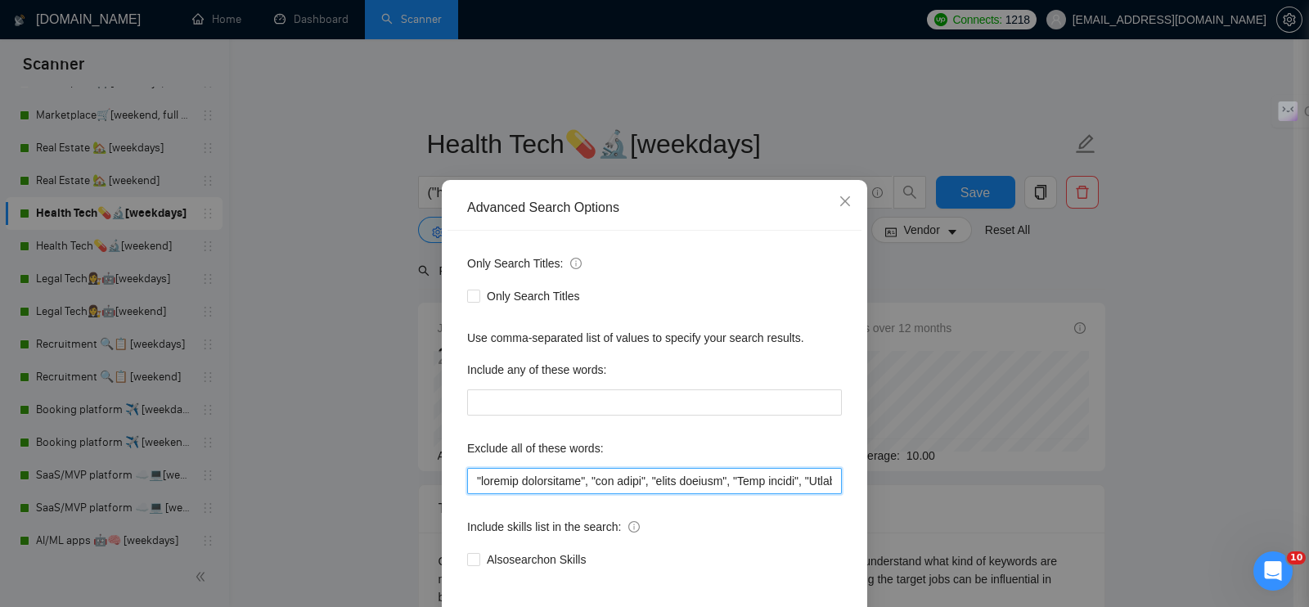
click at [470, 474] on input "text" at bounding box center [654, 481] width 375 height 26
paste input ""Amazon API", "Amazon integration", "Shopify plugin", "WooCommerce plugin", "Ma…"
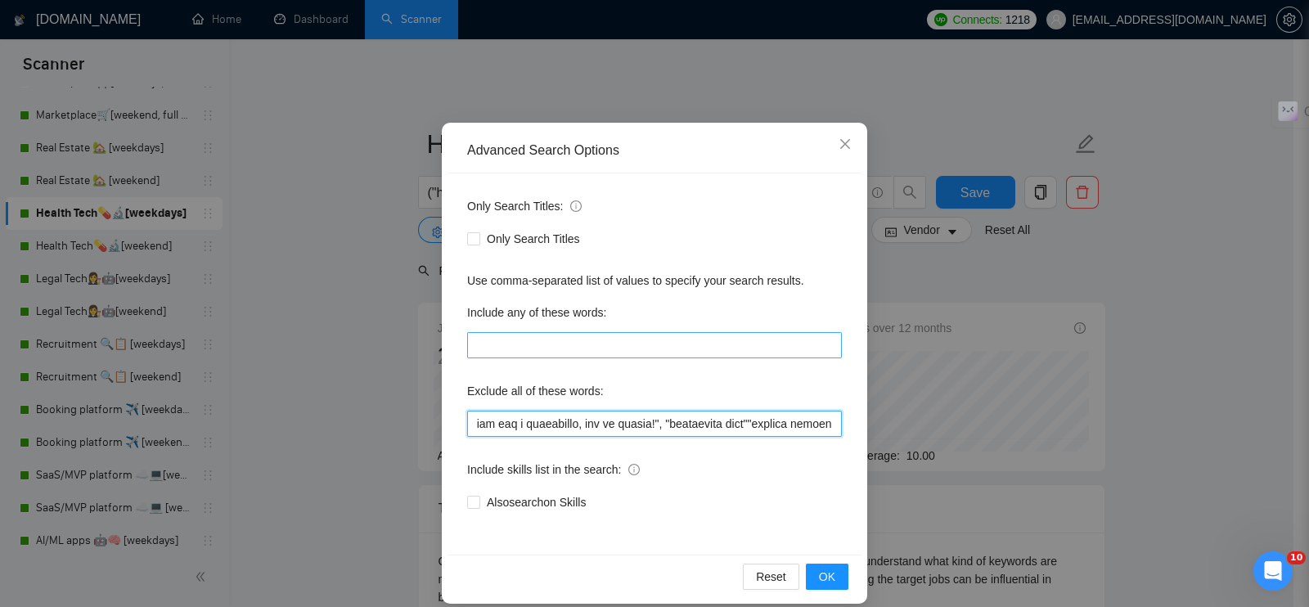
scroll to position [74, 0]
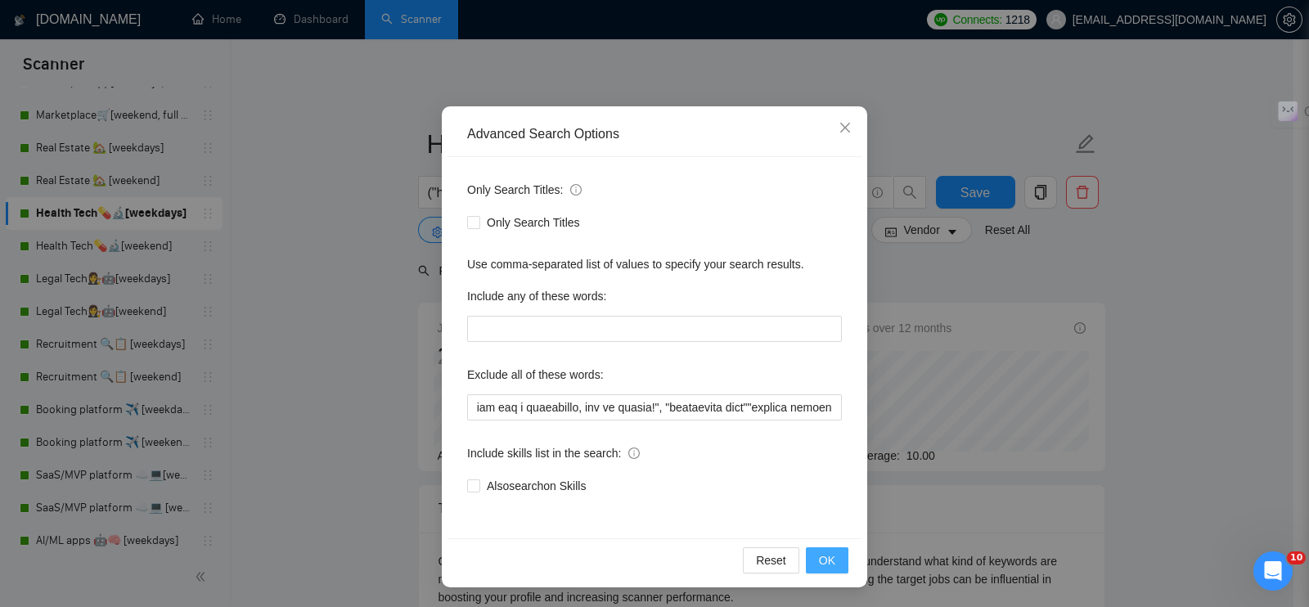
click at [821, 560] on span "OK" at bounding box center [827, 560] width 16 height 18
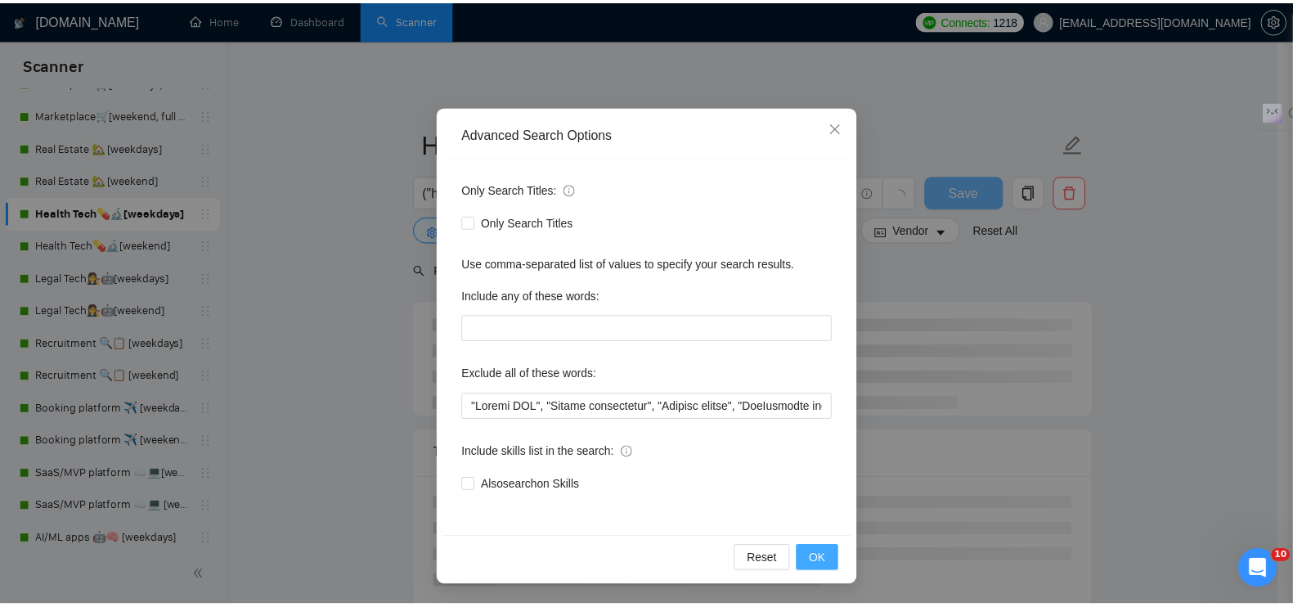
scroll to position [0, 0]
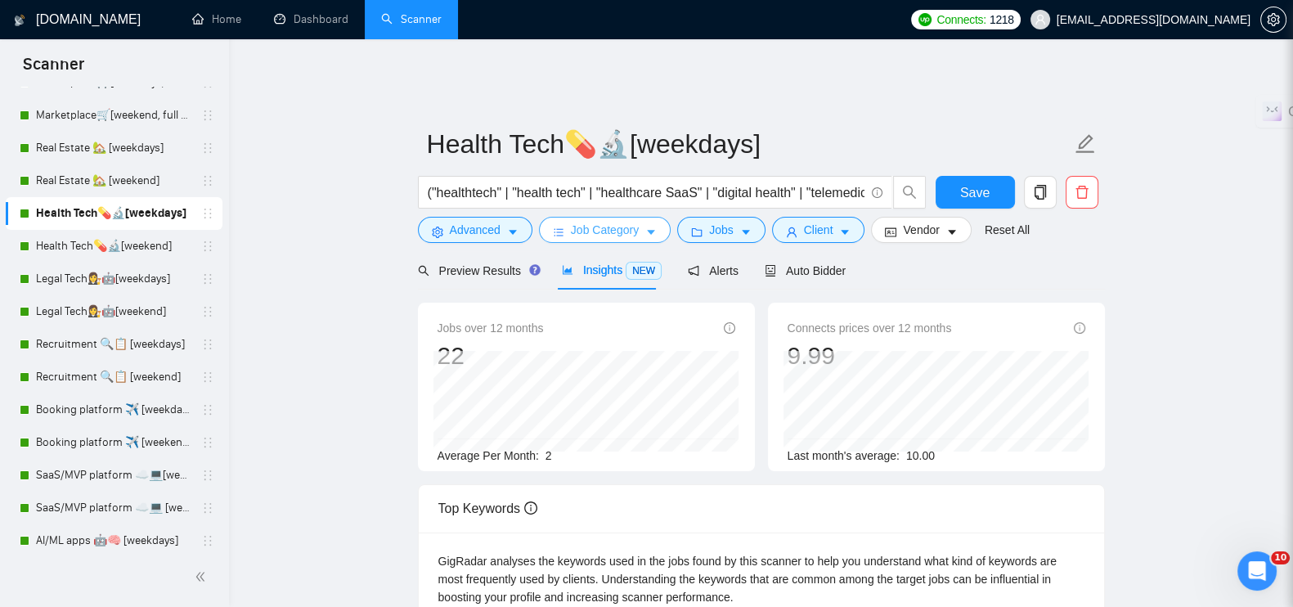
click at [598, 227] on span "Job Category" at bounding box center [605, 230] width 68 height 18
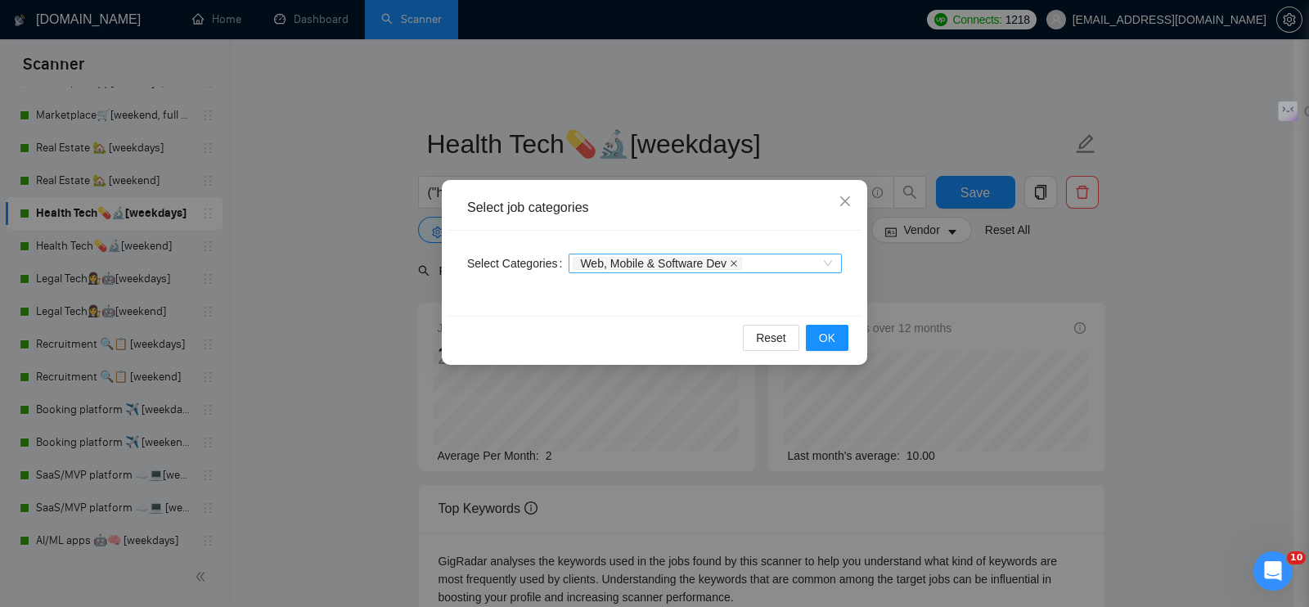
click at [730, 263] on icon "close" at bounding box center [734, 263] width 8 height 8
click at [819, 333] on button "OK" at bounding box center [827, 338] width 43 height 26
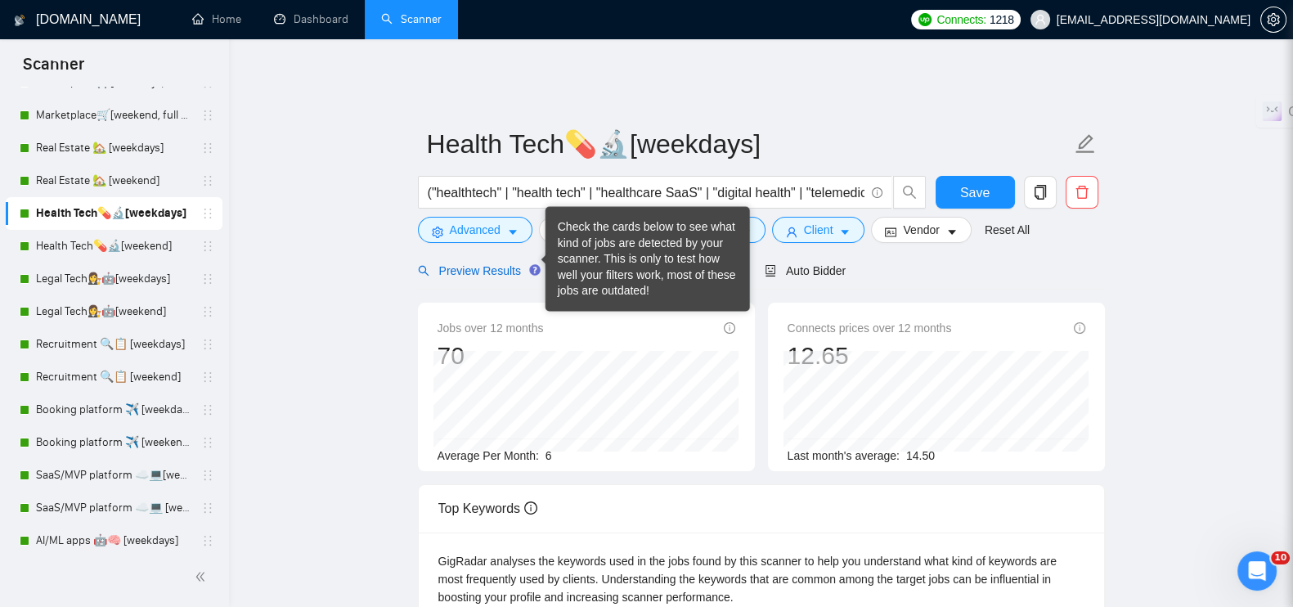
click at [513, 264] on span "Preview Results" at bounding box center [477, 270] width 118 height 13
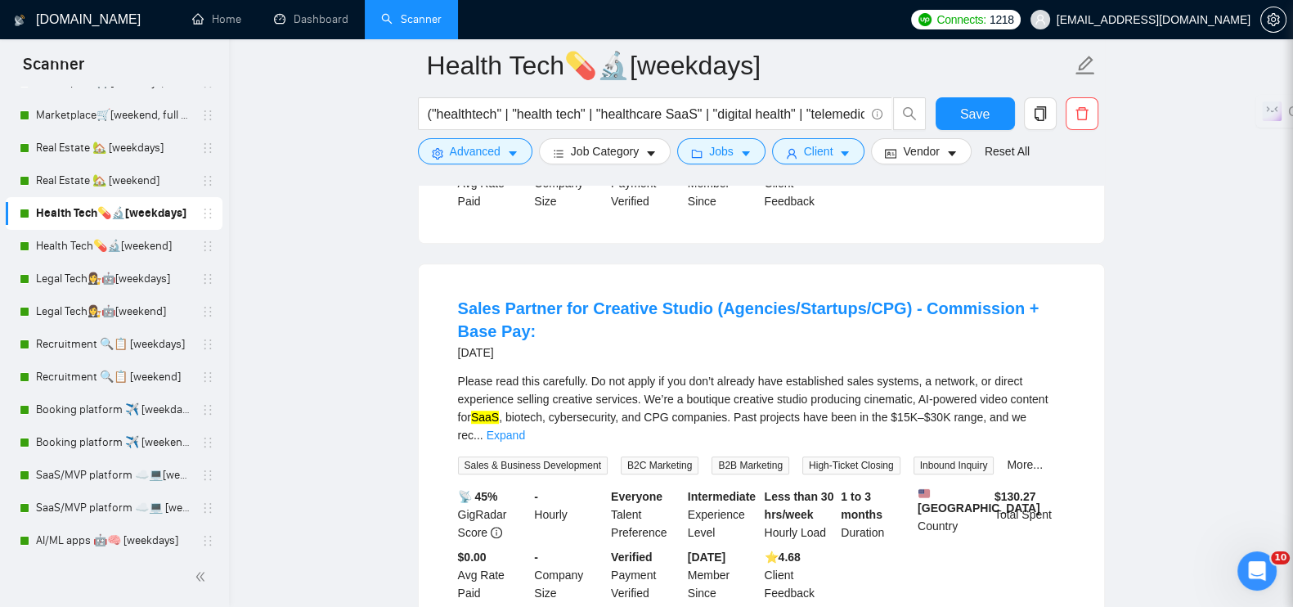
scroll to position [1227, 0]
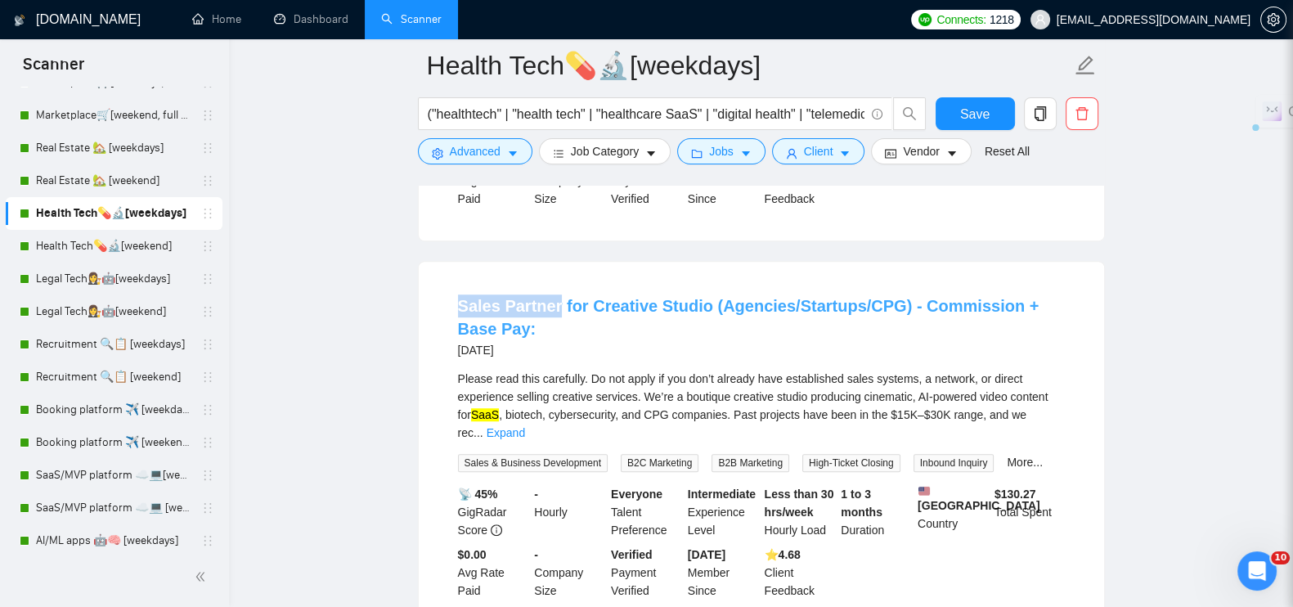
drag, startPoint x: 442, startPoint y: 259, endPoint x: 554, endPoint y: 267, distance: 112.4
click at [554, 281] on li "Sales Partner for Creative Studio (Agencies/Startups/CPG) - Commission + Base P…" at bounding box center [761, 446] width 646 height 331
copy link "Sales Partner"
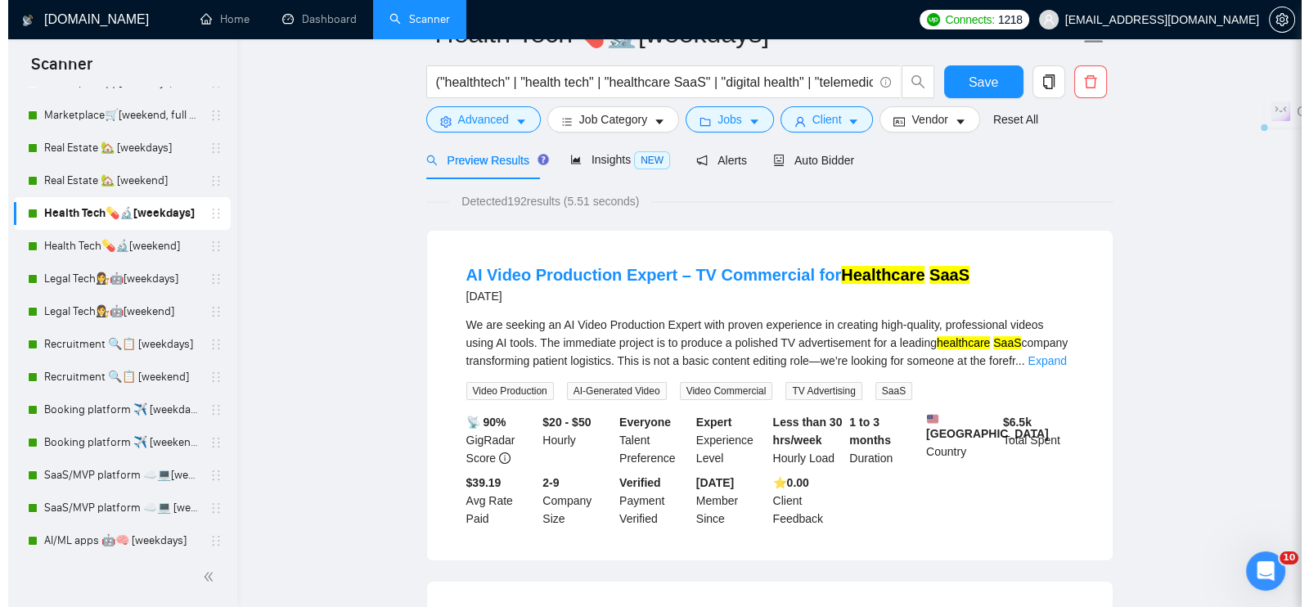
scroll to position [0, 0]
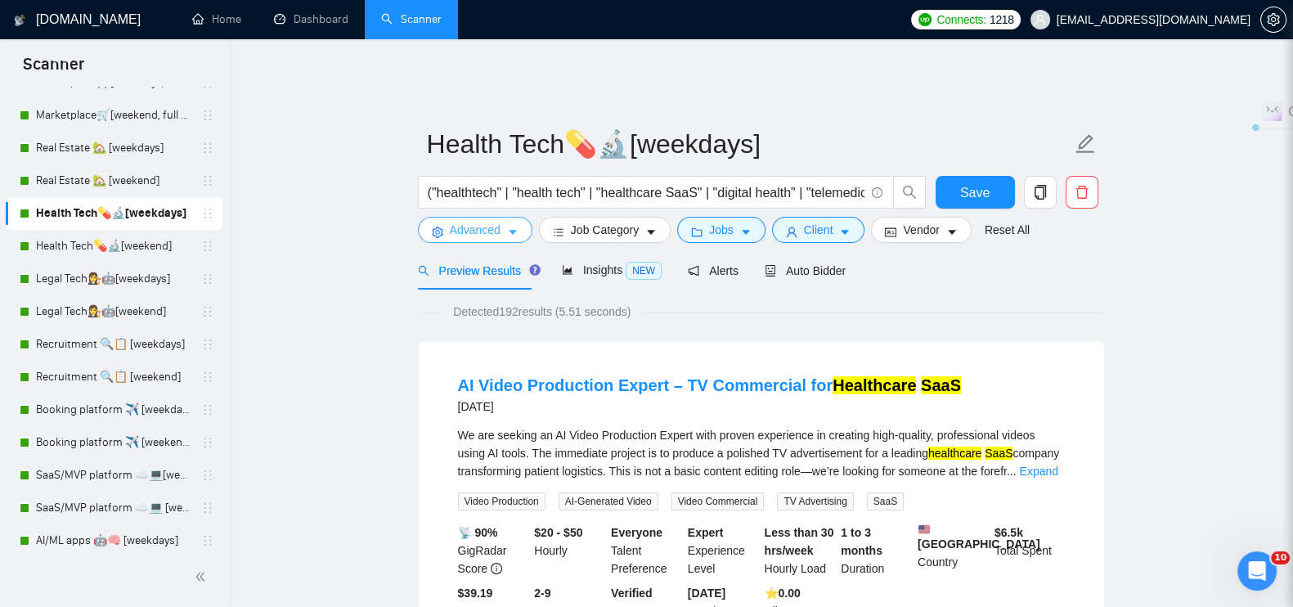
click at [475, 221] on span "Advanced" at bounding box center [475, 230] width 51 height 18
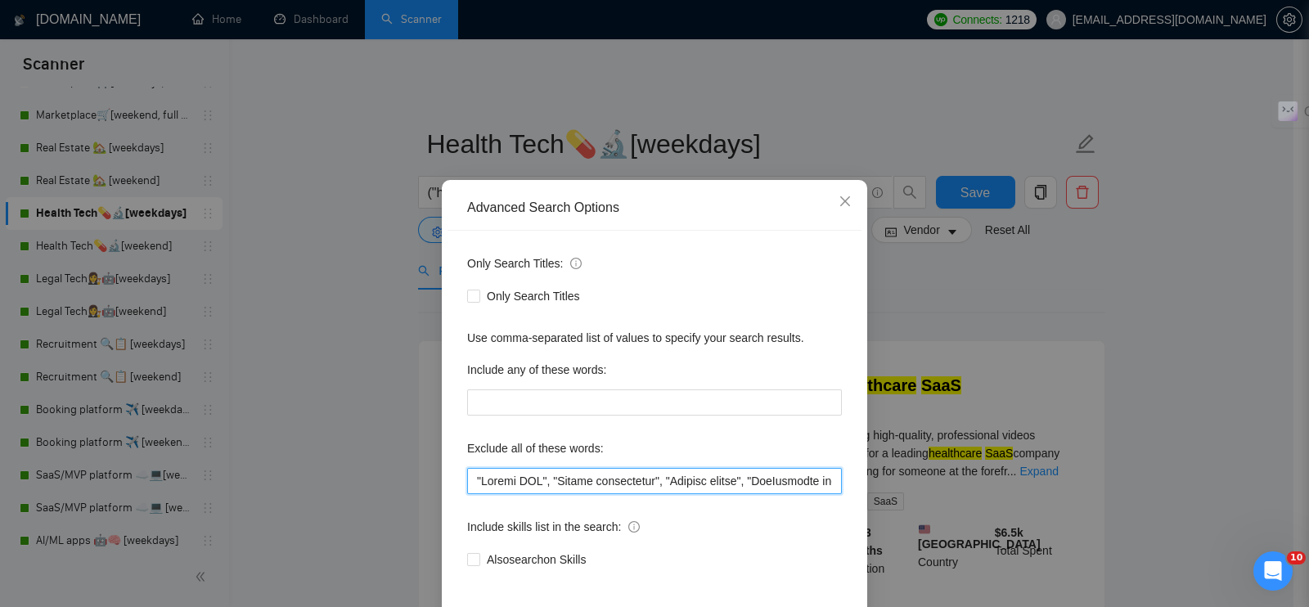
click at [467, 478] on input "text" at bounding box center [654, 481] width 375 height 26
paste input "Sales Partner"
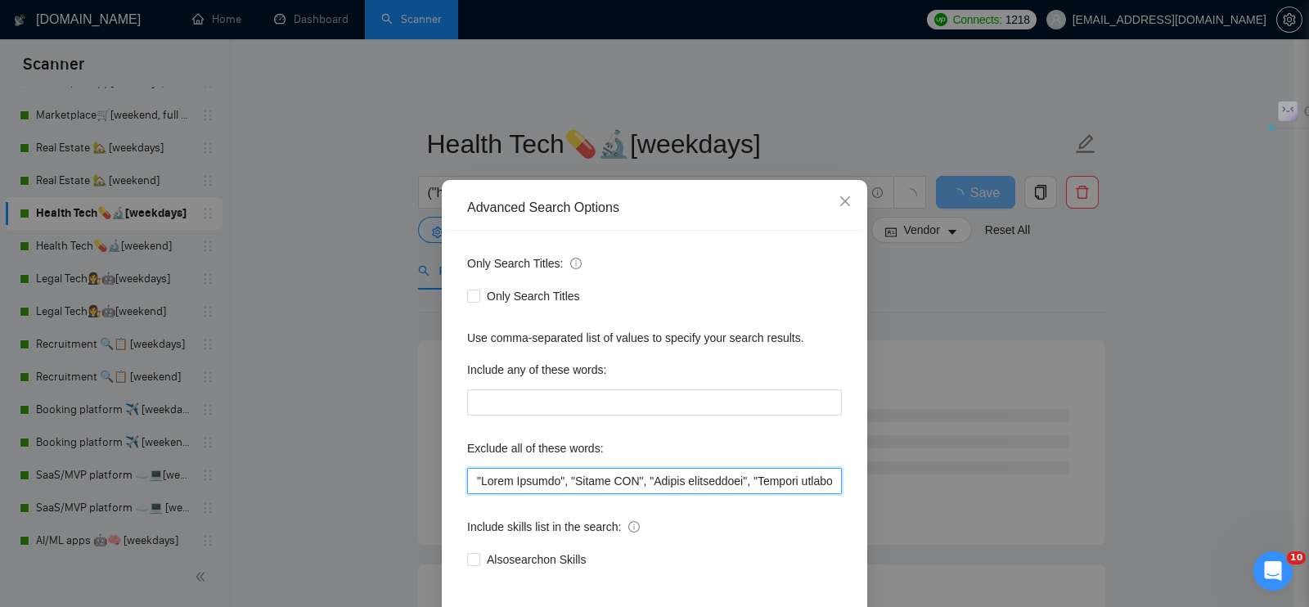
drag, startPoint x: 465, startPoint y: 477, endPoint x: 548, endPoint y: 477, distance: 82.6
click at [548, 477] on input "text" at bounding box center [654, 481] width 375 height 26
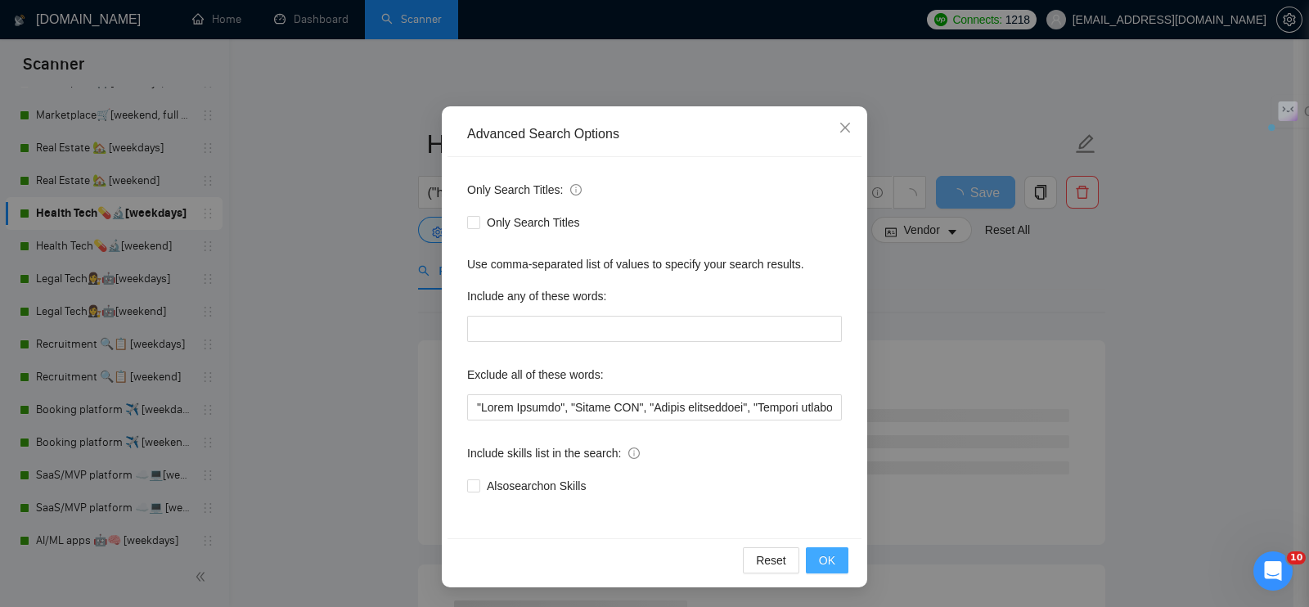
click at [810, 564] on button "OK" at bounding box center [827, 560] width 43 height 26
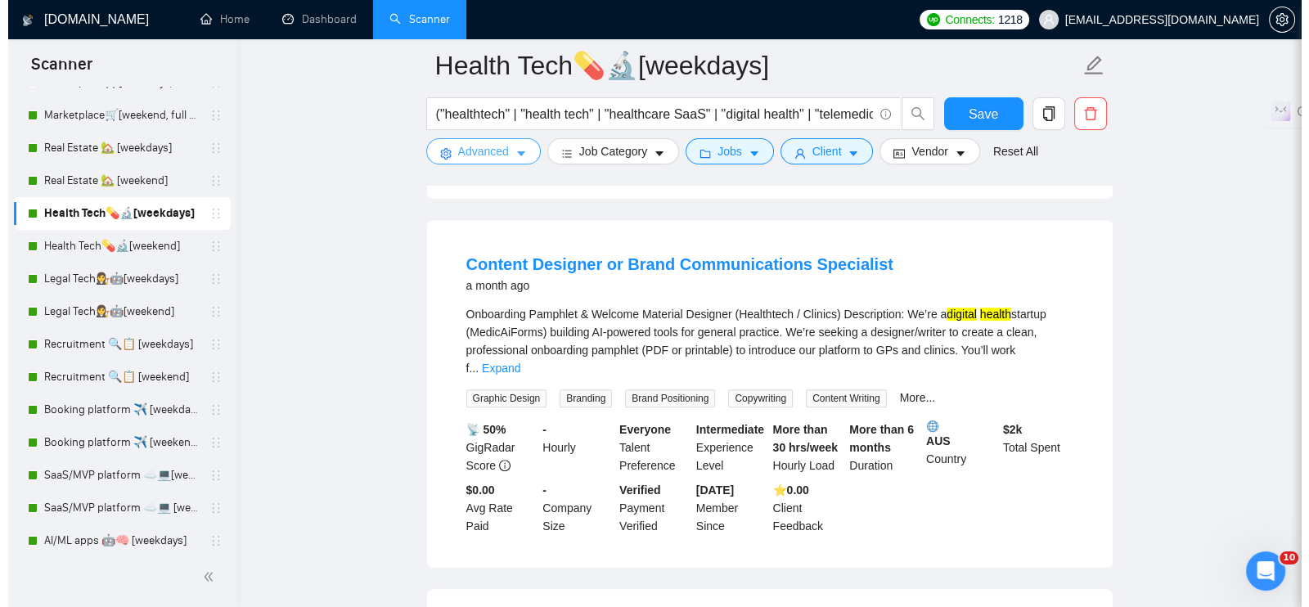
scroll to position [715, 0]
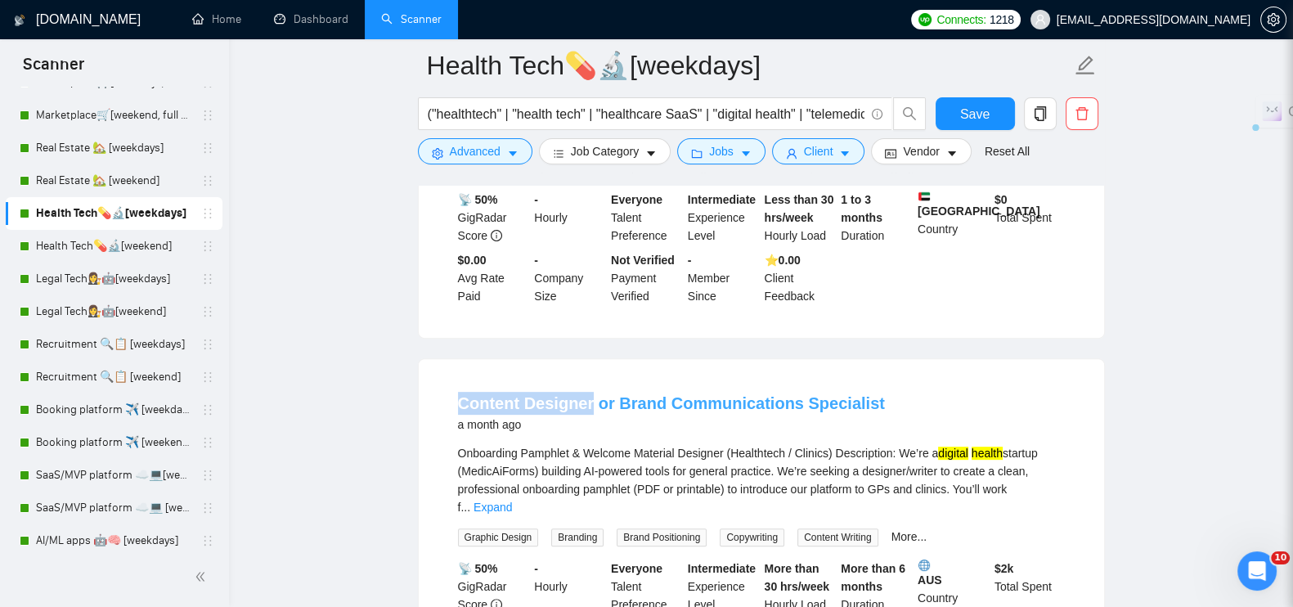
drag, startPoint x: 442, startPoint y: 389, endPoint x: 588, endPoint y: 393, distance: 146.5
click at [588, 393] on li "Content Designer or Brand Communications Specialist a month ago Onboarding Pamp…" at bounding box center [761, 533] width 646 height 308
copy link "Content Designer"
click at [509, 149] on icon "caret-down" at bounding box center [512, 153] width 11 height 11
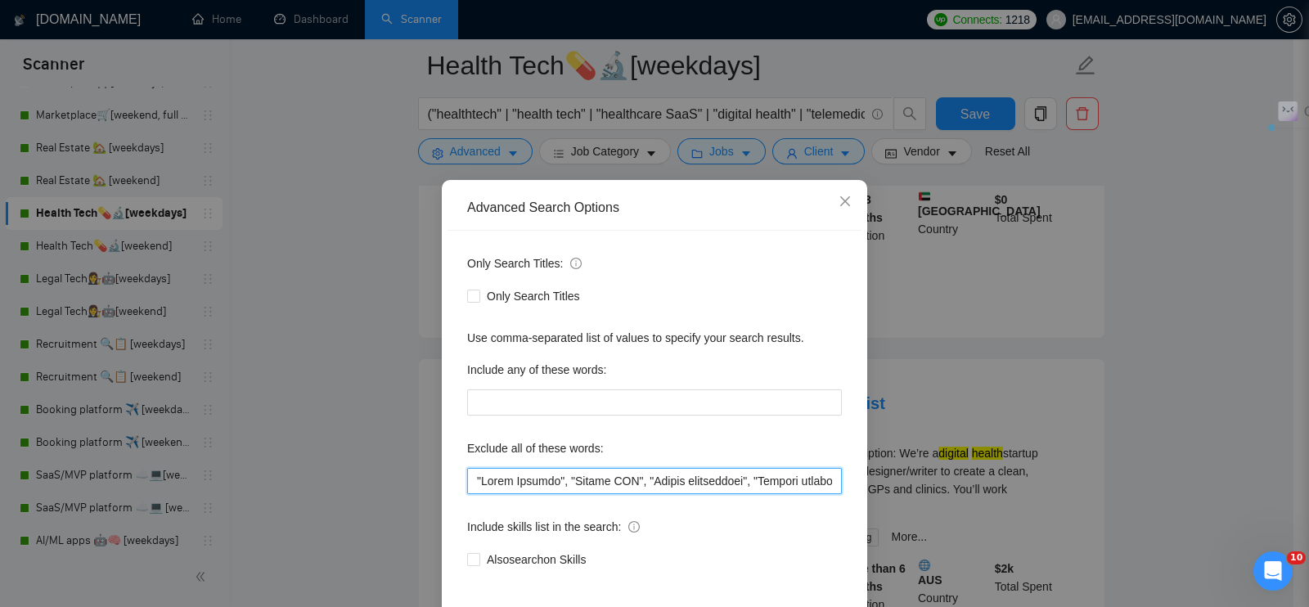
click at [467, 483] on input "text" at bounding box center [654, 481] width 375 height 26
paste input "Content Designer"
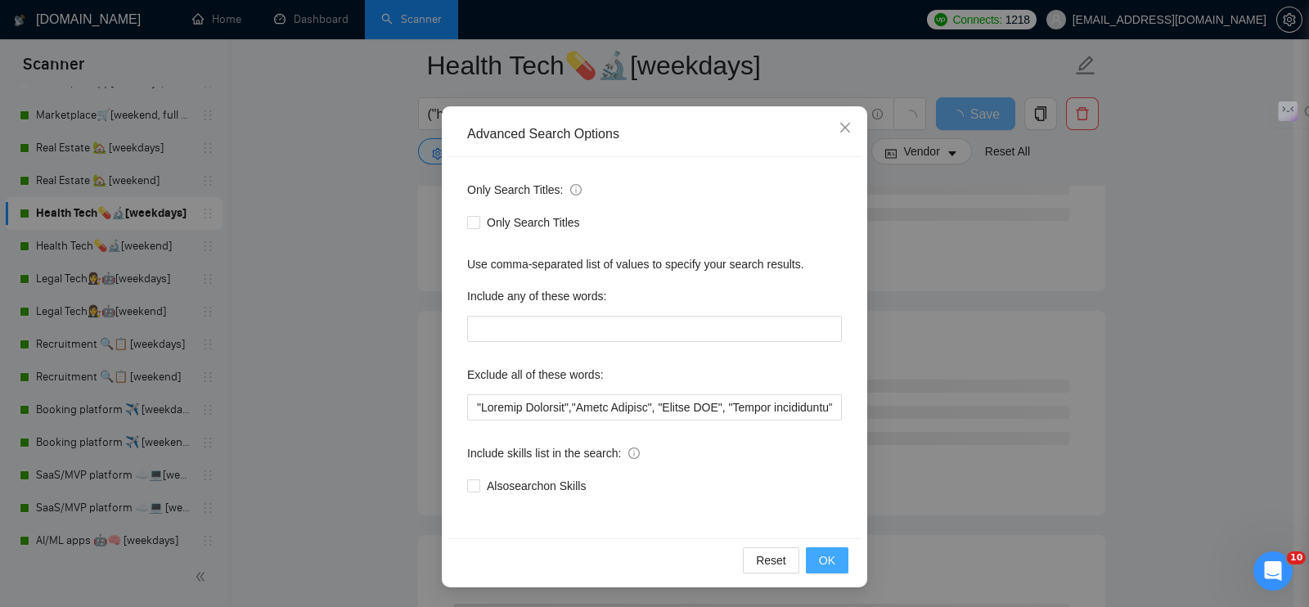
click at [819, 558] on span "OK" at bounding box center [827, 560] width 16 height 18
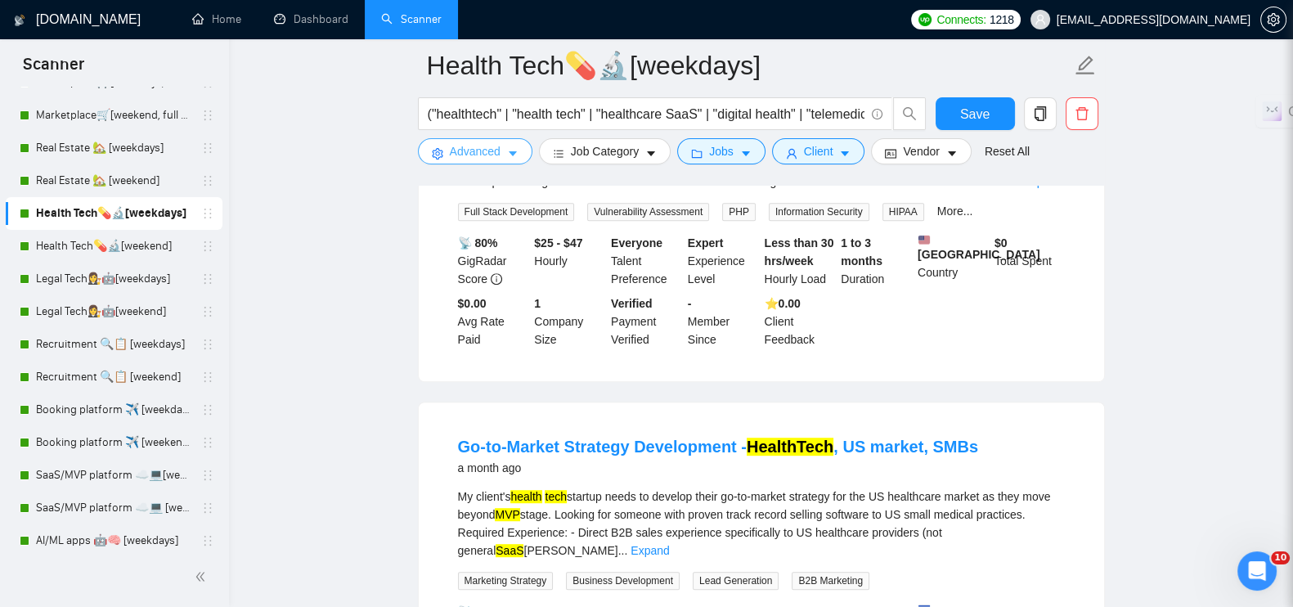
scroll to position [1227, 0]
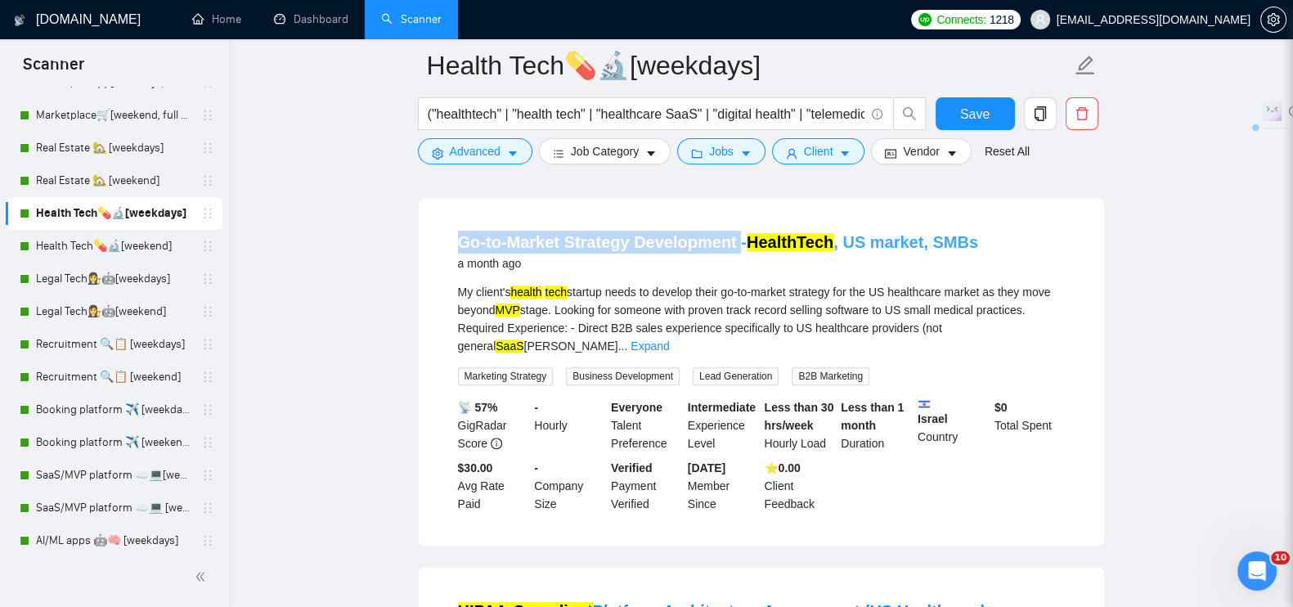
drag, startPoint x: 447, startPoint y: 249, endPoint x: 733, endPoint y: 243, distance: 285.5
click at [733, 243] on li "Go-to-Market Strategy Development - HealthTech , US market, SMBs a month ago My…" at bounding box center [761, 372] width 646 height 308
copy link "Go-to-Market Strategy Development"
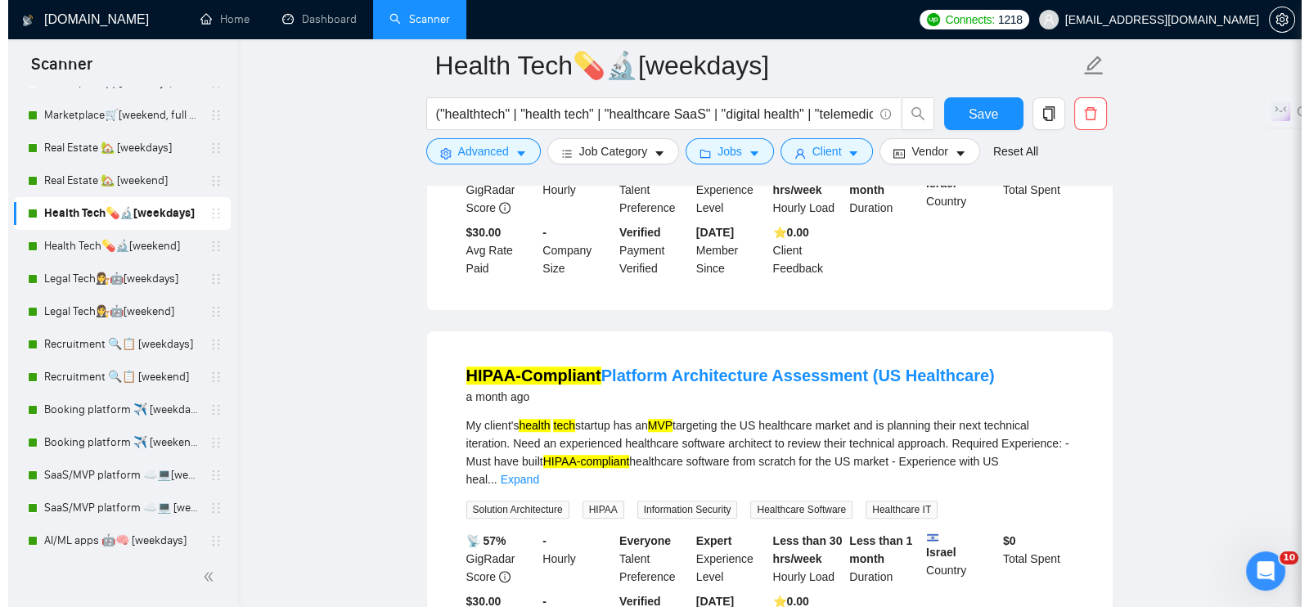
scroll to position [1125, 0]
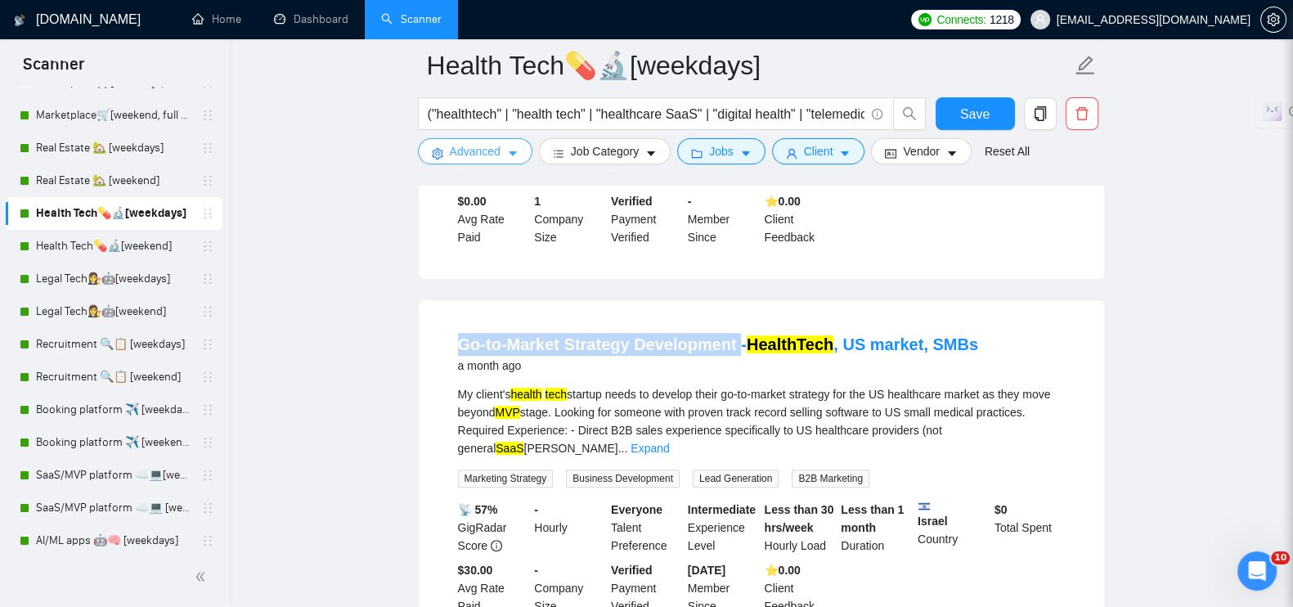
click at [499, 156] on button "Advanced" at bounding box center [475, 151] width 115 height 26
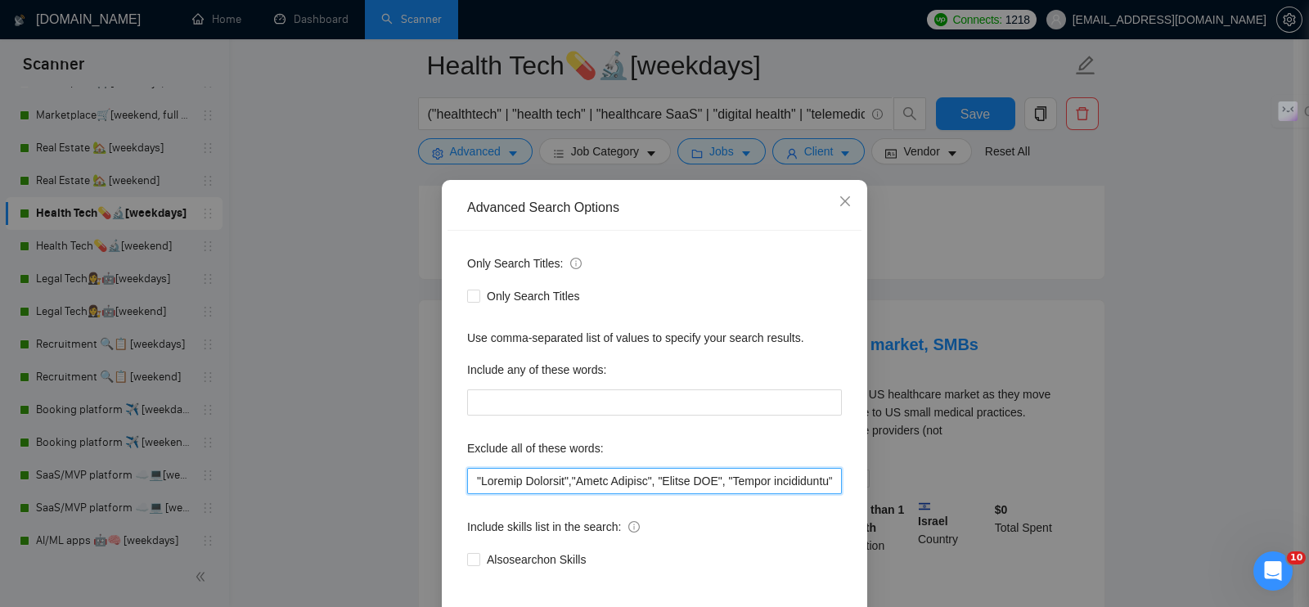
click at [467, 478] on input "text" at bounding box center [654, 481] width 375 height 26
paste input "Go-to-Market Strategy Development"
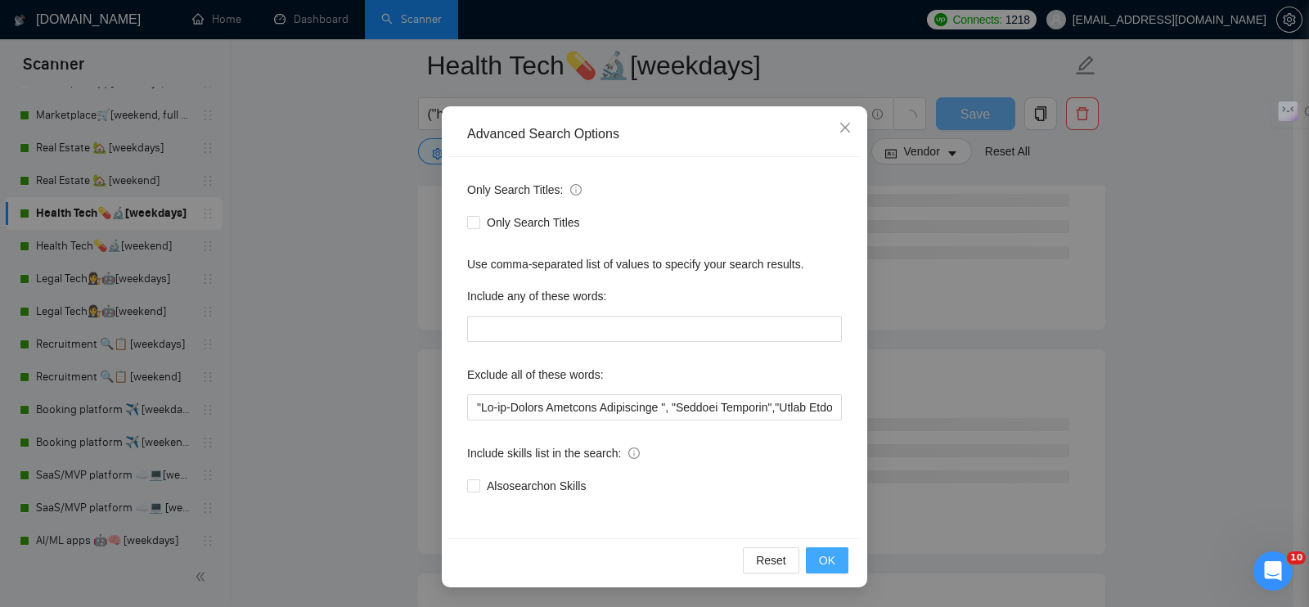
click at [819, 552] on span "OK" at bounding box center [827, 560] width 16 height 18
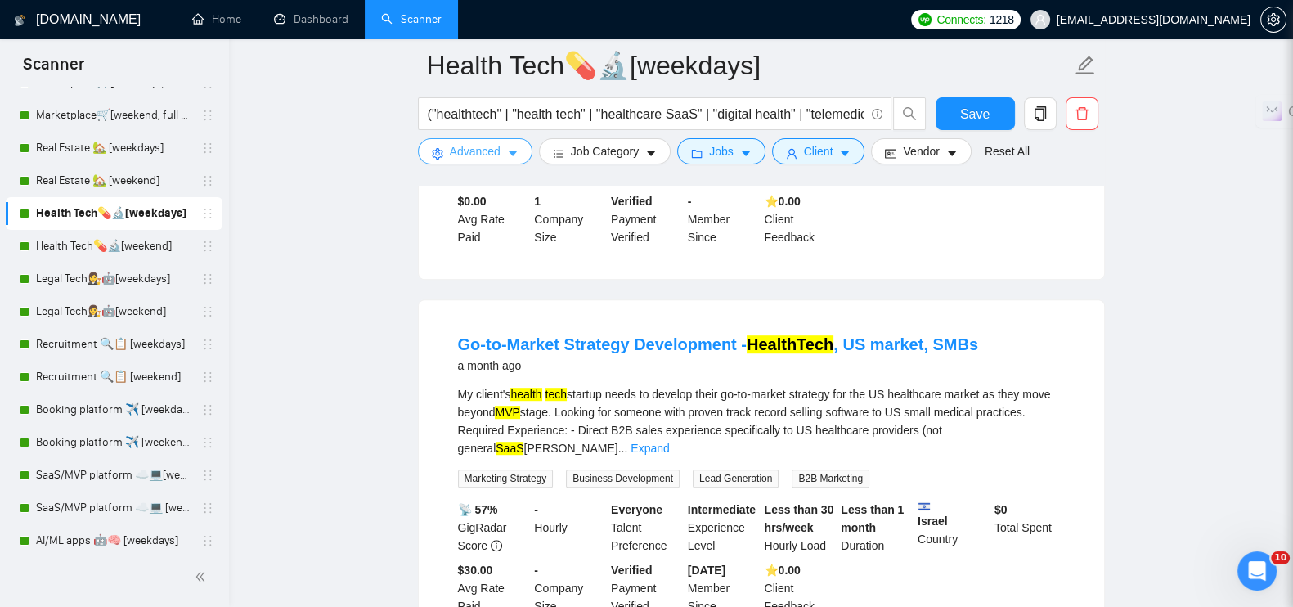
click at [499, 151] on button "Advanced" at bounding box center [475, 151] width 115 height 26
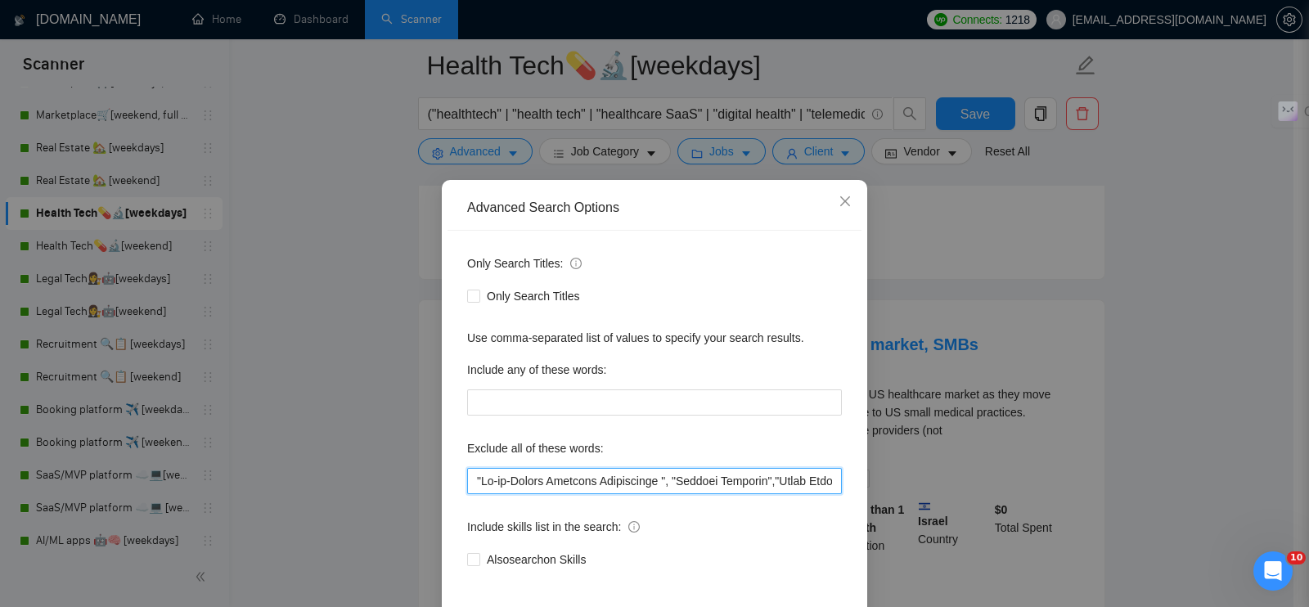
click at [659, 474] on input "text" at bounding box center [654, 481] width 375 height 26
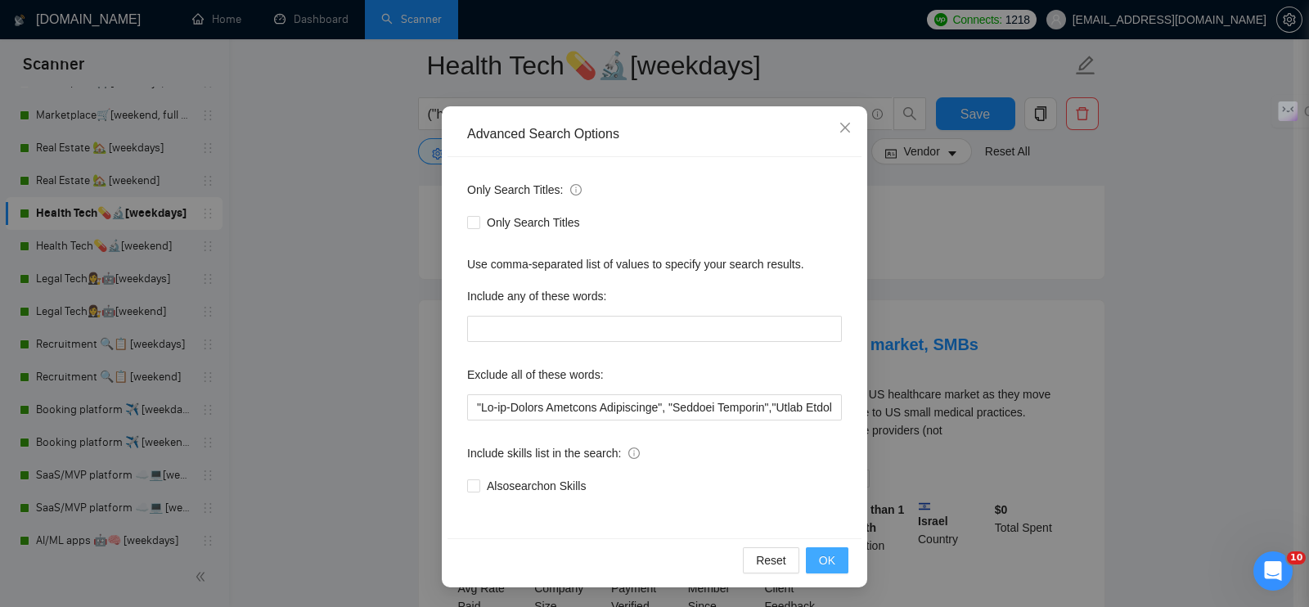
click at [823, 554] on span "OK" at bounding box center [827, 560] width 16 height 18
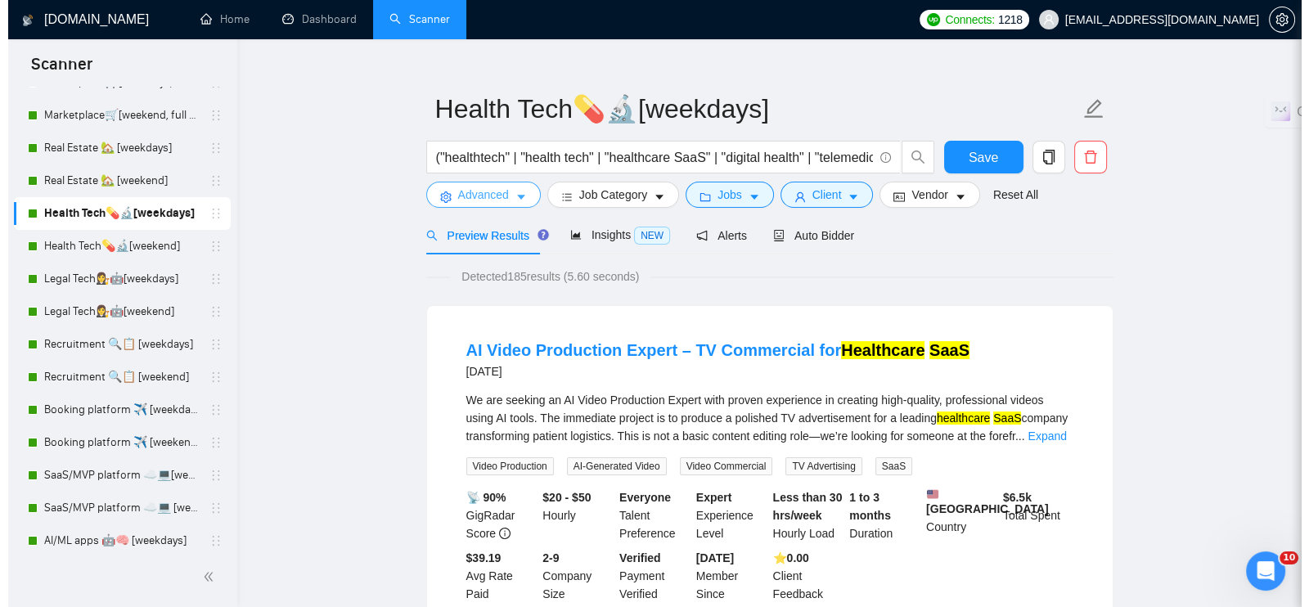
scroll to position [0, 0]
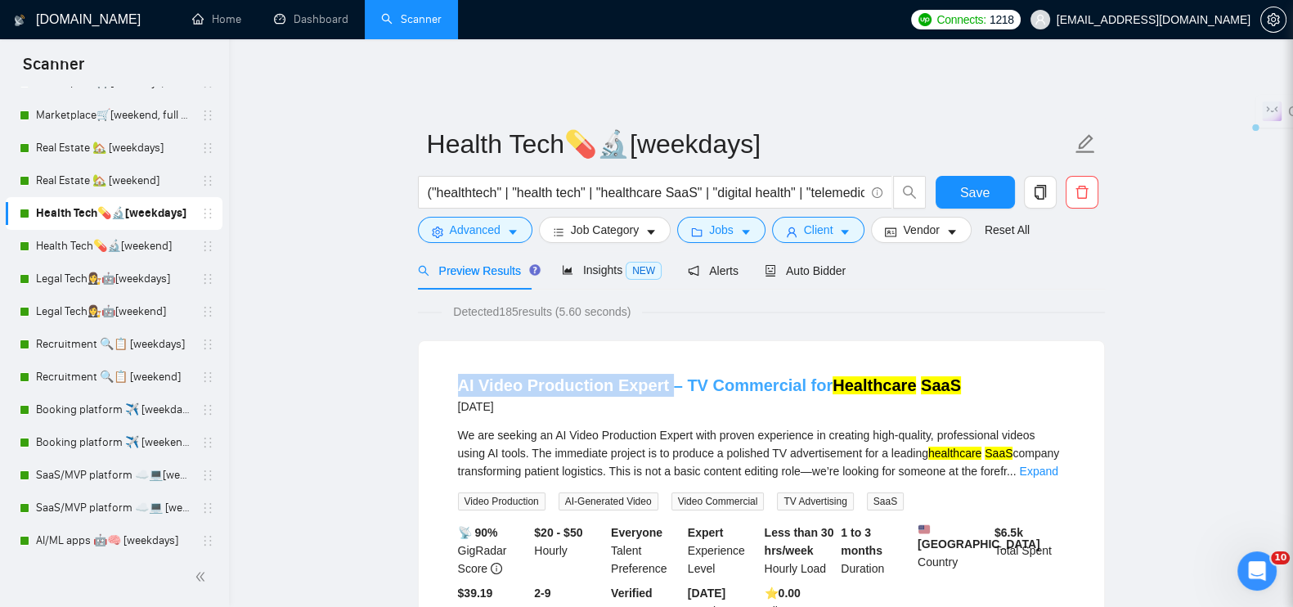
drag, startPoint x: 448, startPoint y: 368, endPoint x: 662, endPoint y: 372, distance: 213.5
click at [662, 372] on li "AI Video Production Expert – TV Commercial for Healthcare SaaS 2 days ago We ar…" at bounding box center [761, 506] width 646 height 290
copy link "AI Video Production Expert"
click at [497, 221] on span "Advanced" at bounding box center [475, 230] width 51 height 18
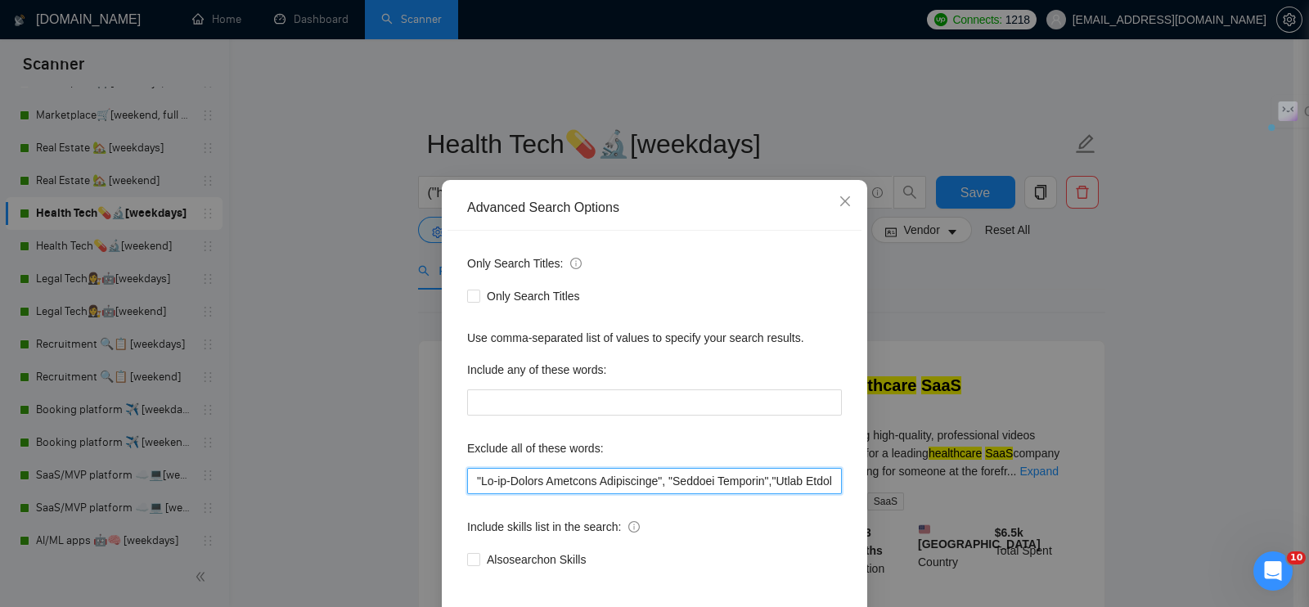
click at [467, 476] on input "text" at bounding box center [654, 481] width 375 height 26
paste input "AI Video Production Expert"
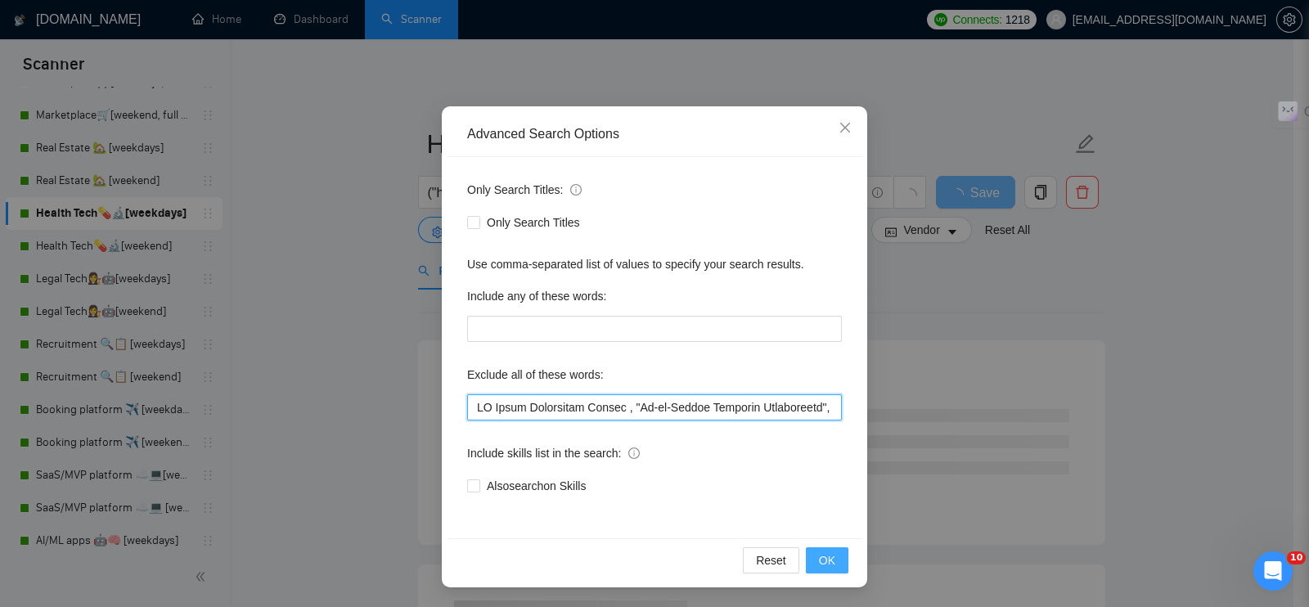
type input "AI Video Production Expert , "Go-to-Market Strategy Development", "Content Desi…"
click at [810, 564] on button "OK" at bounding box center [827, 560] width 43 height 26
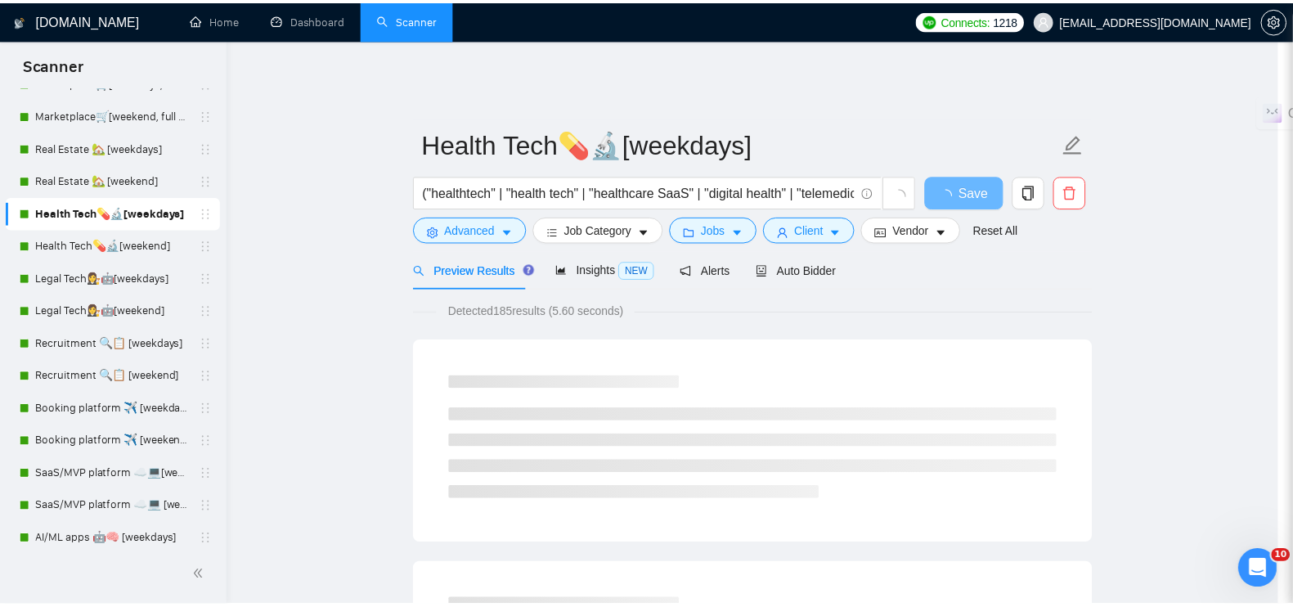
scroll to position [0, 0]
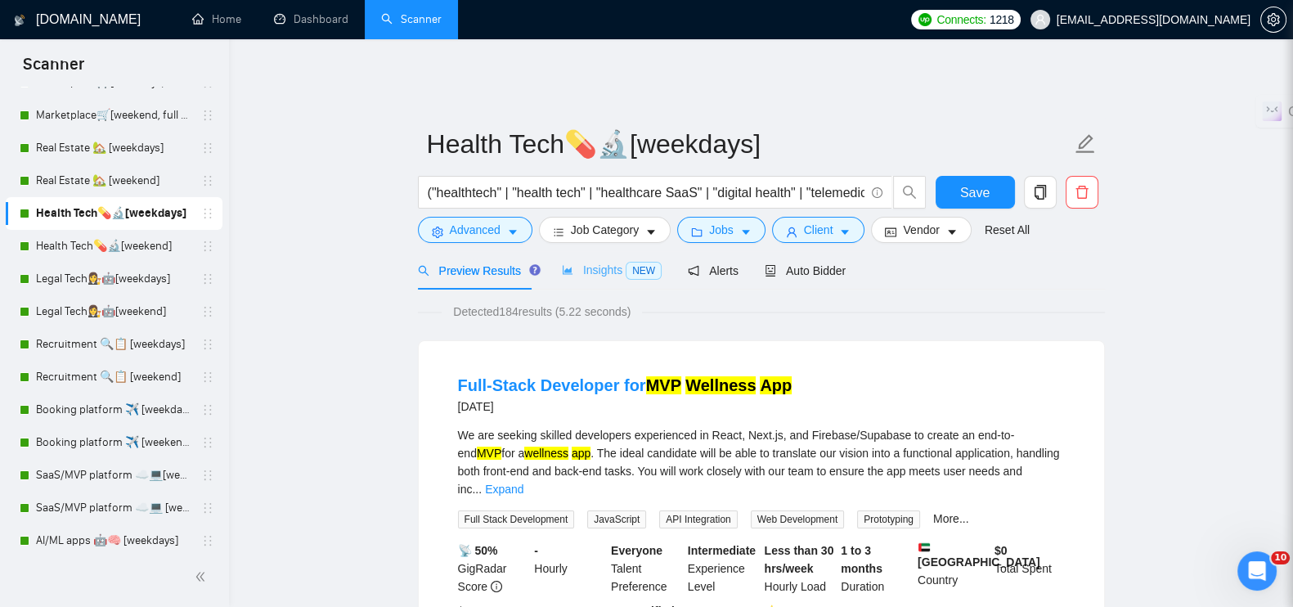
click at [611, 269] on div "Insights NEW" at bounding box center [612, 270] width 100 height 38
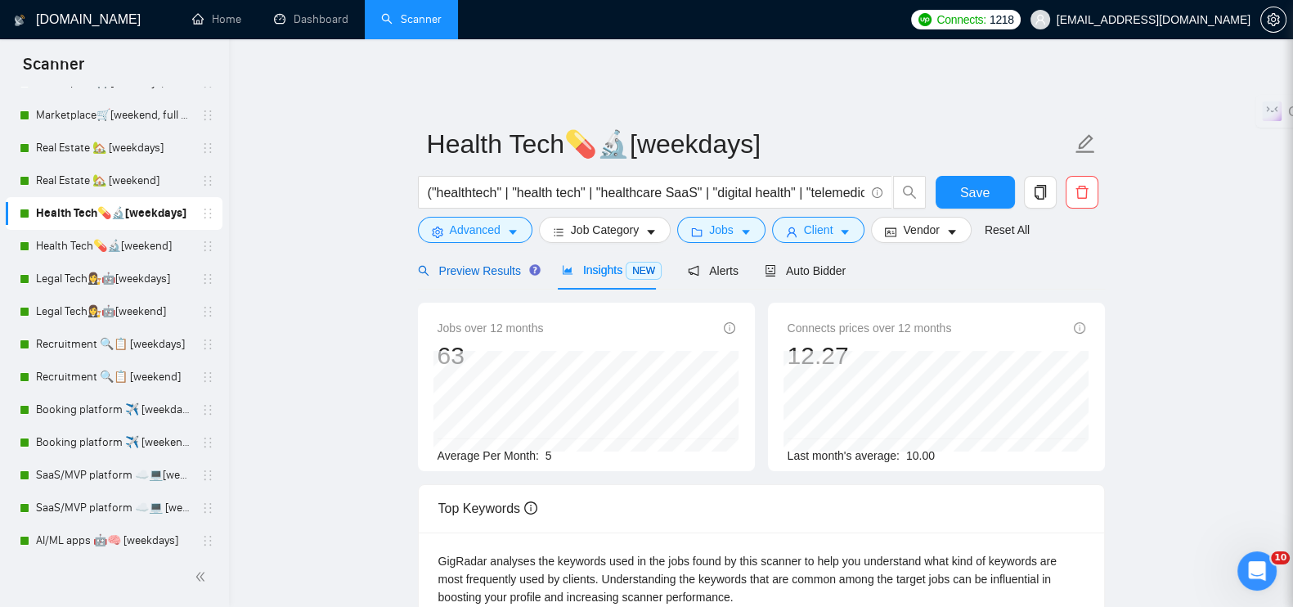
click at [516, 265] on span "Preview Results" at bounding box center [477, 270] width 118 height 13
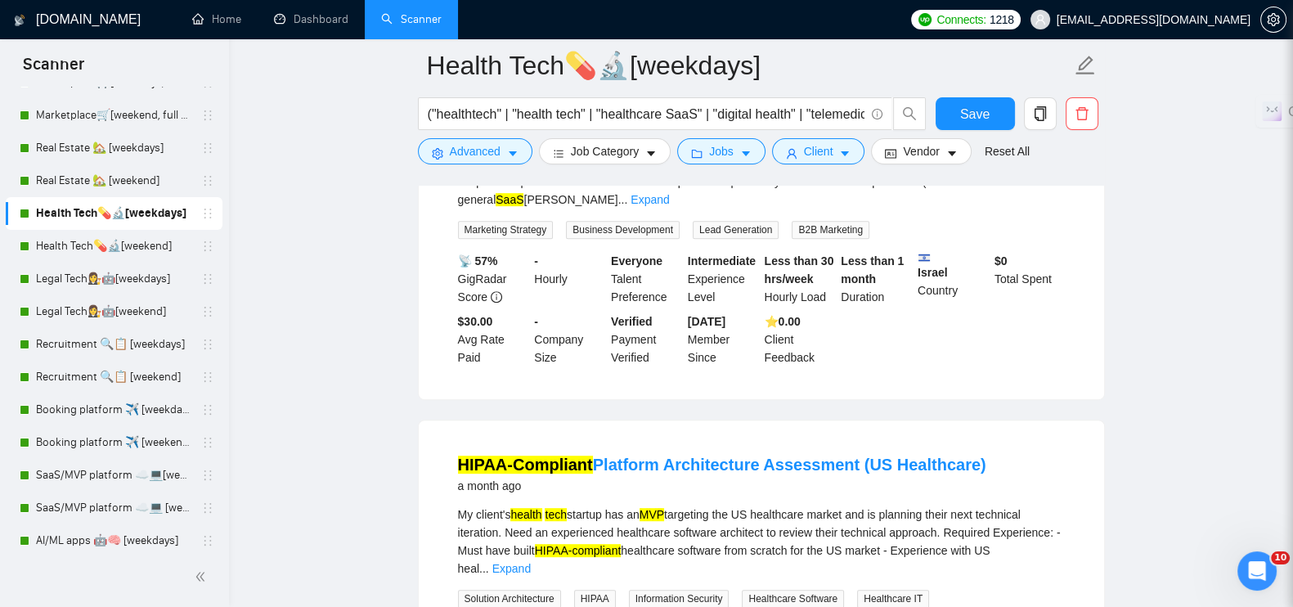
scroll to position [613, 0]
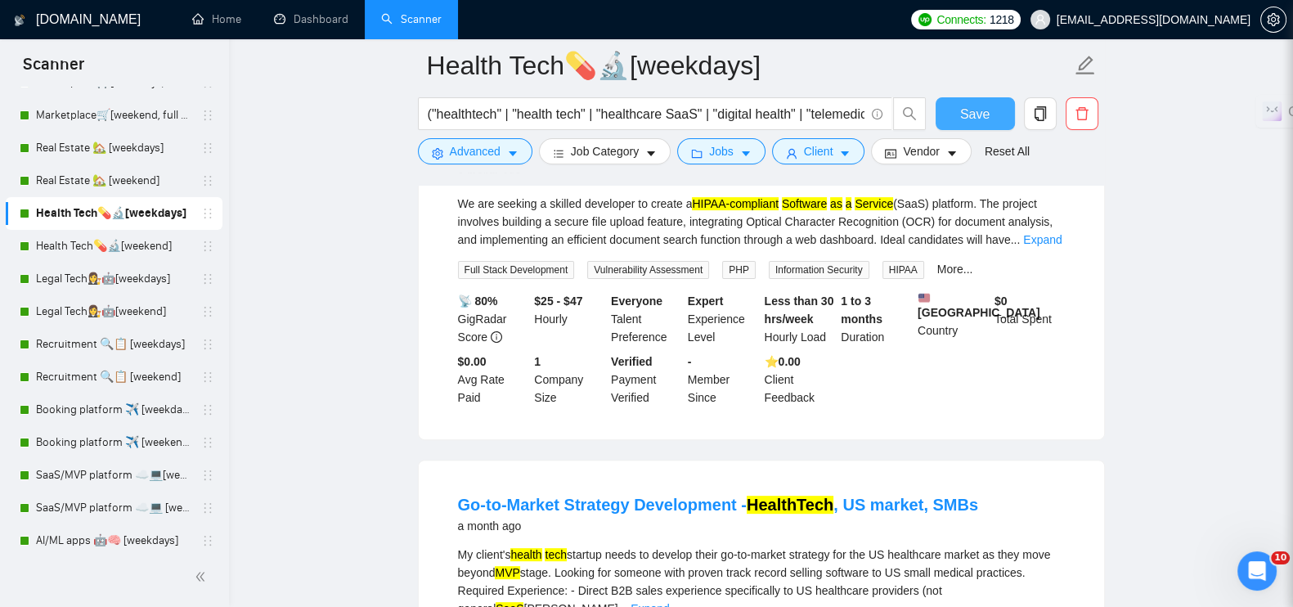
click at [955, 110] on button "Save" at bounding box center [975, 113] width 79 height 33
click at [104, 240] on link "Health Tech💊🔬[weekend]" at bounding box center [113, 246] width 155 height 33
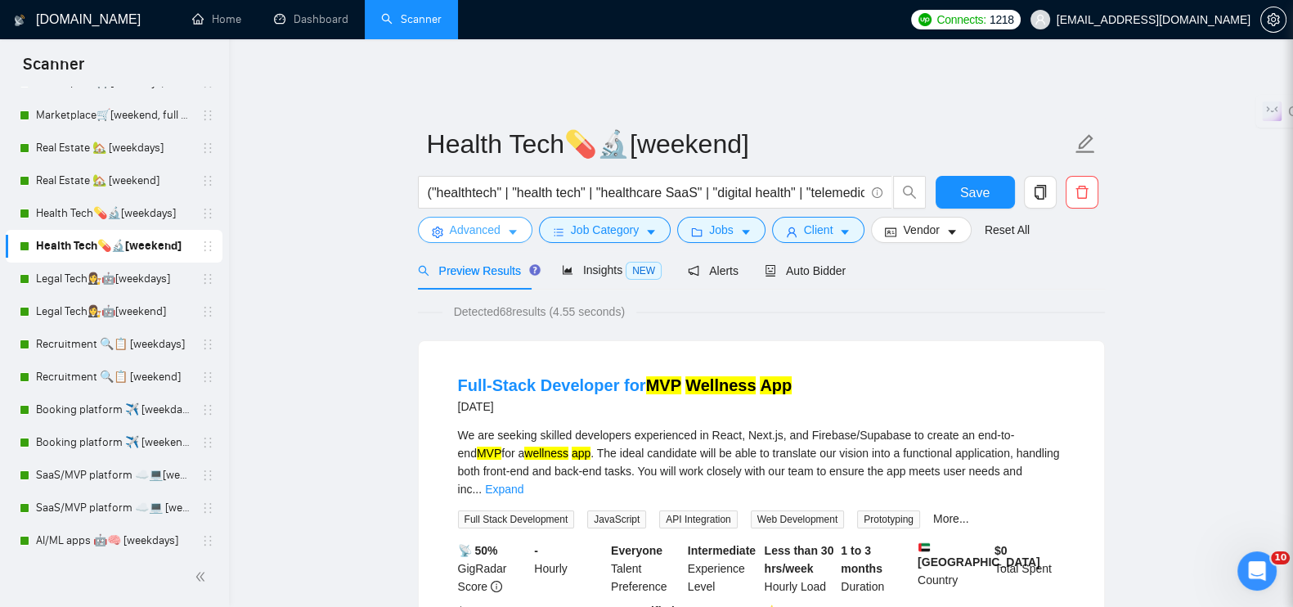
click at [453, 221] on span "Advanced" at bounding box center [475, 230] width 51 height 18
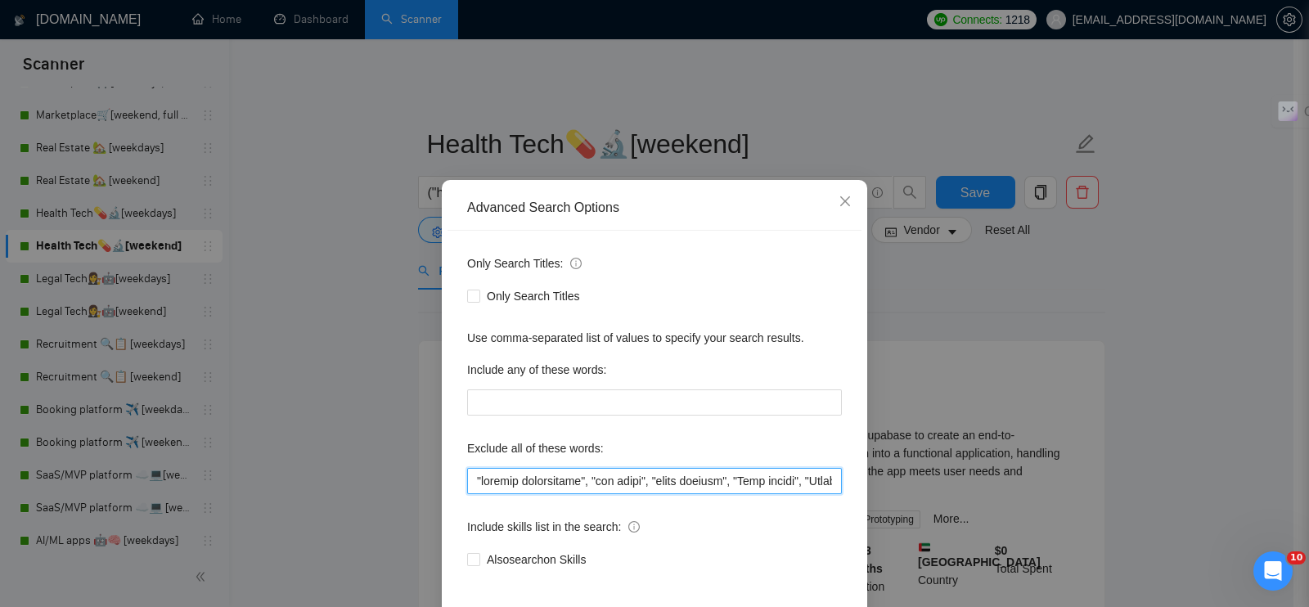
click at [467, 487] on input "text" at bounding box center [654, 481] width 375 height 26
paste input ""Amazon API", "Amazon integration", "Shopify plugin", "WooCommerce plugin", "Ma…"
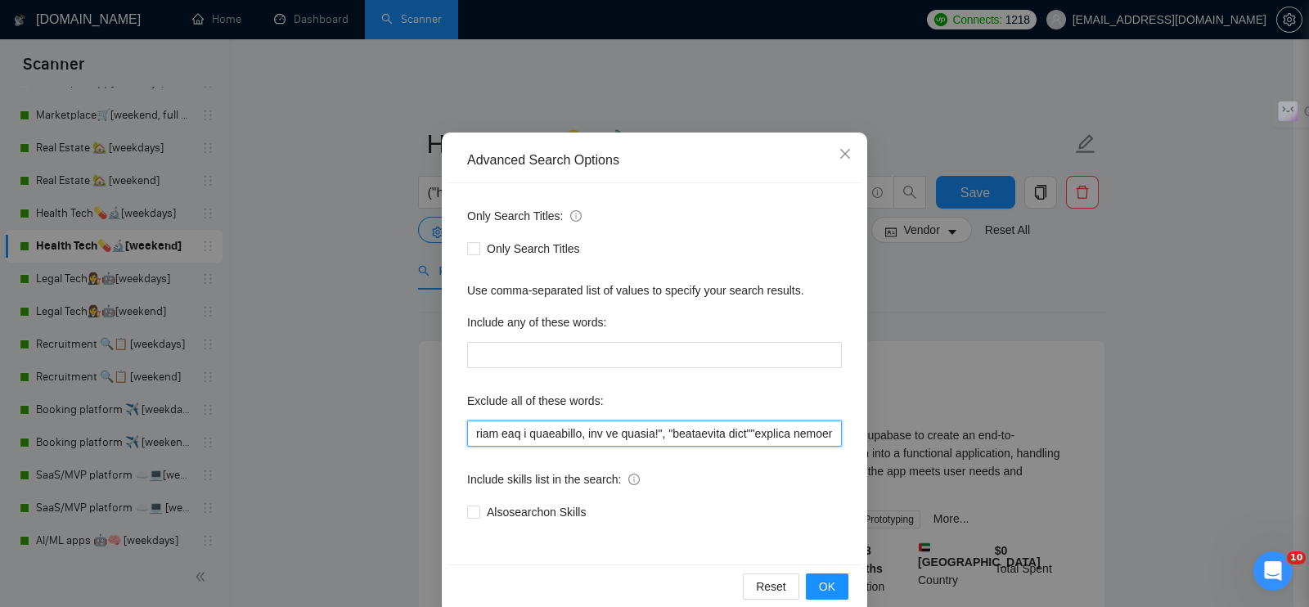
scroll to position [74, 0]
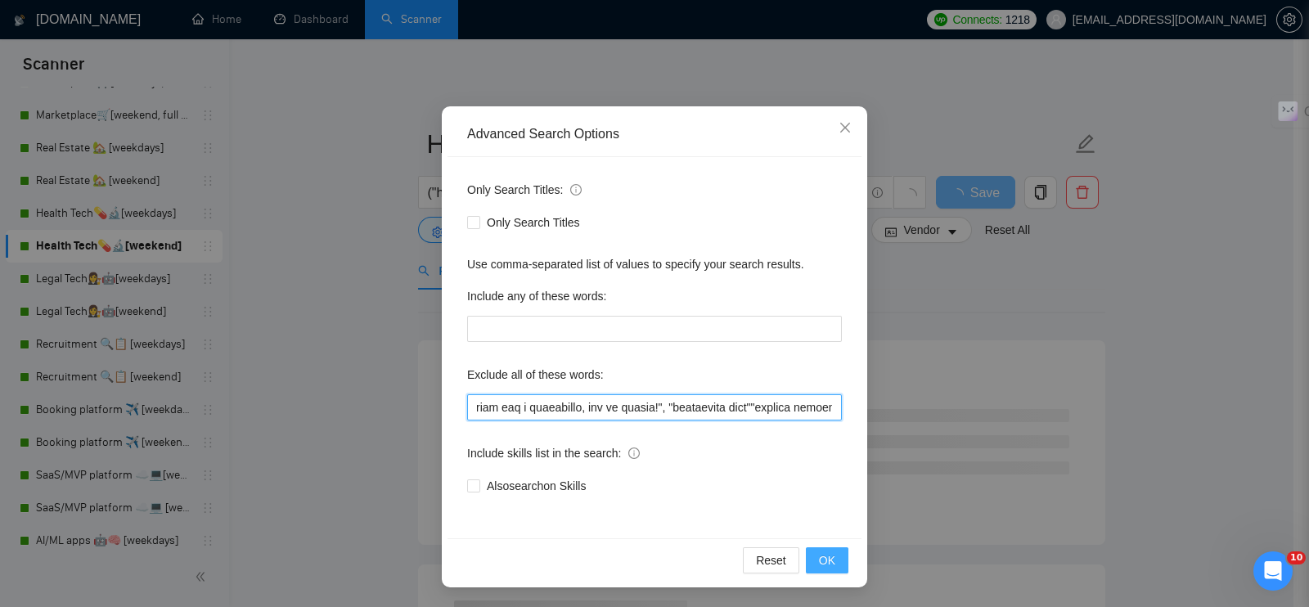
type input ""Amazon API", "Amazon integration", "Shopify plugin", "WooCommerce plugin", "Ma…"
click at [820, 548] on button "OK" at bounding box center [827, 560] width 43 height 26
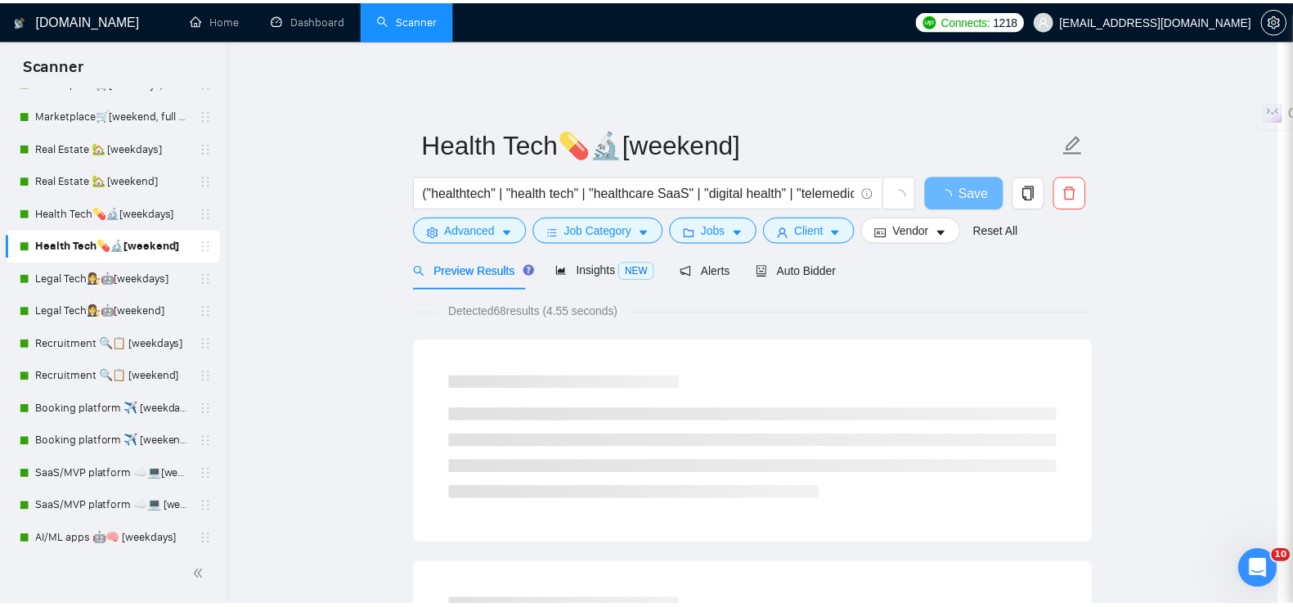
scroll to position [0, 0]
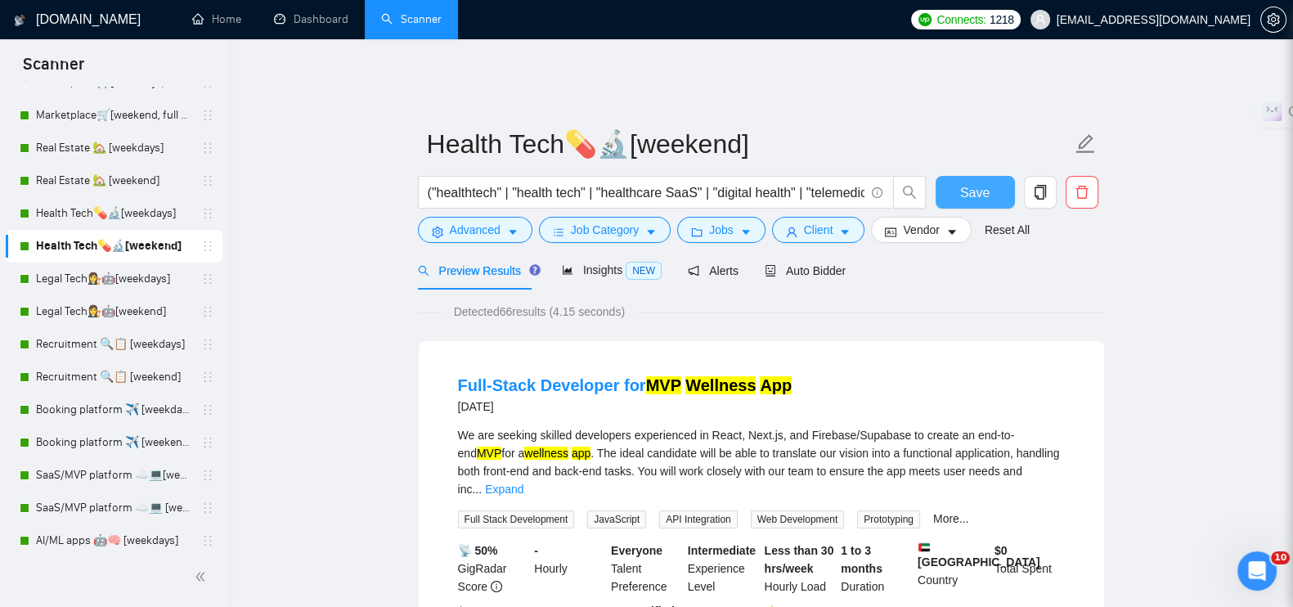
click at [969, 185] on span "Save" at bounding box center [974, 192] width 29 height 20
click at [113, 283] on link "Legal Tech👩‍⚖️🤖[weekdays]" at bounding box center [113, 279] width 155 height 33
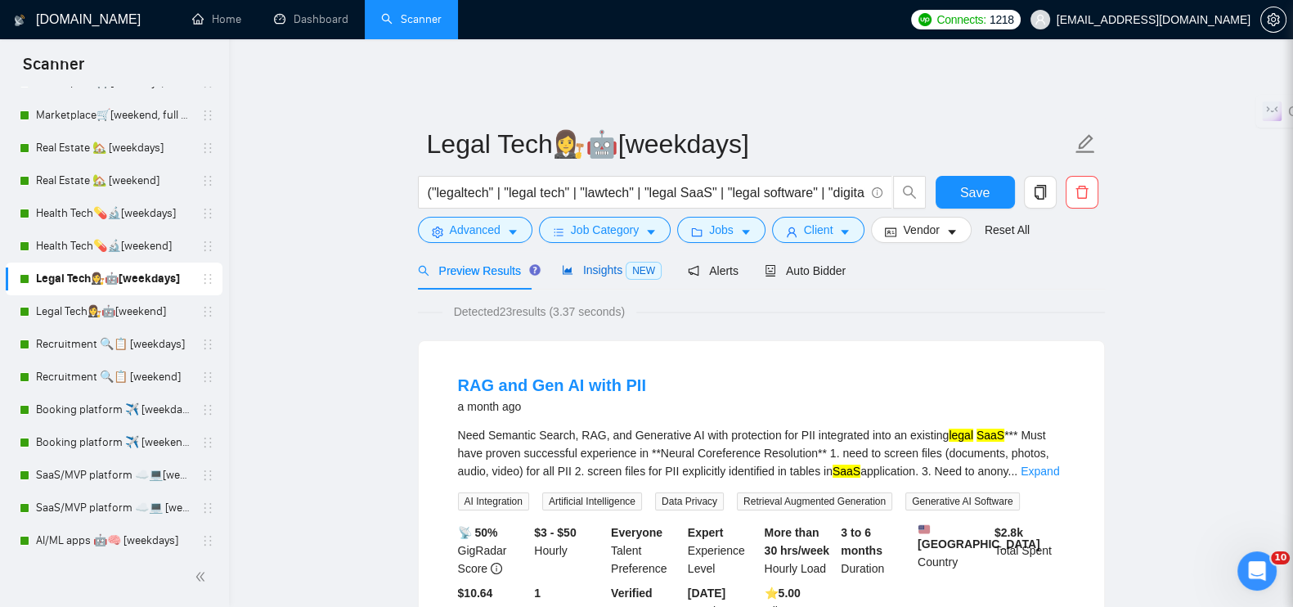
click at [606, 263] on span "Insights NEW" at bounding box center [612, 269] width 100 height 13
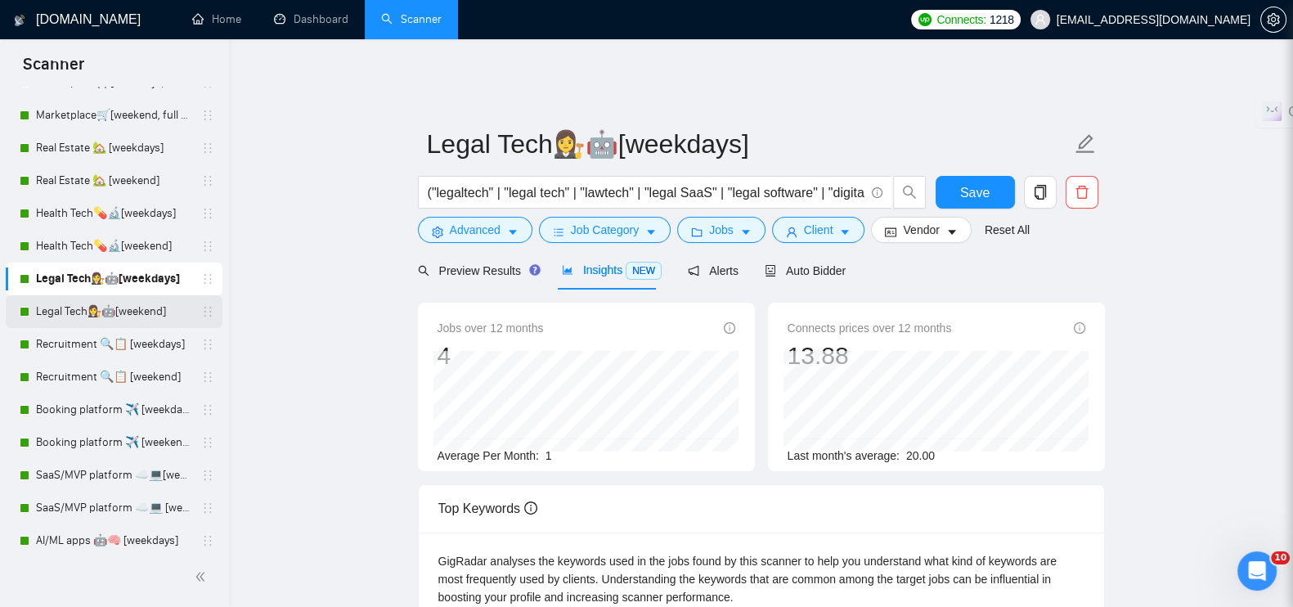
scroll to position [204, 0]
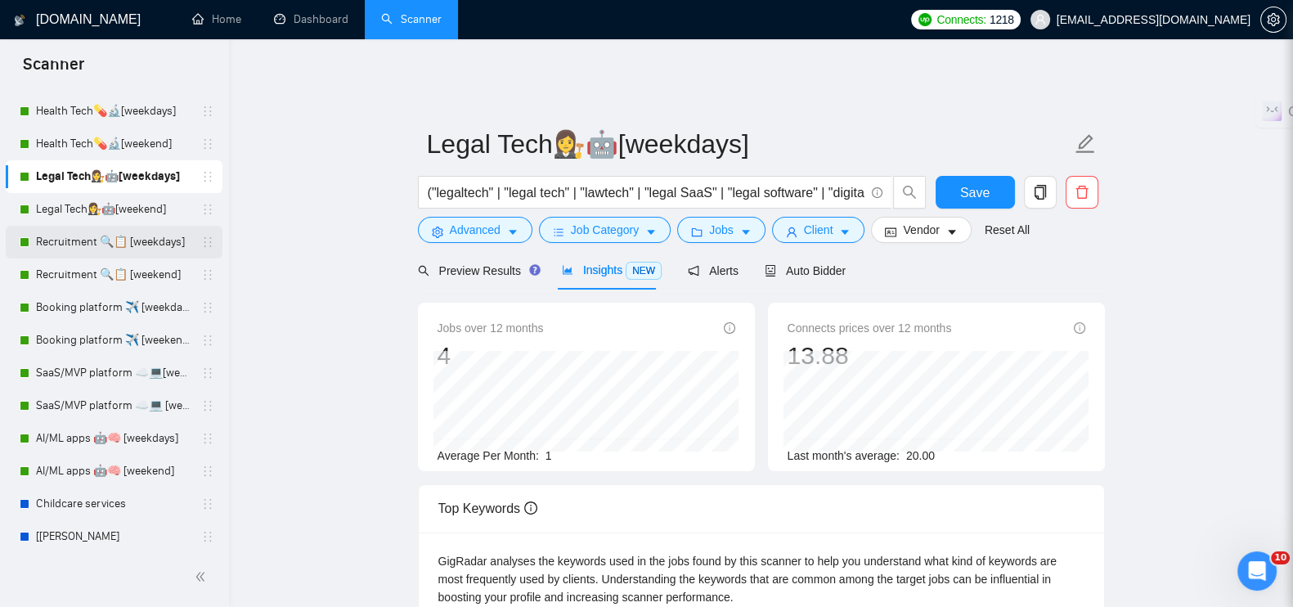
click at [100, 231] on link "Recruitment 🔍📋 [weekdays]" at bounding box center [113, 242] width 155 height 33
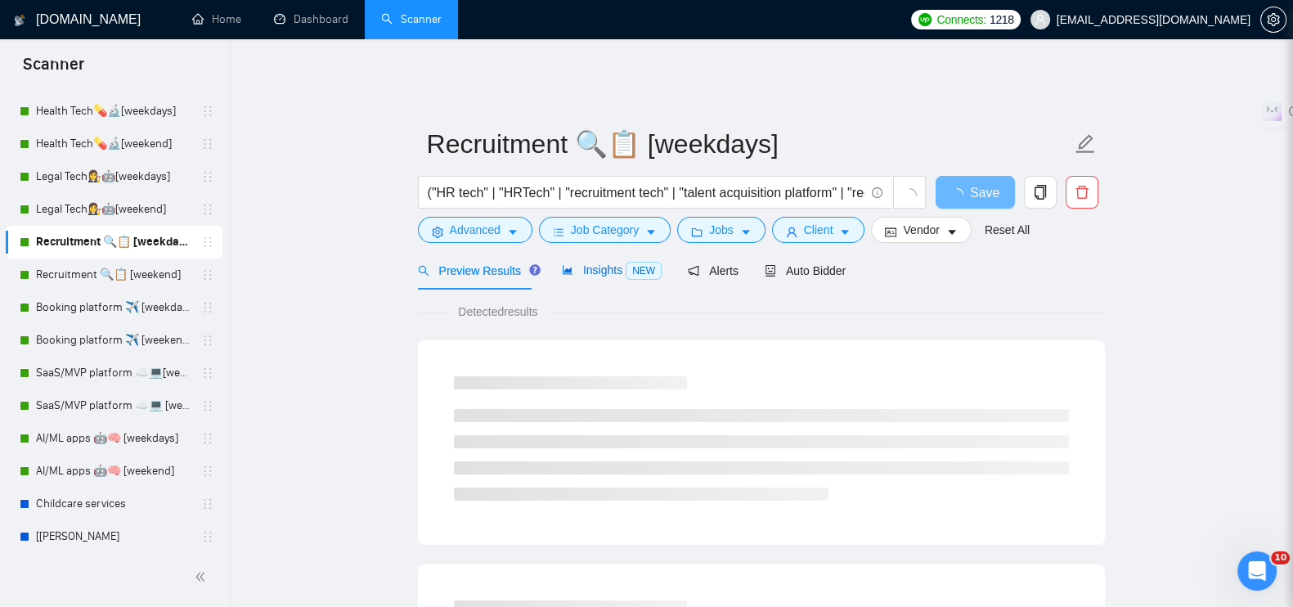
click at [573, 263] on span "Insights NEW" at bounding box center [612, 269] width 100 height 13
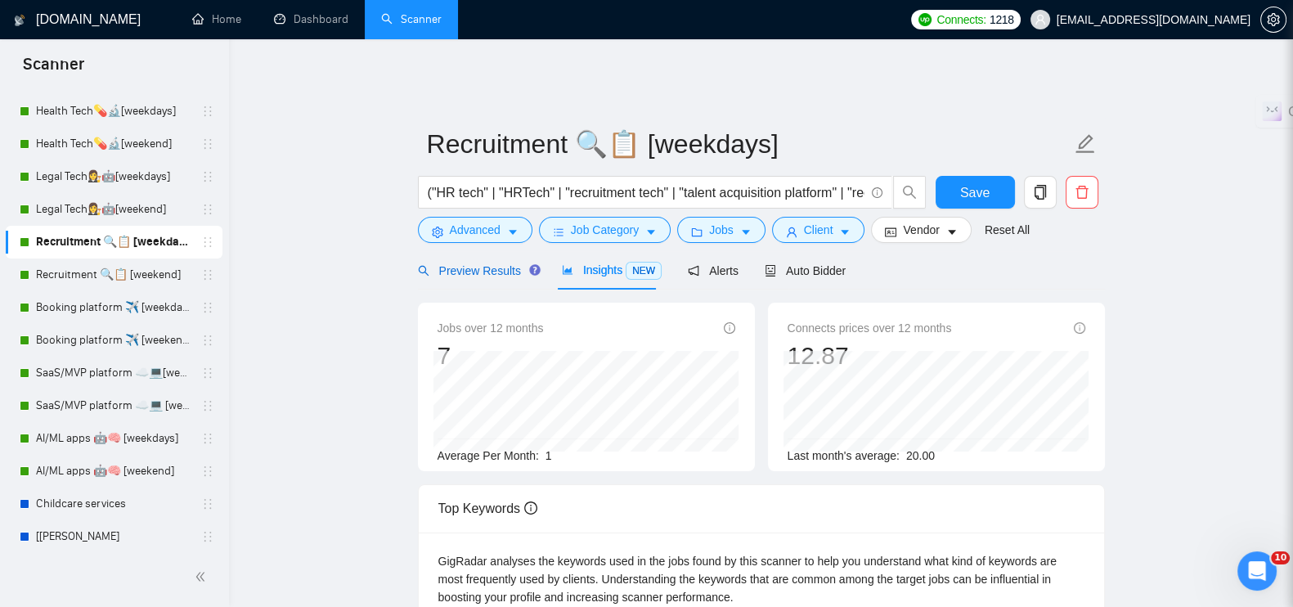
click at [514, 262] on div "Preview Results" at bounding box center [477, 271] width 118 height 18
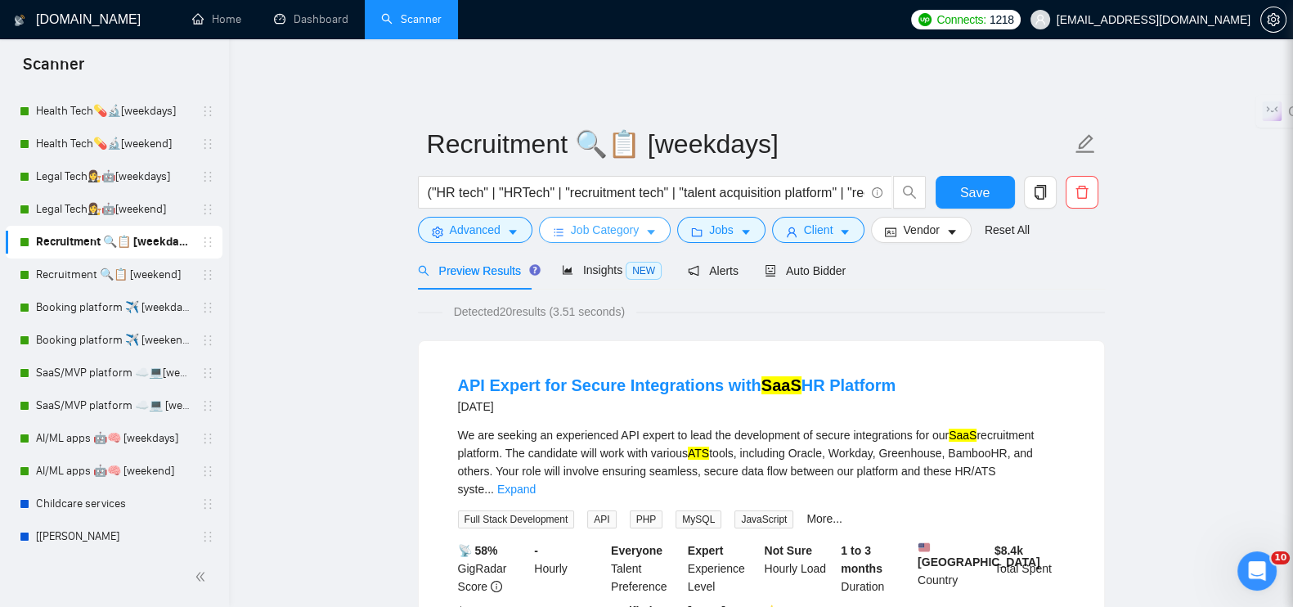
click at [635, 229] on button "Job Category" at bounding box center [605, 230] width 132 height 26
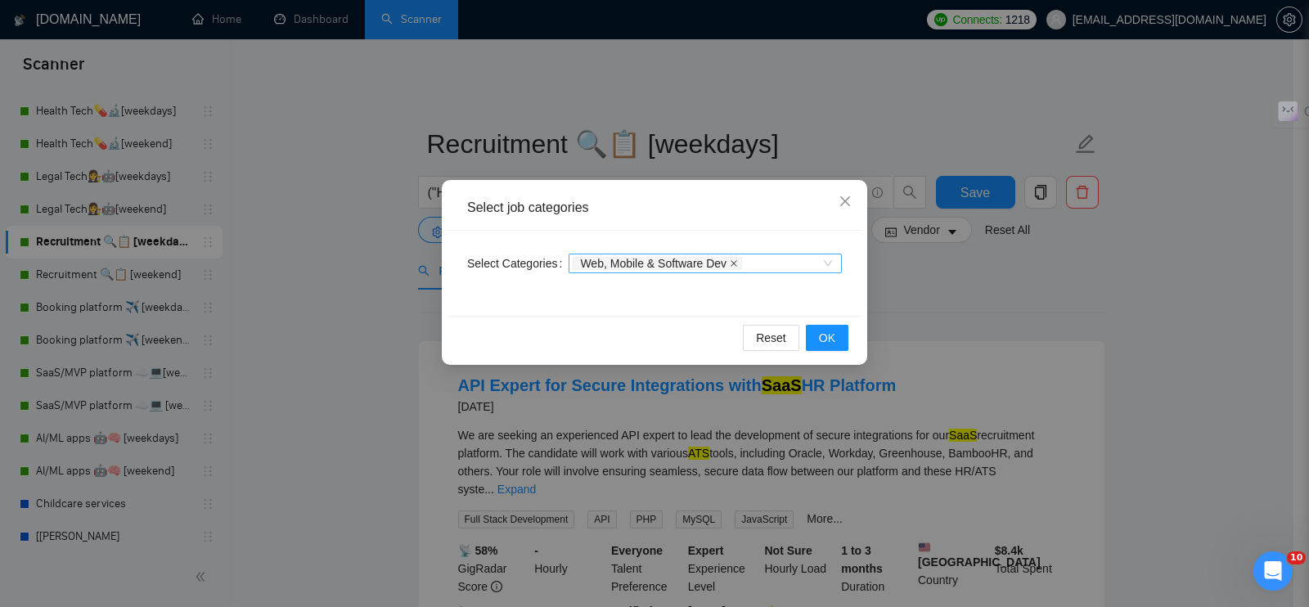
click at [731, 262] on icon "close" at bounding box center [734, 263] width 8 height 8
click at [826, 334] on span "OK" at bounding box center [827, 338] width 16 height 18
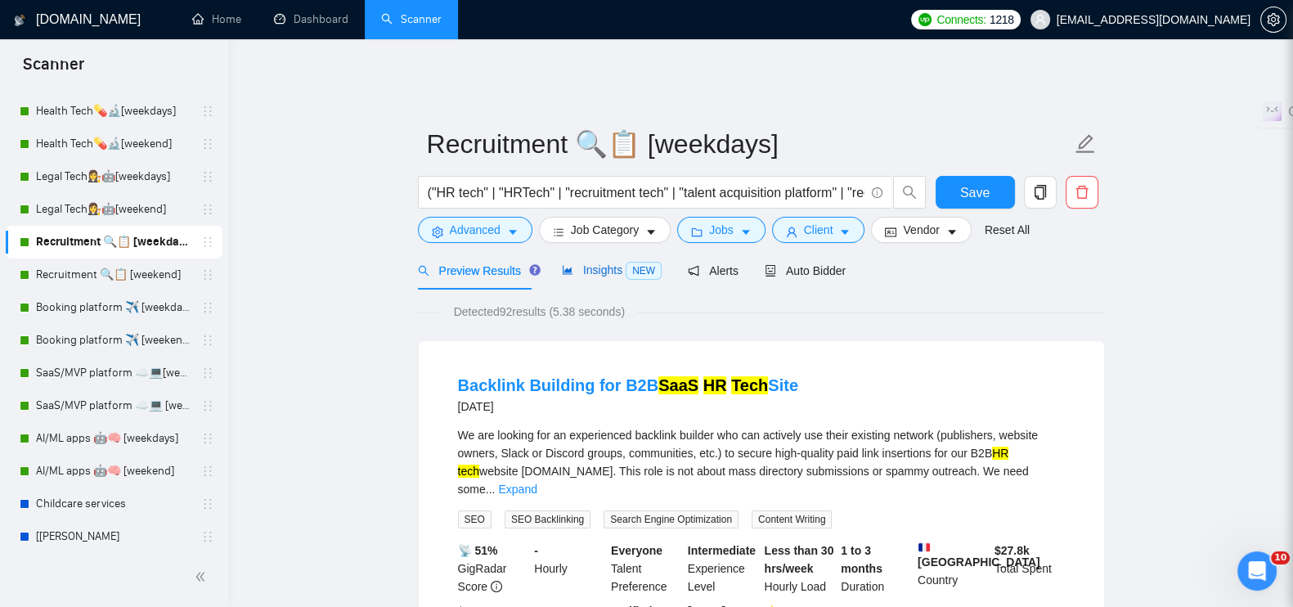
click at [574, 263] on span "Insights NEW" at bounding box center [612, 269] width 100 height 13
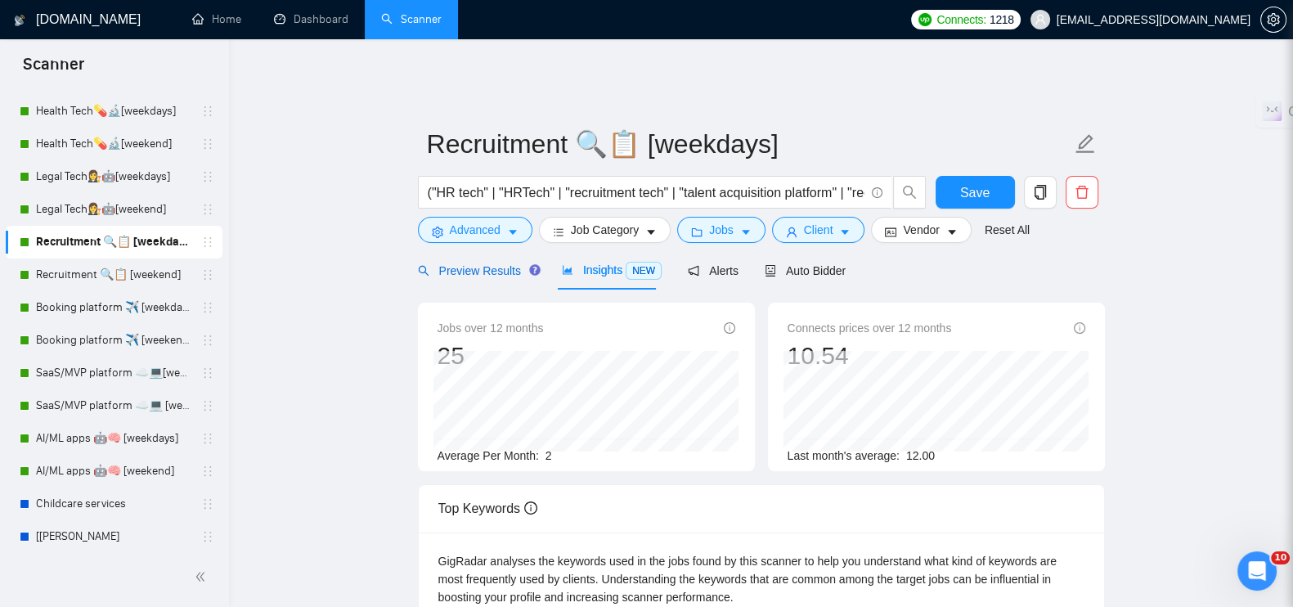
click at [481, 266] on span "Preview Results" at bounding box center [477, 270] width 118 height 13
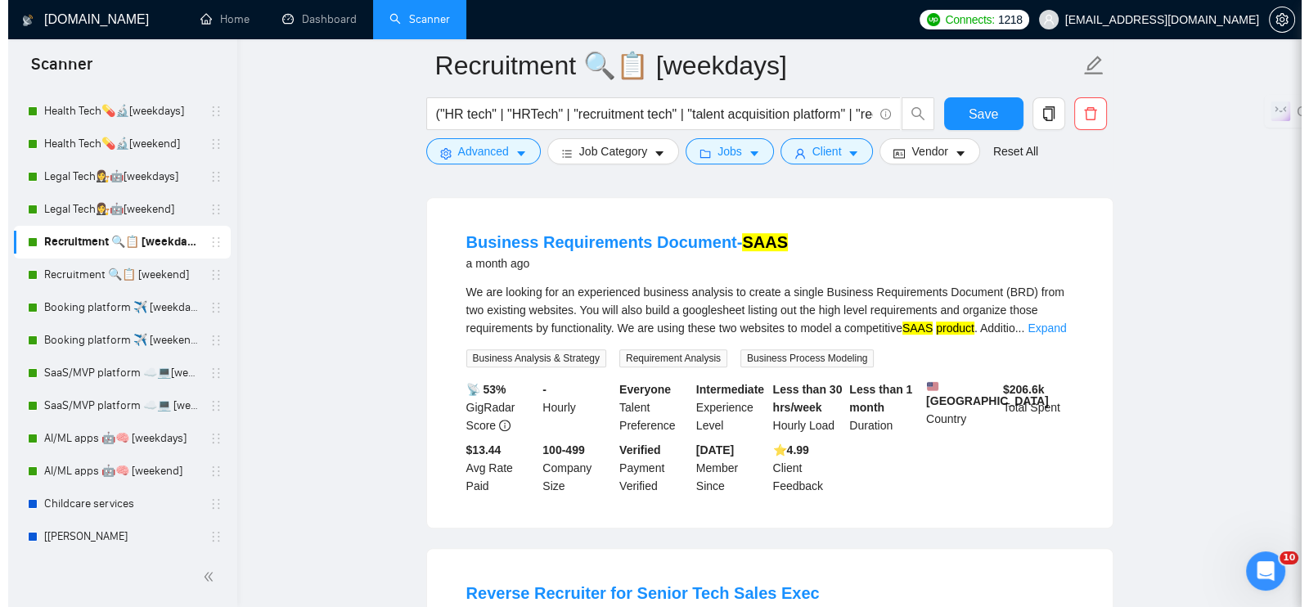
scroll to position [920, 0]
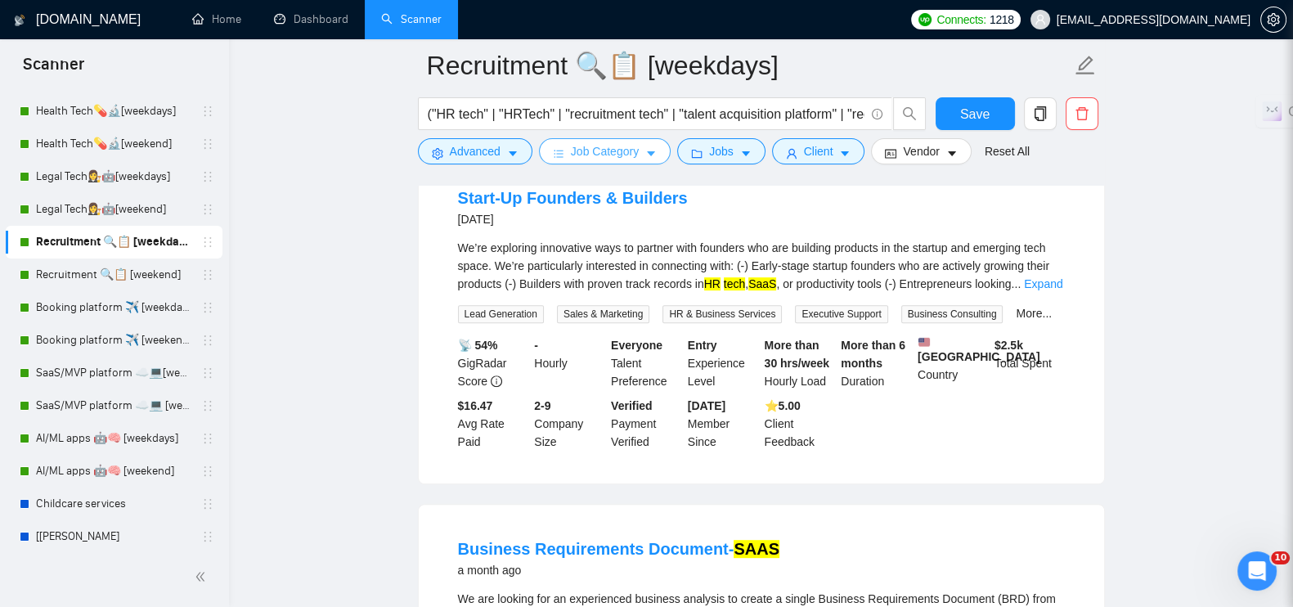
click at [613, 155] on span "Job Category" at bounding box center [605, 151] width 68 height 18
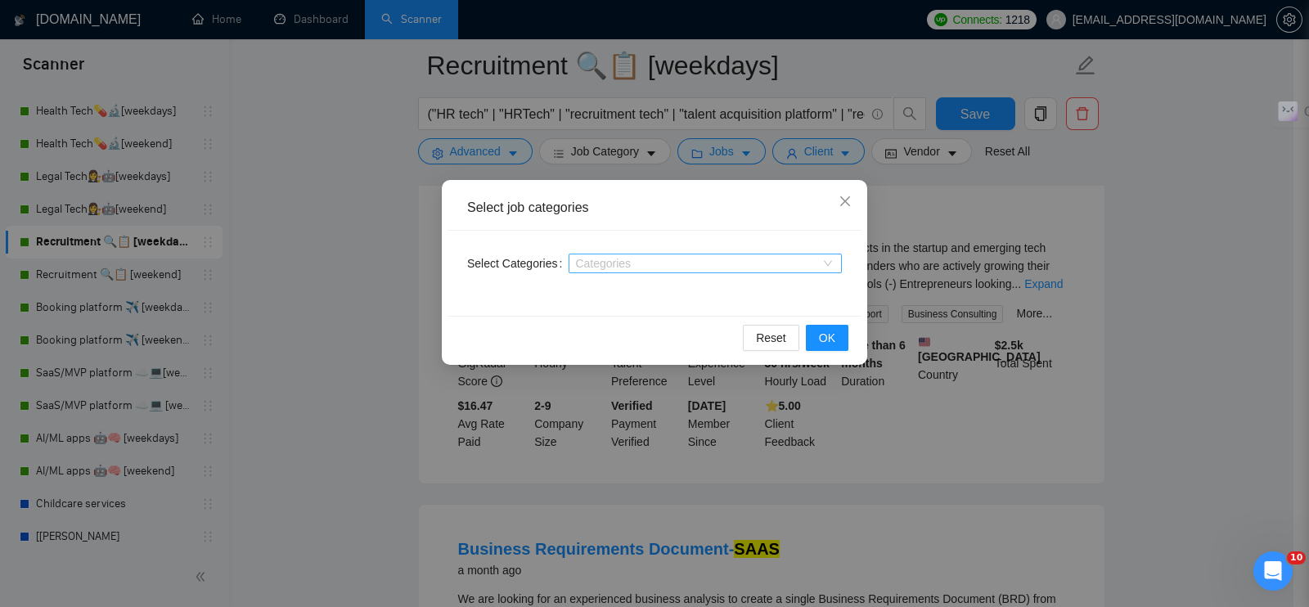
click at [623, 267] on div at bounding box center [697, 263] width 249 height 13
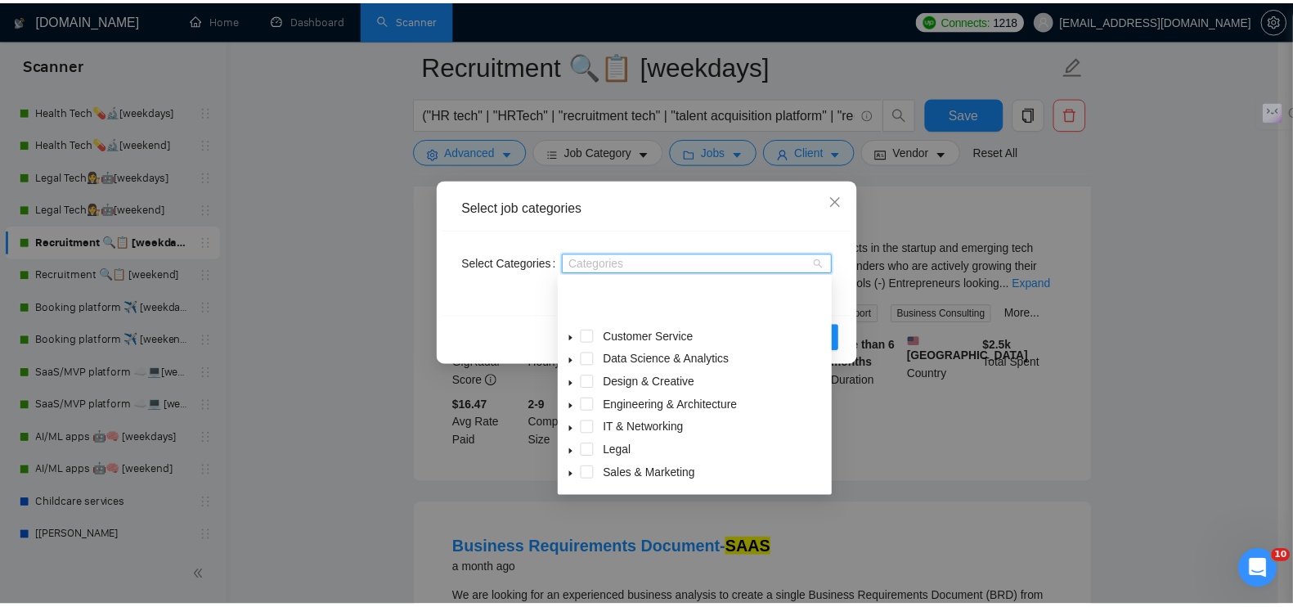
scroll to position [65, 0]
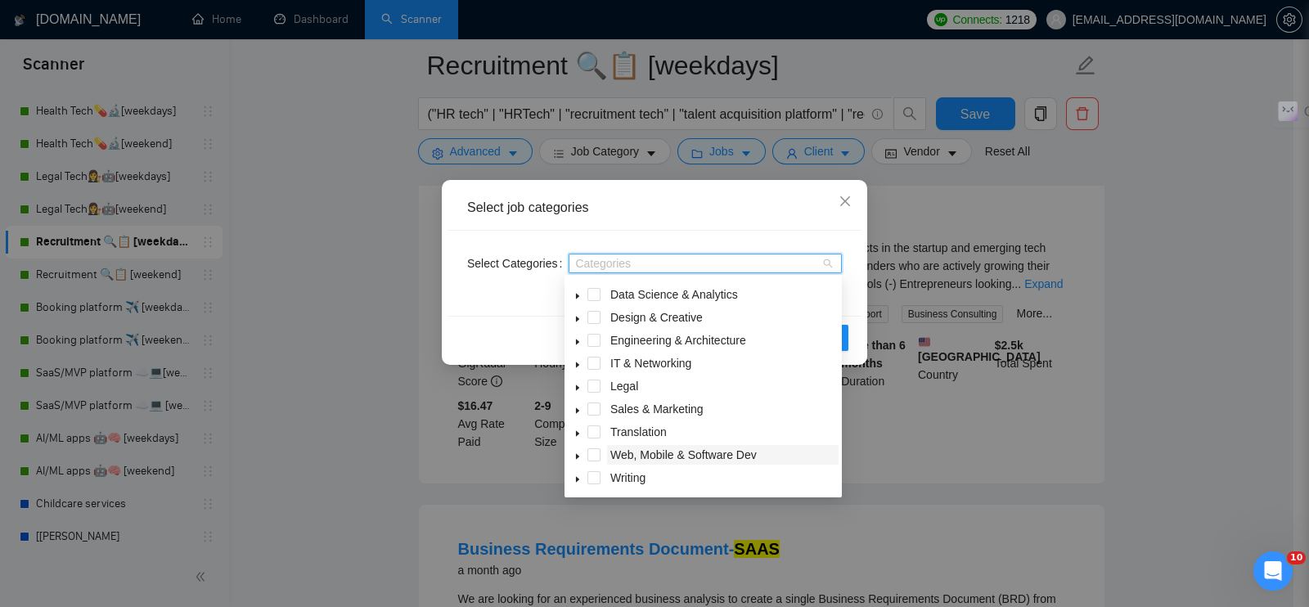
click at [644, 454] on span "Web, Mobile & Software Dev" at bounding box center [683, 454] width 146 height 13
click at [748, 224] on div "Select job categories" at bounding box center [654, 208] width 414 height 45
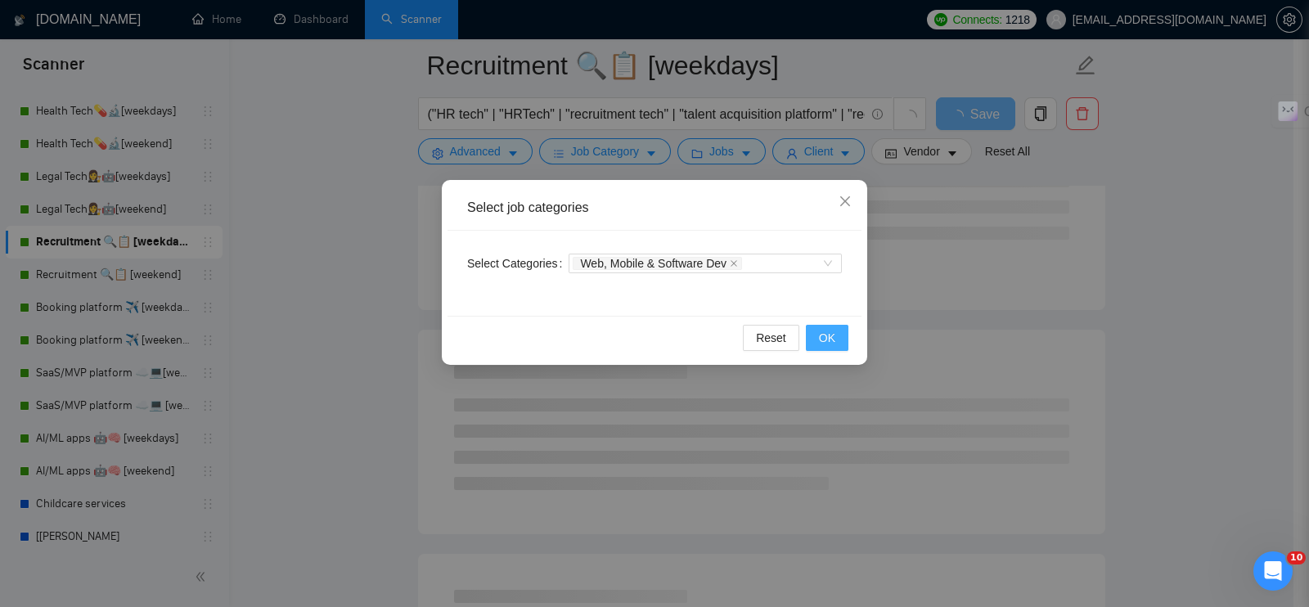
click at [826, 335] on span "OK" at bounding box center [827, 338] width 16 height 18
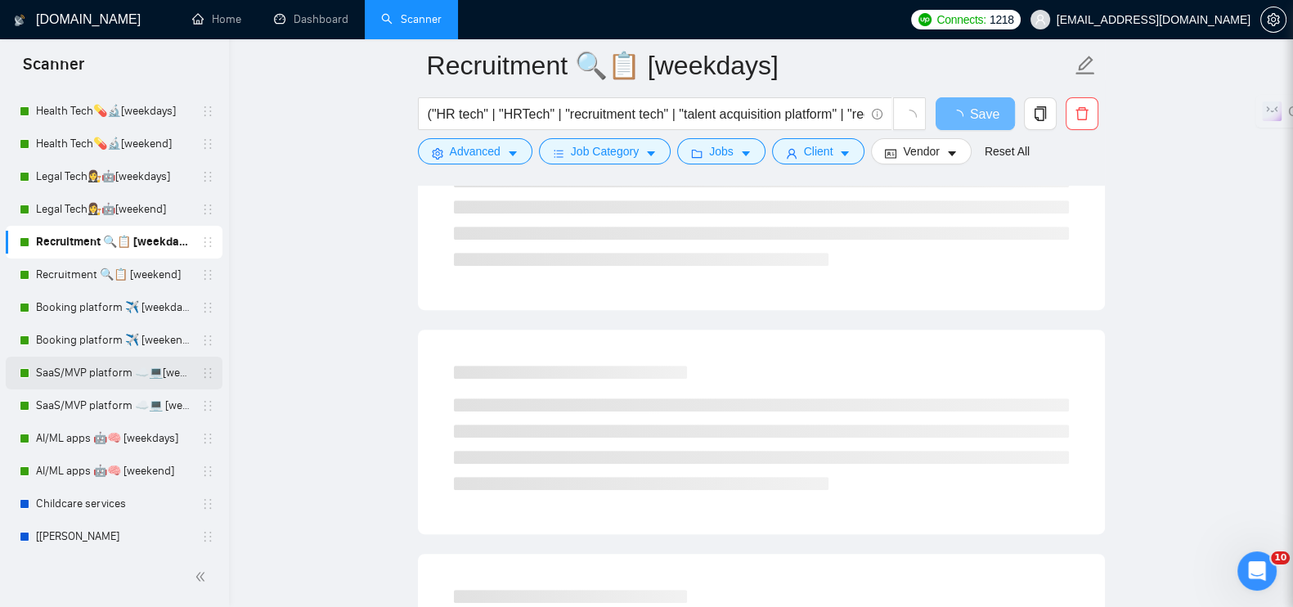
click at [83, 363] on link "SaaS/MVP platform ☁️💻[weekdays]" at bounding box center [113, 373] width 155 height 33
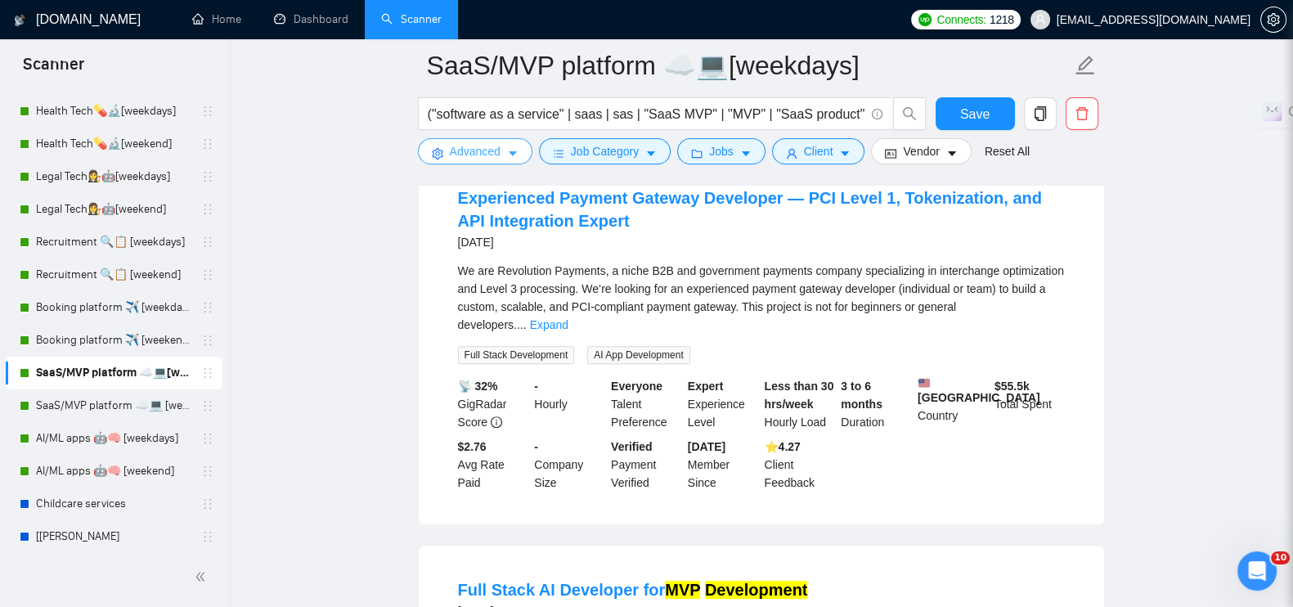
click at [491, 151] on span "Advanced" at bounding box center [475, 151] width 51 height 18
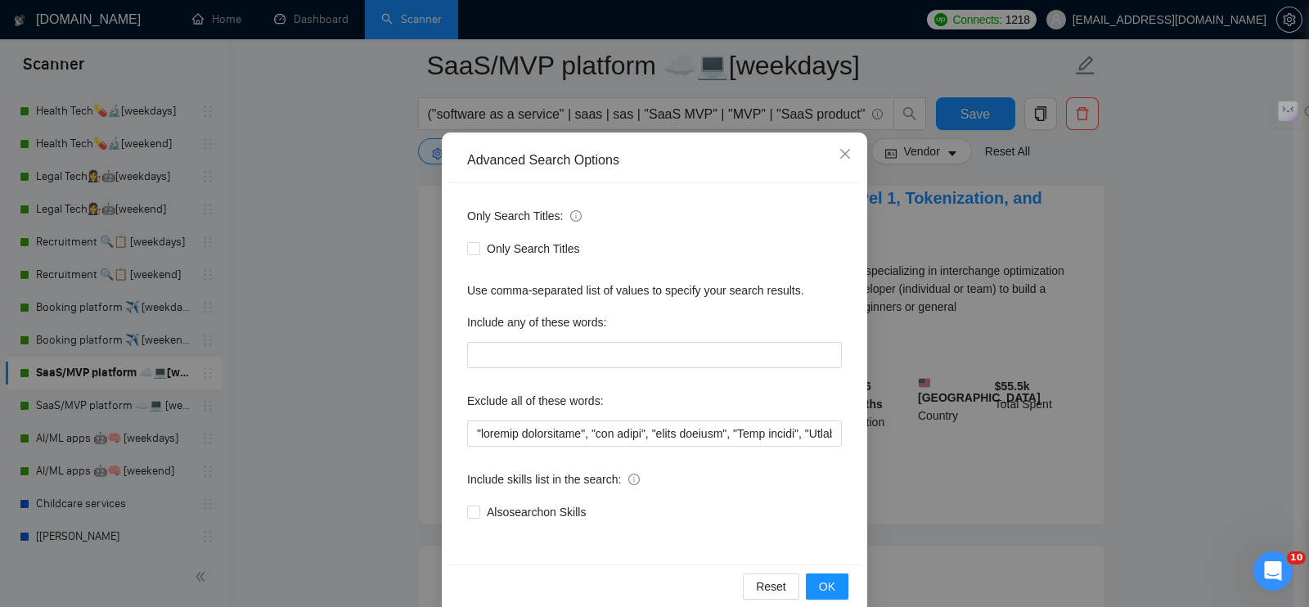
scroll to position [74, 0]
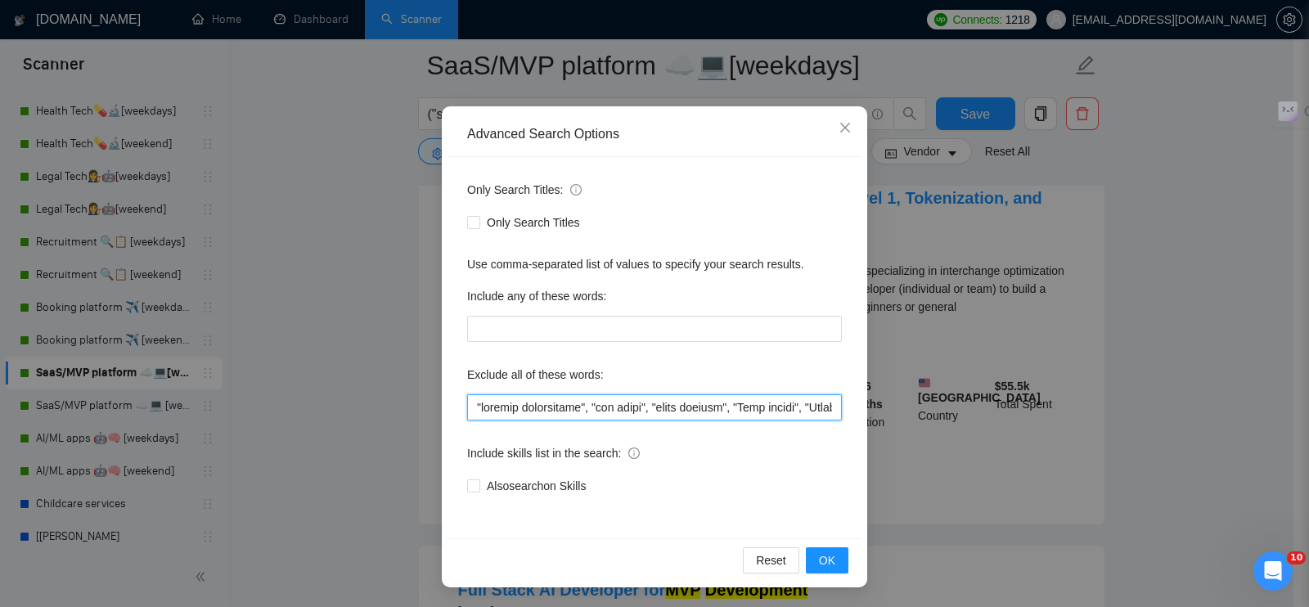
click at [467, 401] on input "text" at bounding box center [654, 407] width 375 height 26
paste input ""Amazon API", "Amazon integration", "Shopify plugin", "WooCommerce plugin", "Ma…"
type input ""Amazon API", "Amazon integration", "Shopify plugin", "WooCommerce plugin", "Ma…"
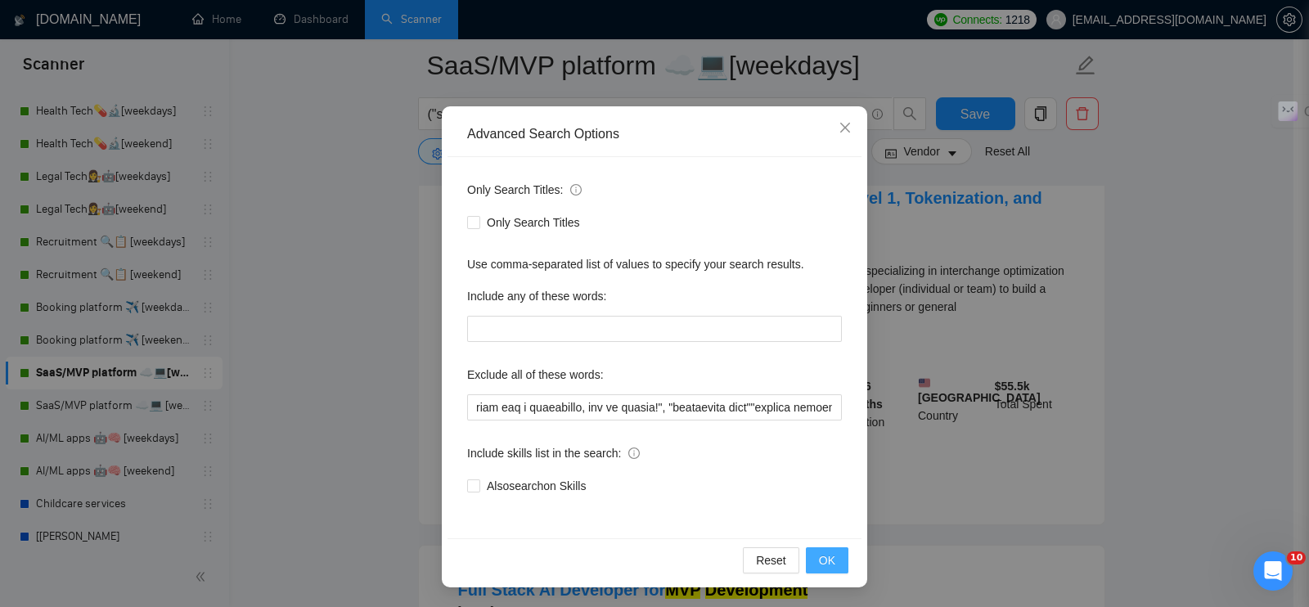
click at [819, 556] on span "OK" at bounding box center [827, 560] width 16 height 18
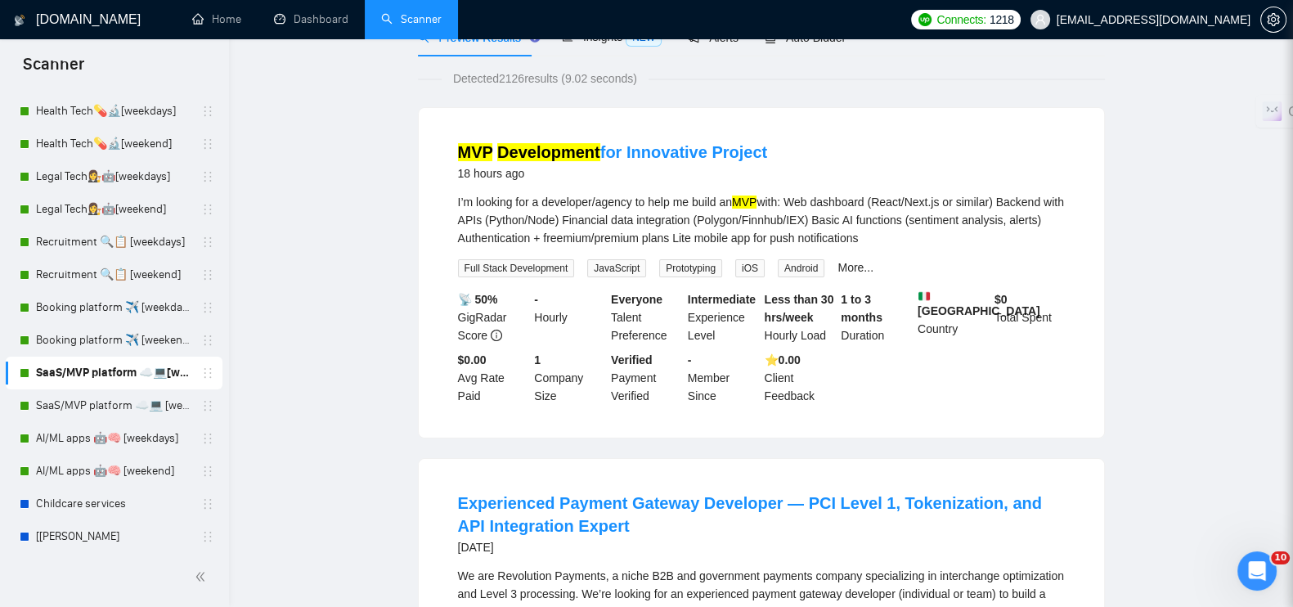
scroll to position [0, 0]
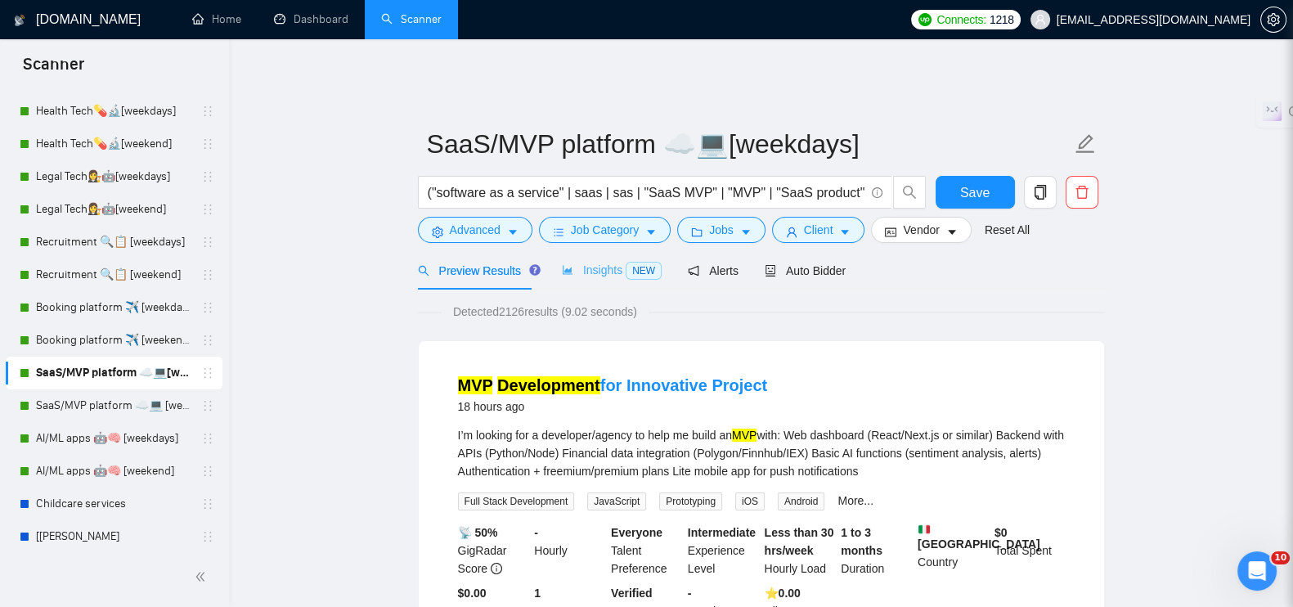
click at [577, 251] on div "Insights NEW" at bounding box center [612, 270] width 100 height 38
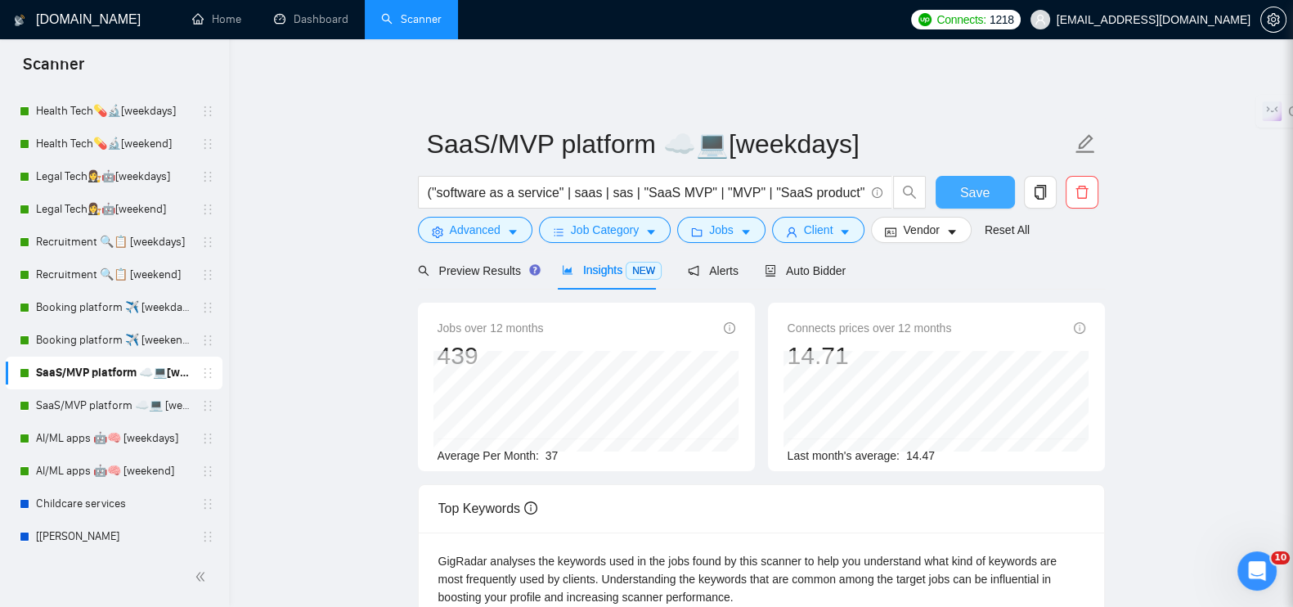
click at [953, 176] on button "Save" at bounding box center [975, 192] width 79 height 33
click at [71, 401] on link "SaaS/MVP platform ☁️💻 [weekend]" at bounding box center [113, 405] width 155 height 33
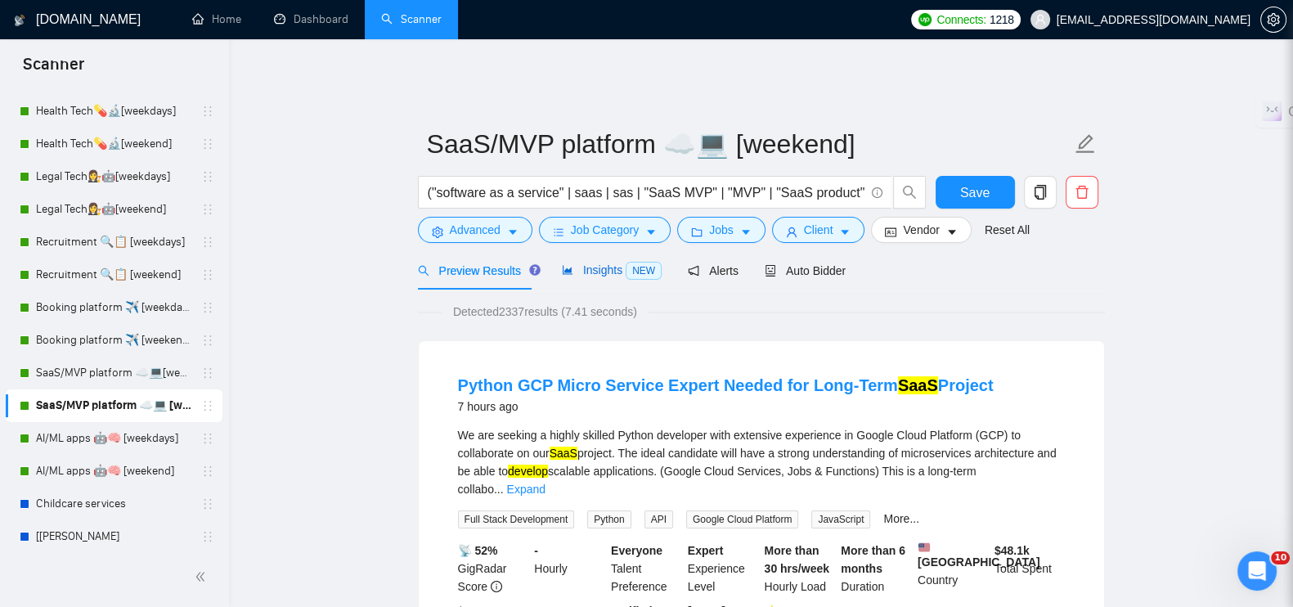
click at [568, 263] on span "Insights NEW" at bounding box center [612, 269] width 100 height 13
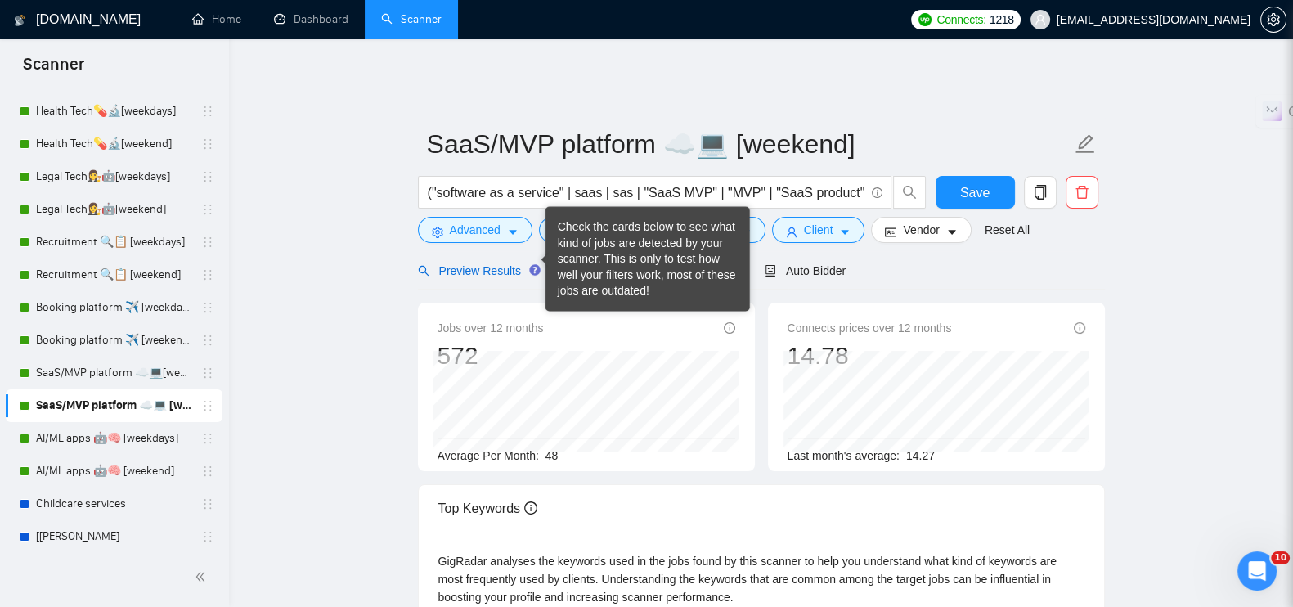
click at [470, 264] on span "Preview Results" at bounding box center [477, 270] width 118 height 13
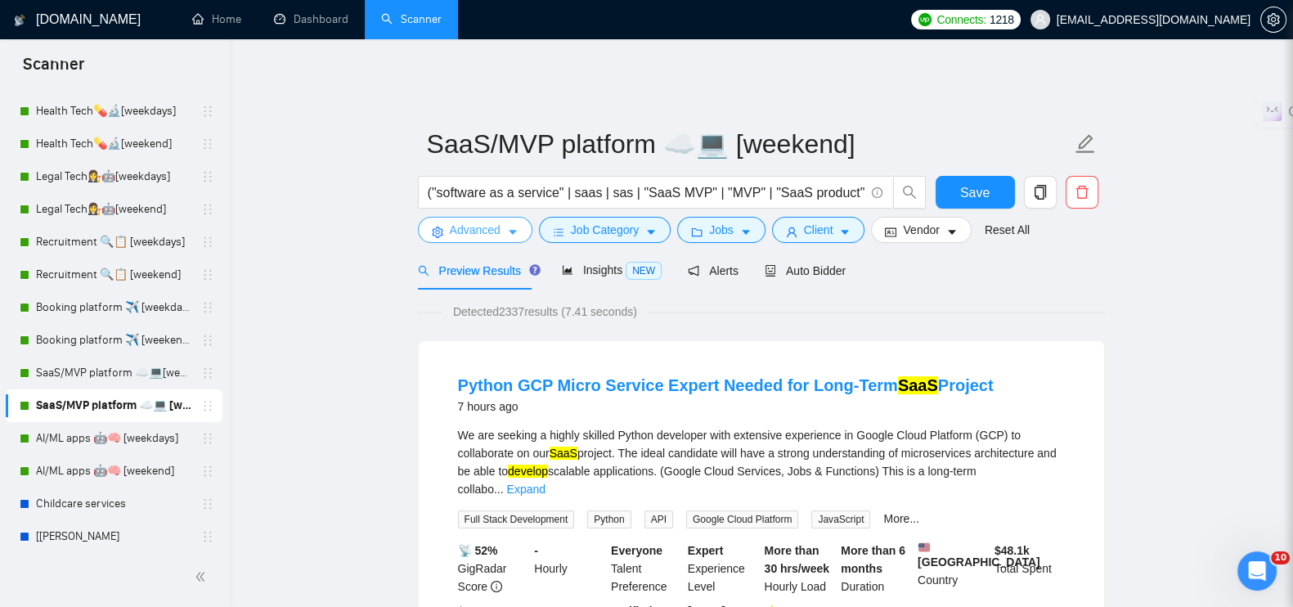
click at [499, 221] on span "Advanced" at bounding box center [475, 230] width 51 height 18
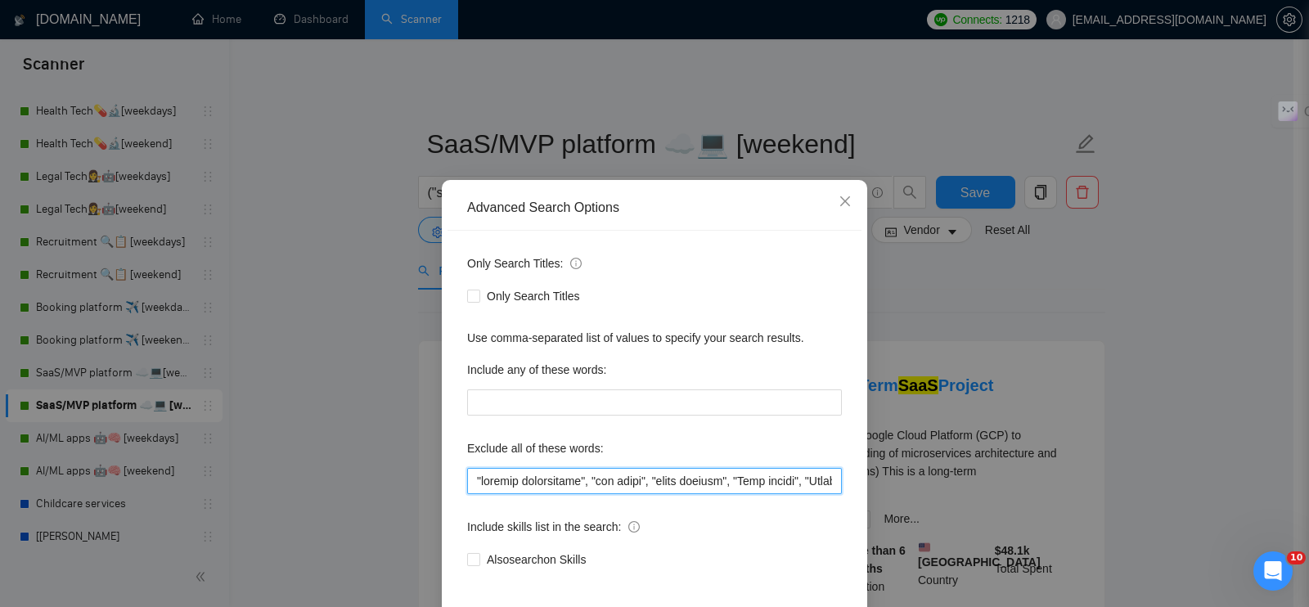
click at [467, 476] on input "text" at bounding box center [654, 481] width 375 height 26
paste input ""Amazon API", "Amazon integration", "Shopify plugin", "WooCommerce plugin", "Ma…"
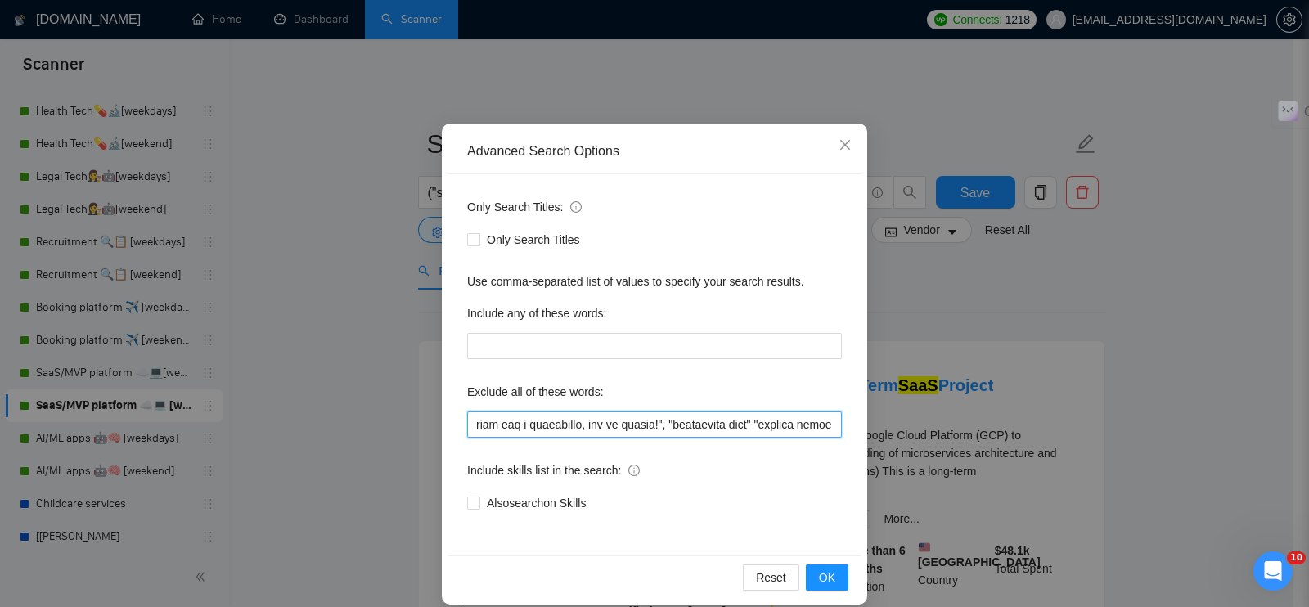
scroll to position [74, 0]
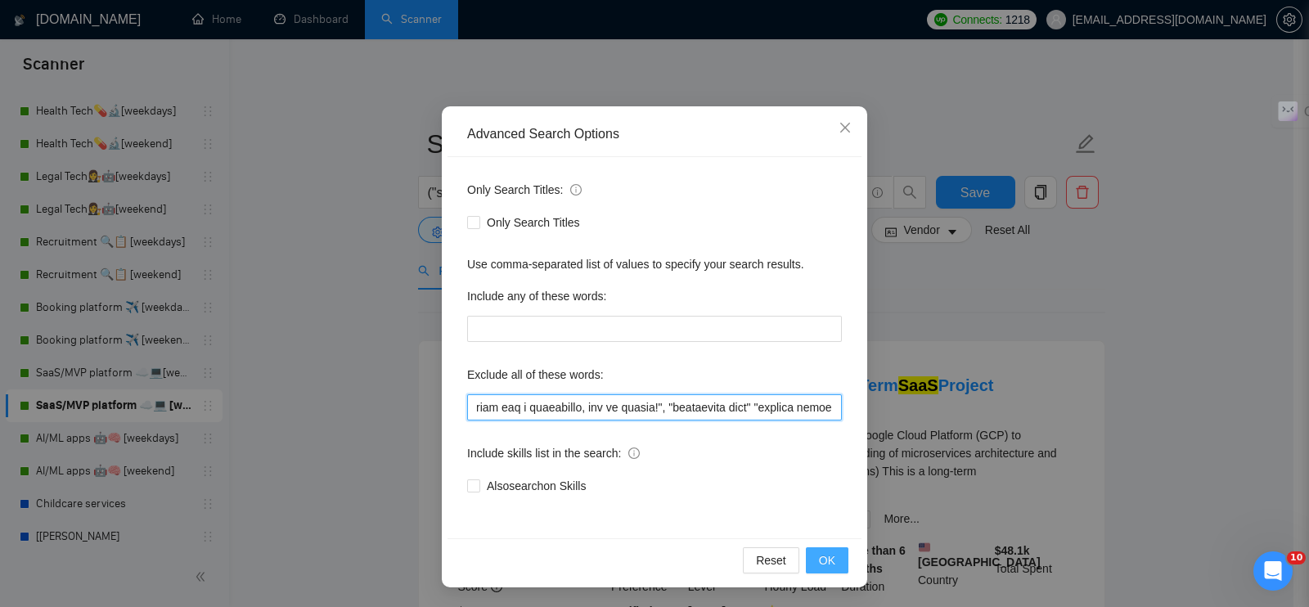
type input ""Amazon API", "Amazon integration", "Shopify plugin", "WooCommerce plugin", "Ma…"
click at [813, 570] on button "OK" at bounding box center [827, 560] width 43 height 26
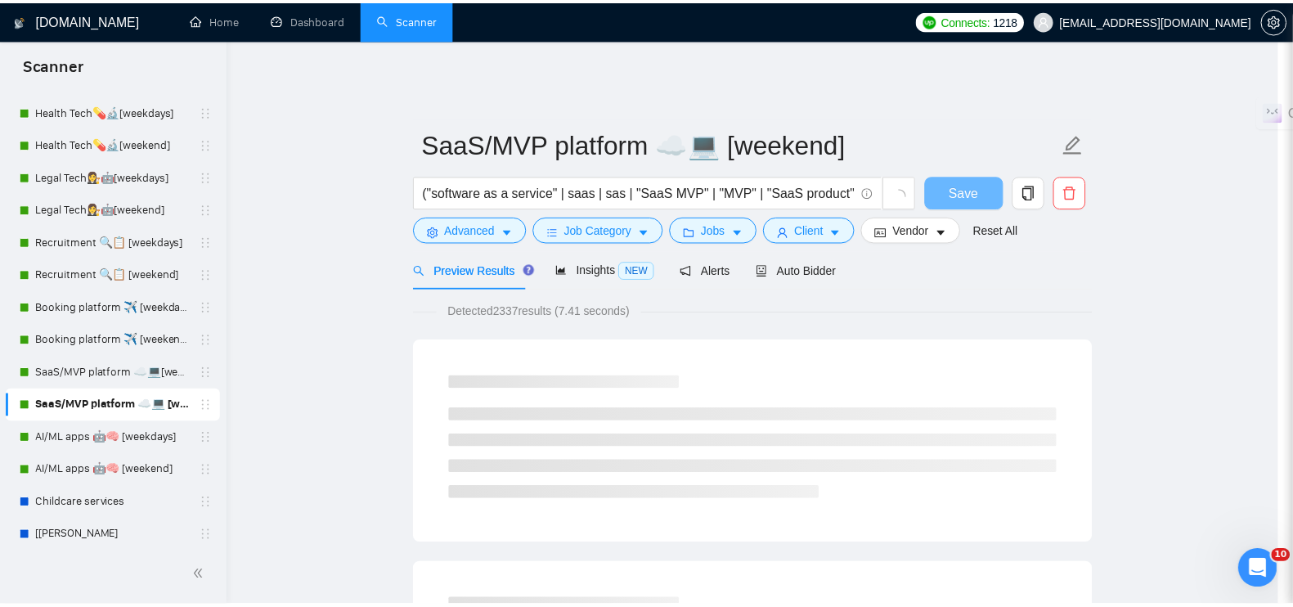
scroll to position [0, 0]
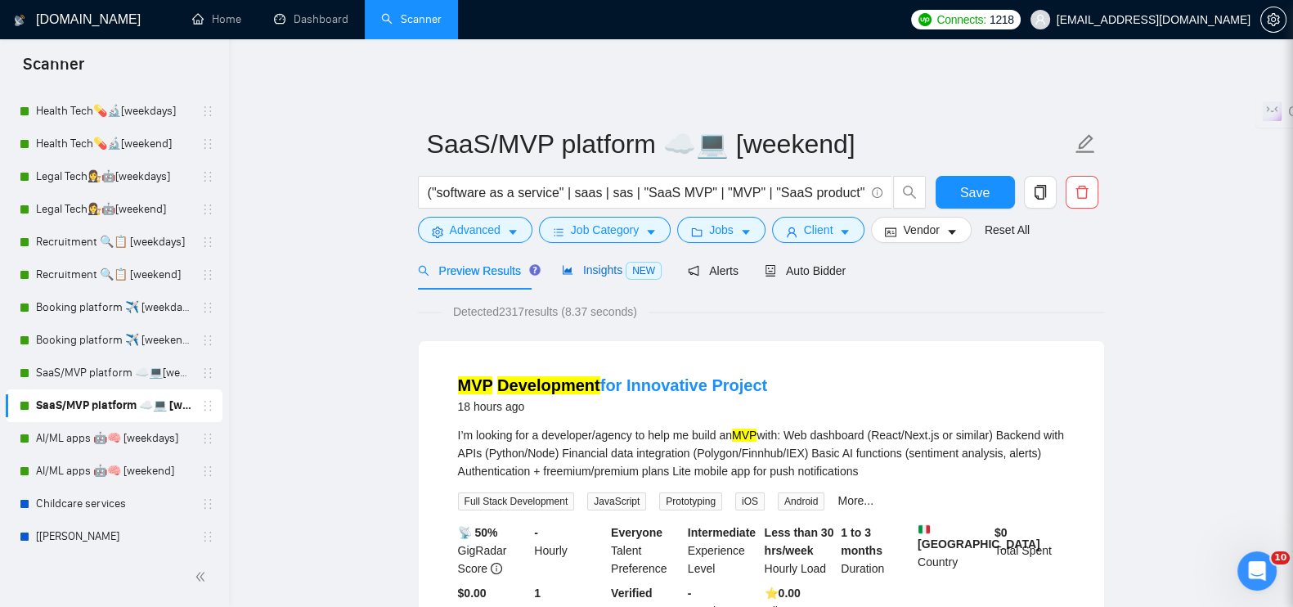
click at [567, 264] on icon "area-chart" at bounding box center [567, 269] width 11 height 11
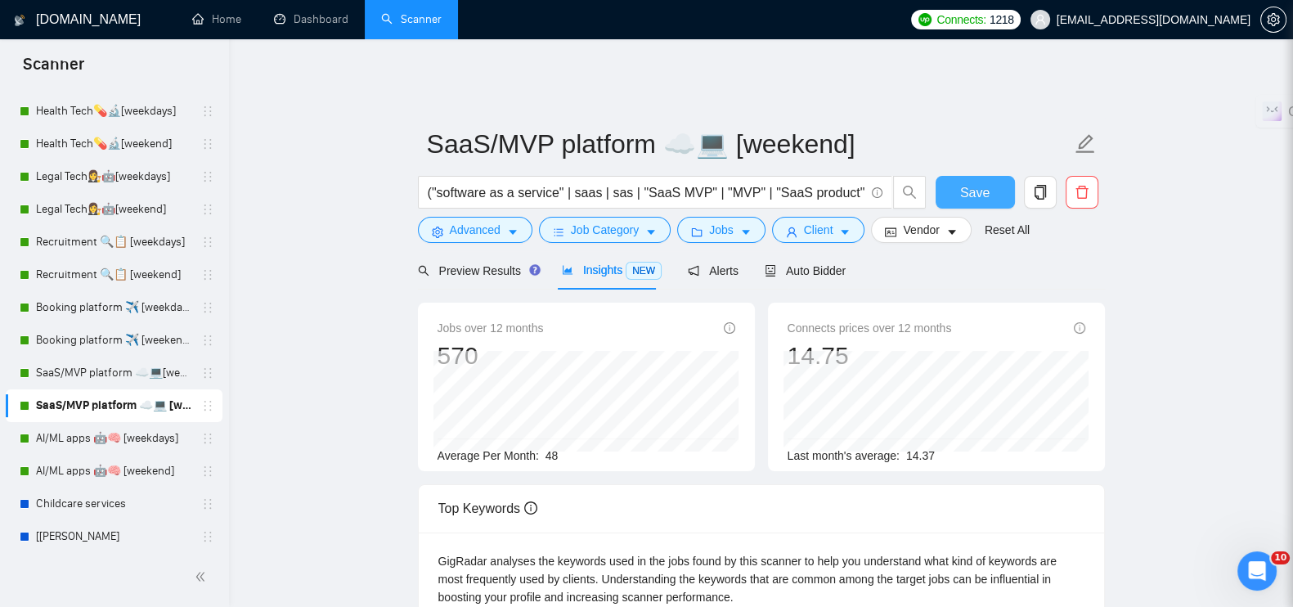
click at [966, 182] on span "Save" at bounding box center [974, 192] width 29 height 20
click at [96, 423] on link "AI/ML apps 🤖🧠 [weekdays]" at bounding box center [113, 438] width 155 height 33
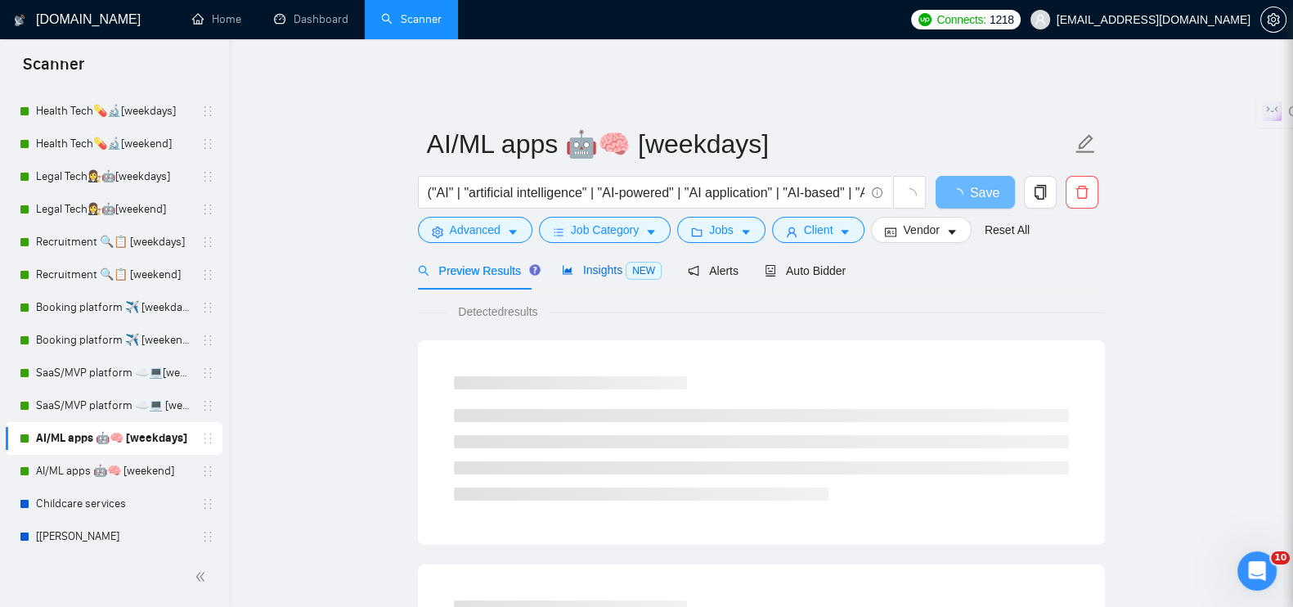
click at [586, 263] on span "Insights NEW" at bounding box center [612, 269] width 100 height 13
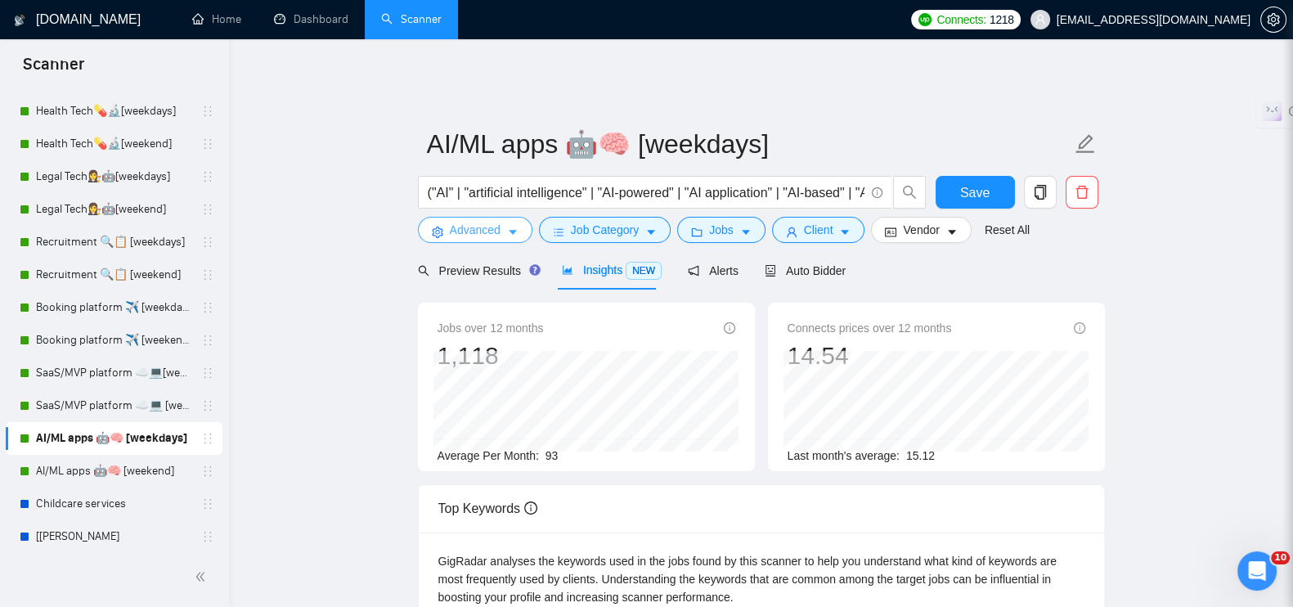
click at [495, 227] on span "Advanced" at bounding box center [475, 230] width 51 height 18
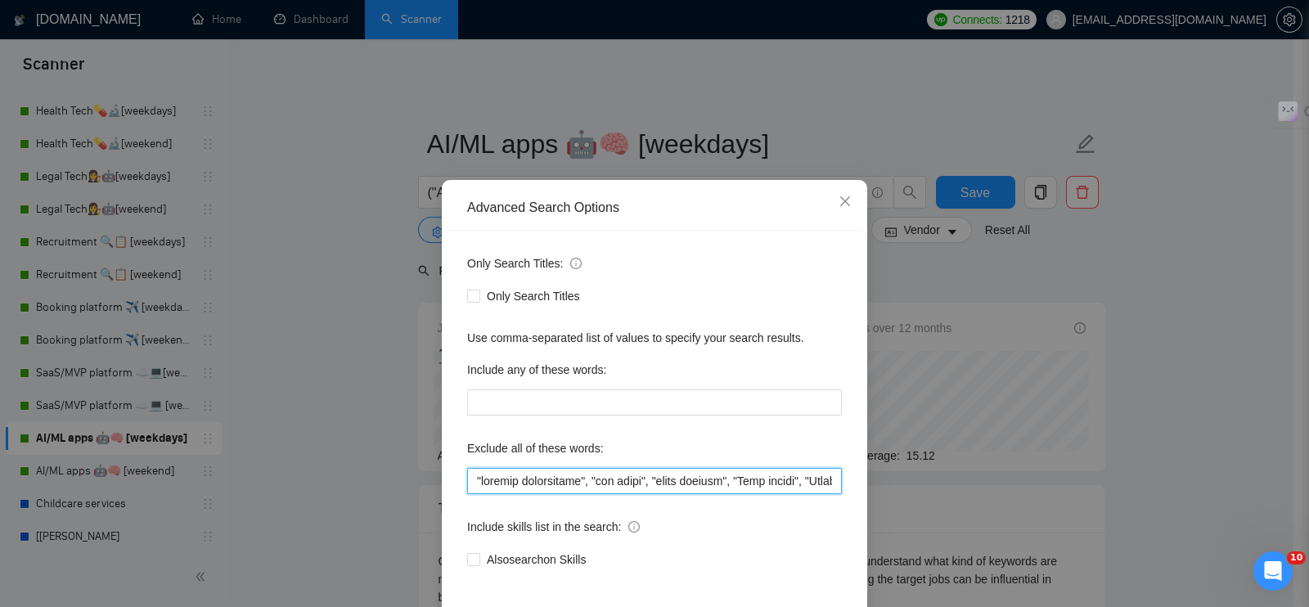
click at [467, 474] on input "text" at bounding box center [654, 481] width 375 height 26
paste input ""Amazon API", "Amazon integration", "Shopify plugin", "WooCommerce plugin", "Ma…"
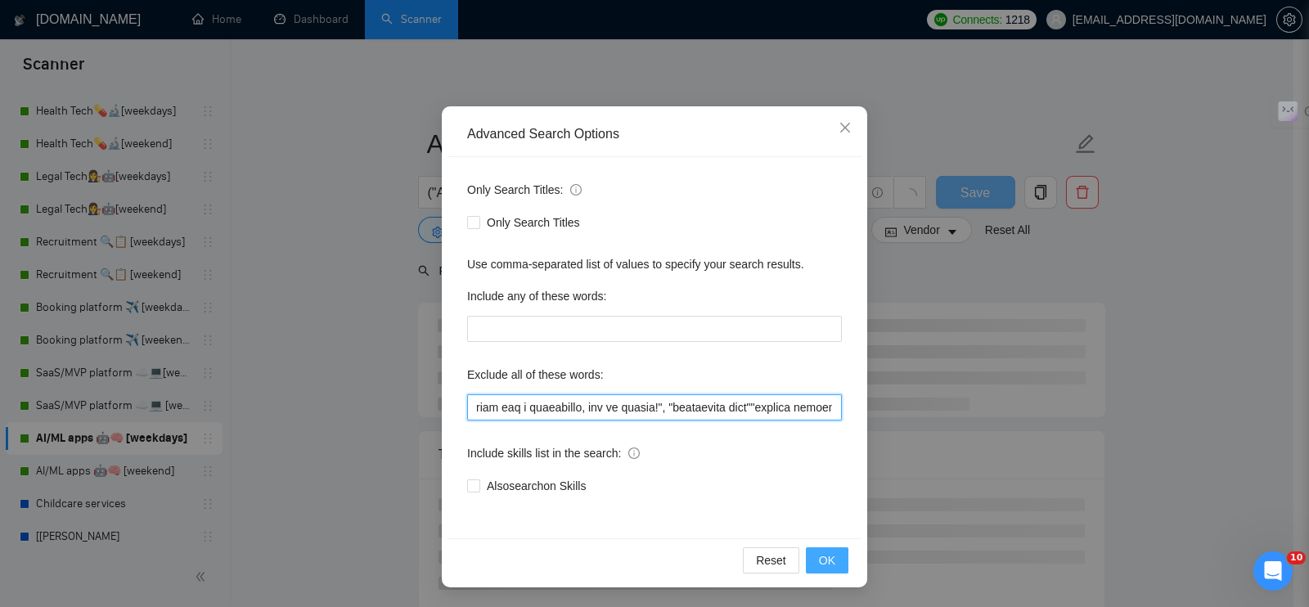
type input ""Amazon API", "Amazon integration", "Shopify plugin", "WooCommerce plugin", "Ma…"
click at [821, 559] on span "OK" at bounding box center [827, 560] width 16 height 18
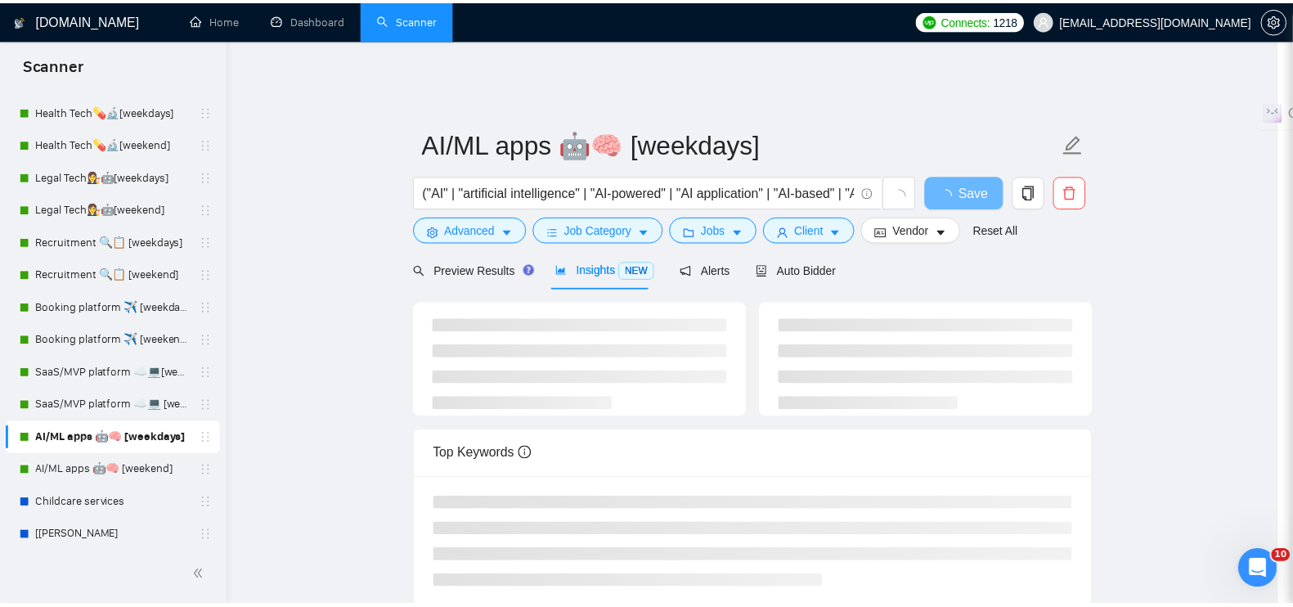
scroll to position [0, 0]
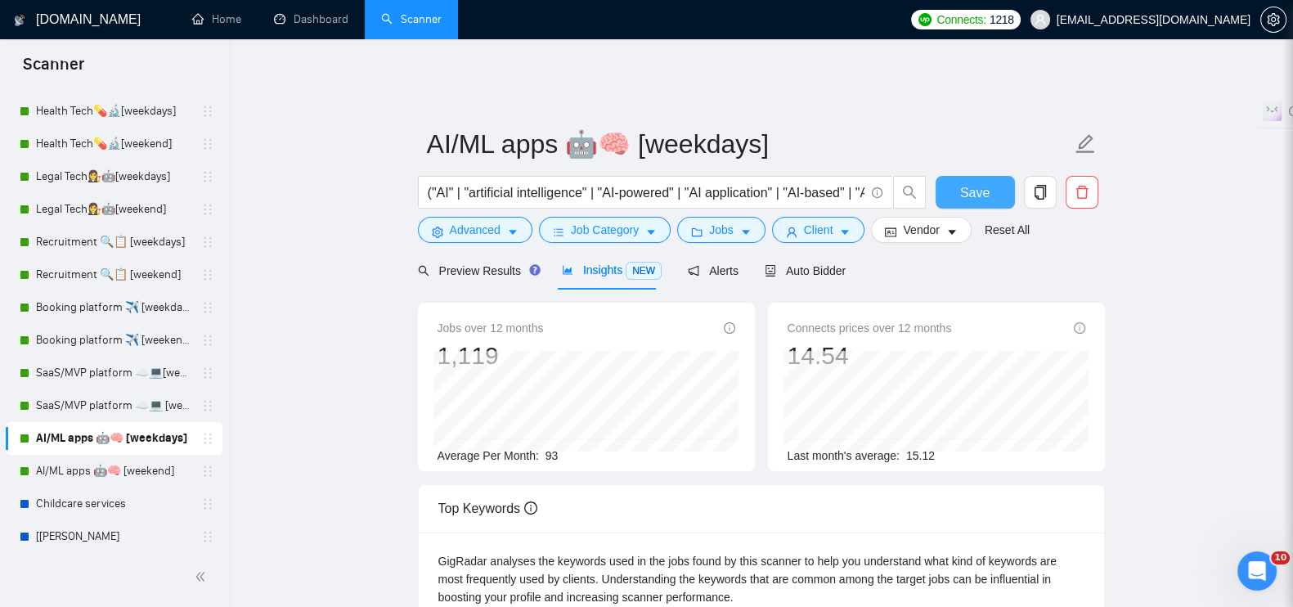
click at [961, 182] on span "Save" at bounding box center [974, 192] width 29 height 20
click at [152, 465] on link "AI/ML apps 🤖🧠 [weekend]" at bounding box center [113, 471] width 155 height 33
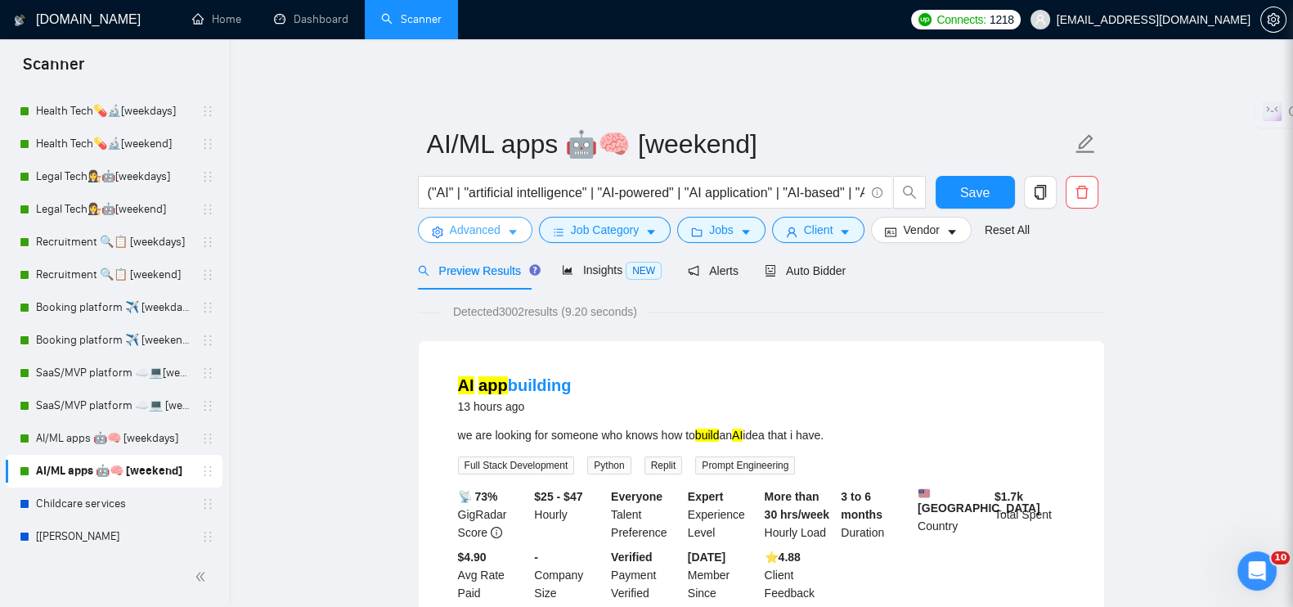
click at [507, 227] on icon "caret-down" at bounding box center [512, 232] width 11 height 11
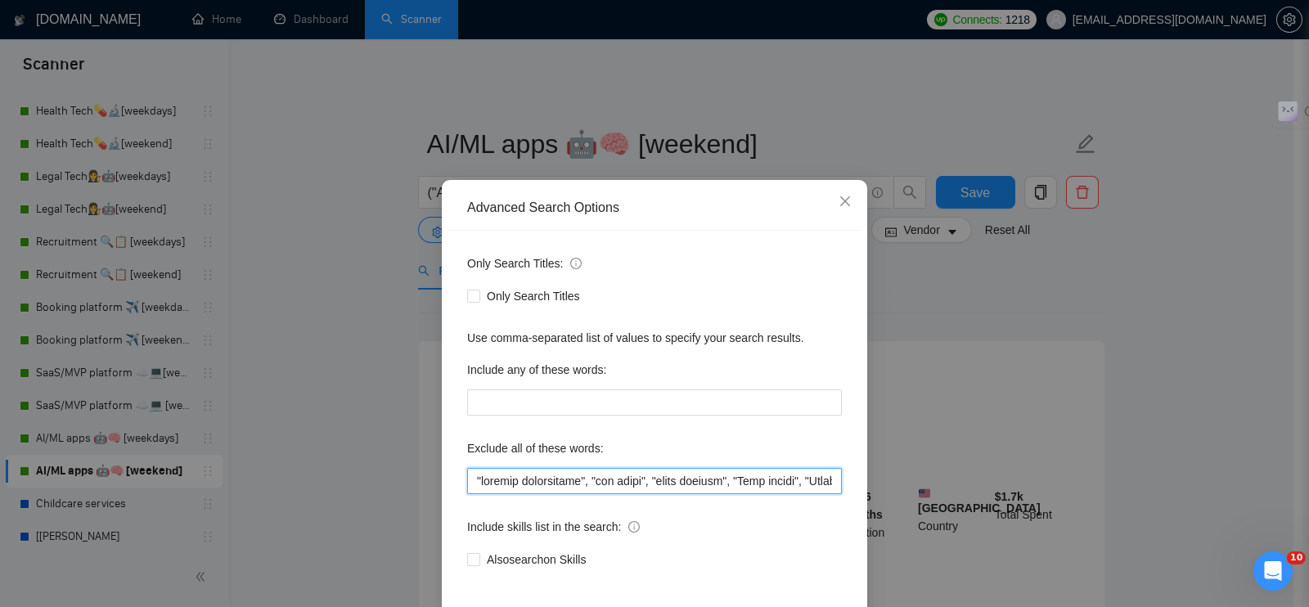
click at [467, 473] on input "text" at bounding box center [654, 481] width 375 height 26
paste input ""Amazon API", "Amazon integration", "Shopify plugin", "WooCommerce plugin", "Ma…"
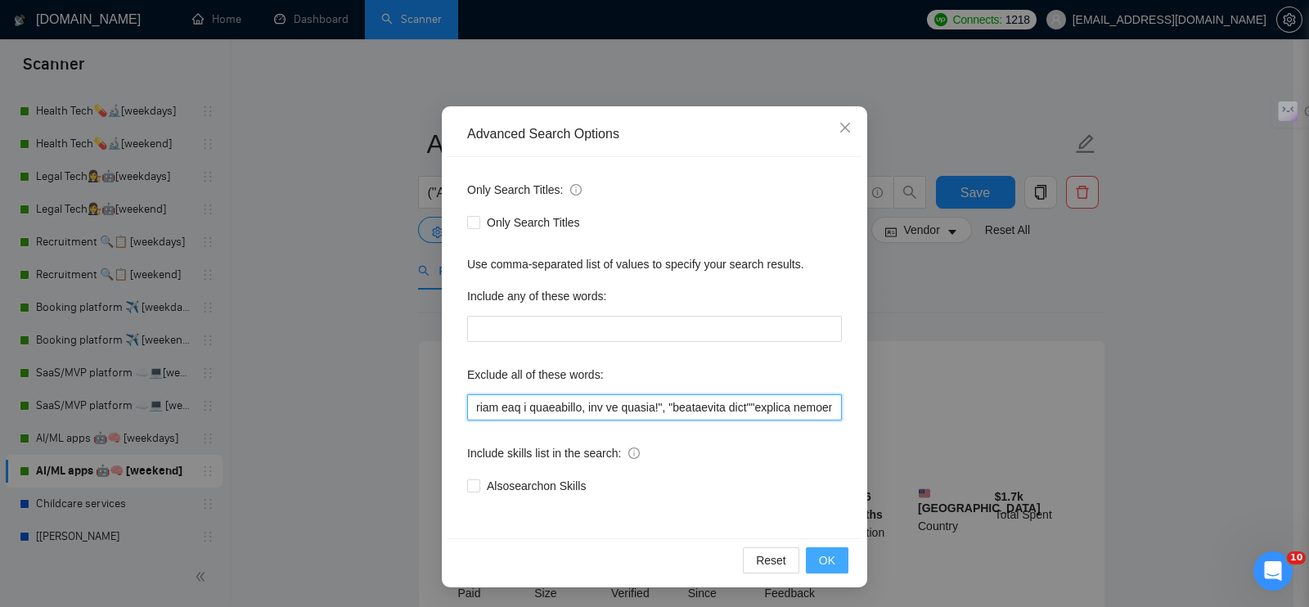
type input ""Amazon API", "Amazon integration", "Shopify plugin", "WooCommerce plugin", "Ma…"
click at [811, 568] on button "OK" at bounding box center [827, 560] width 43 height 26
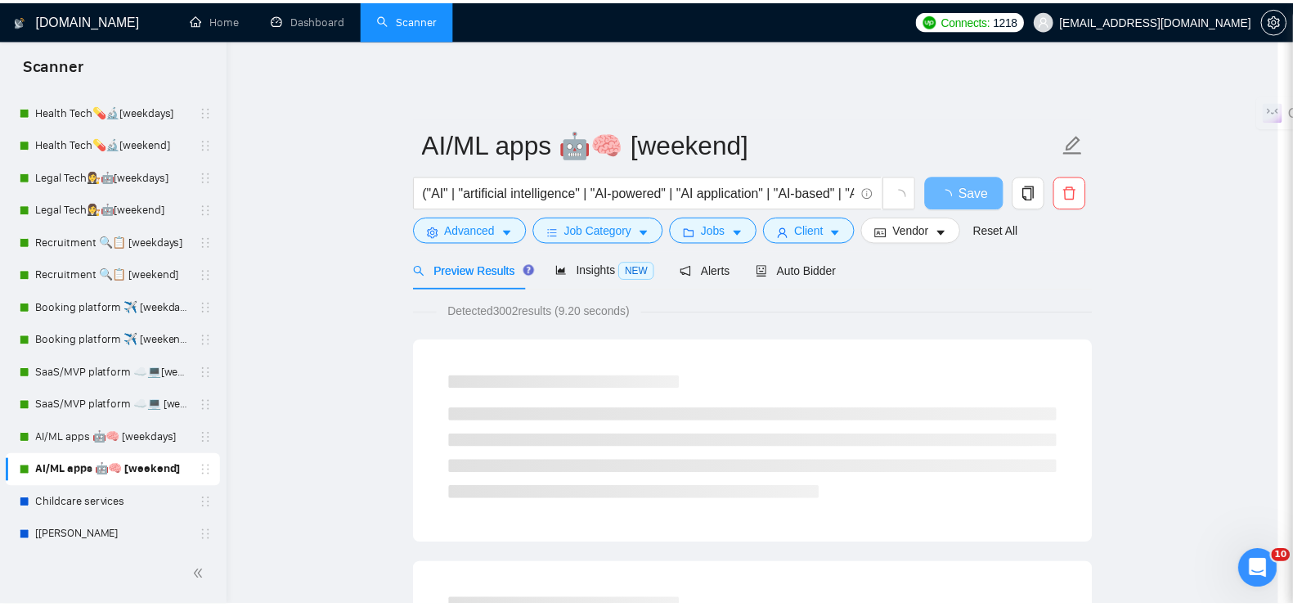
scroll to position [0, 0]
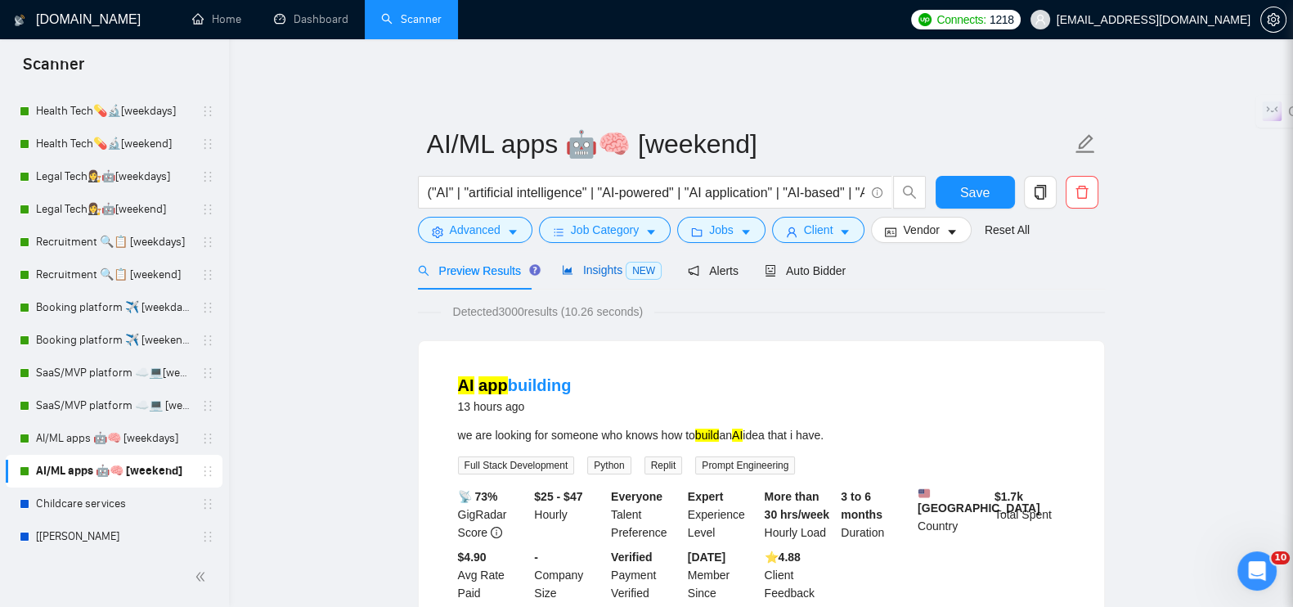
click at [593, 263] on span "Insights NEW" at bounding box center [612, 269] width 100 height 13
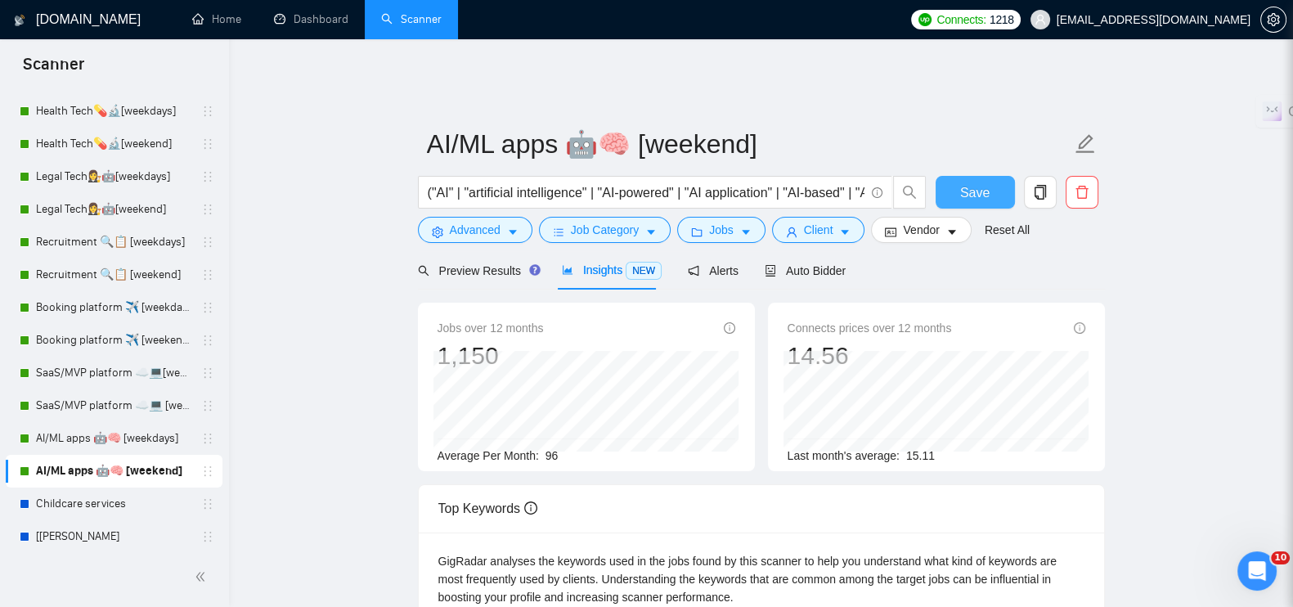
click at [998, 194] on button "Save" at bounding box center [975, 192] width 79 height 33
